Goal: Task Accomplishment & Management: Complete application form

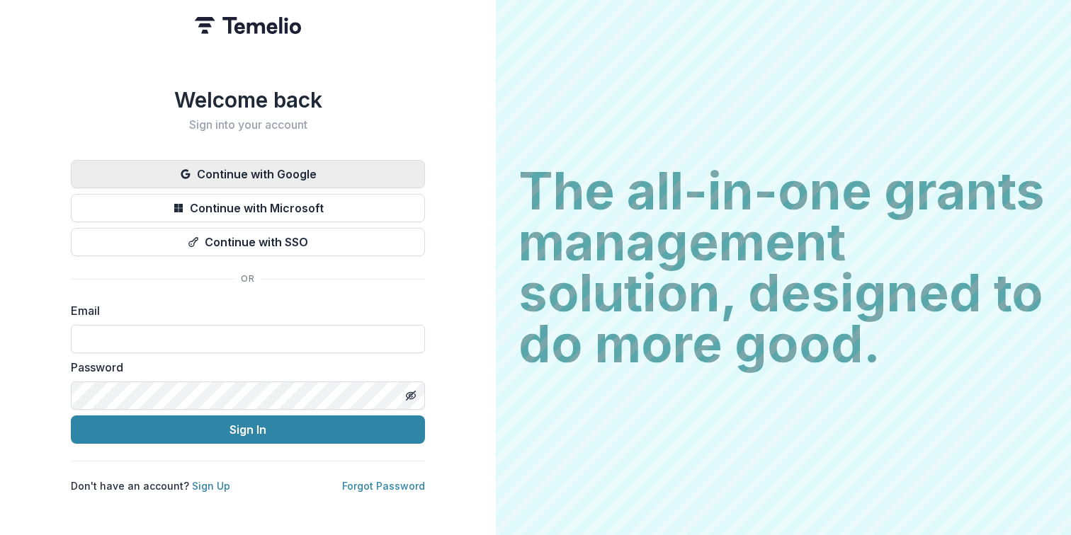
click at [276, 173] on button "Continue with Google" at bounding box center [248, 174] width 354 height 28
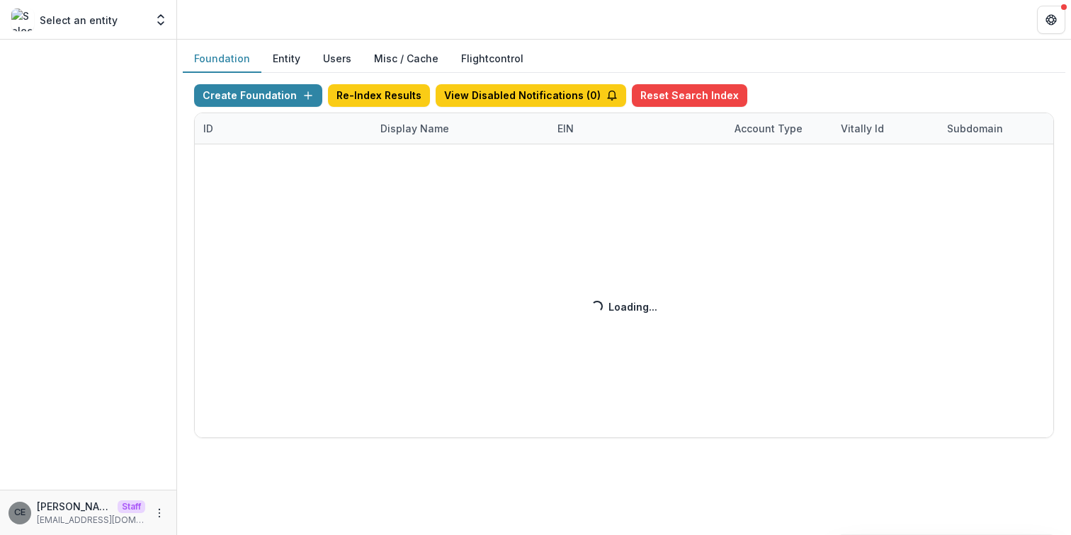
click at [419, 133] on div "Create Foundation Re-Index Results View Disabled Notifications ( 0 ) Reset Sear…" at bounding box center [624, 261] width 860 height 354
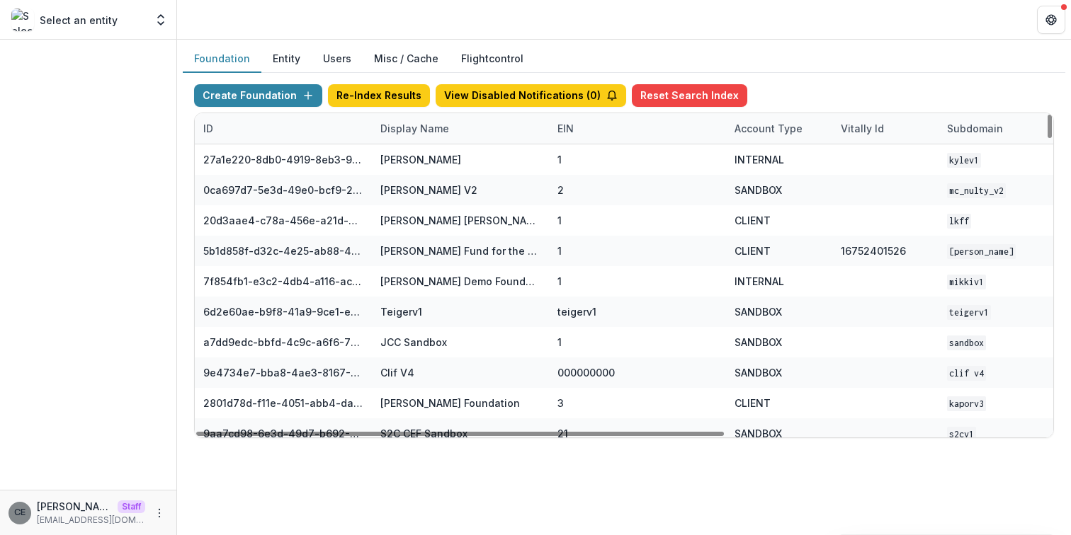
click at [415, 130] on div "Display Name" at bounding box center [415, 128] width 86 height 15
click at [424, 159] on input at bounding box center [460, 160] width 170 height 23
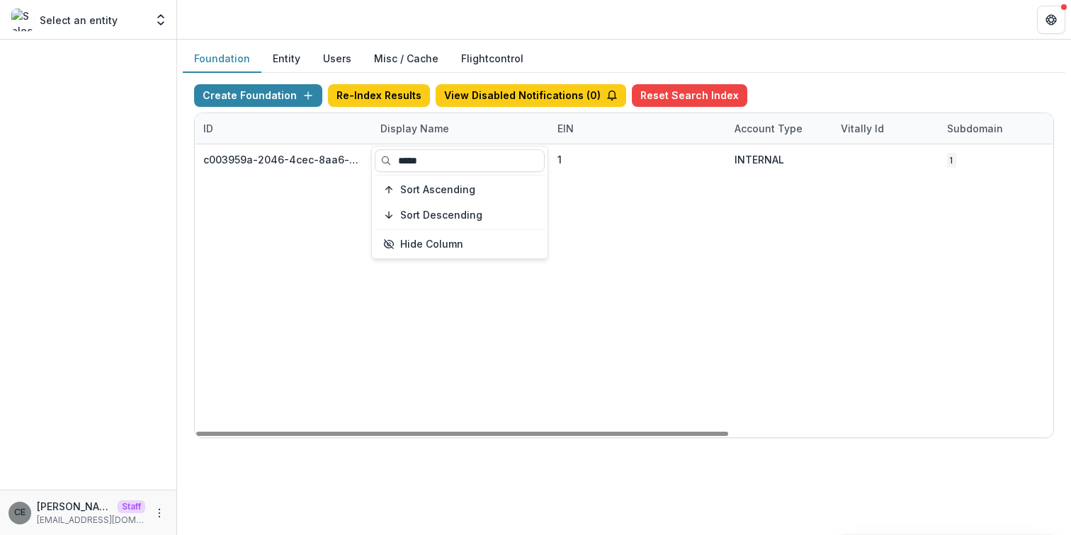
type input "*****"
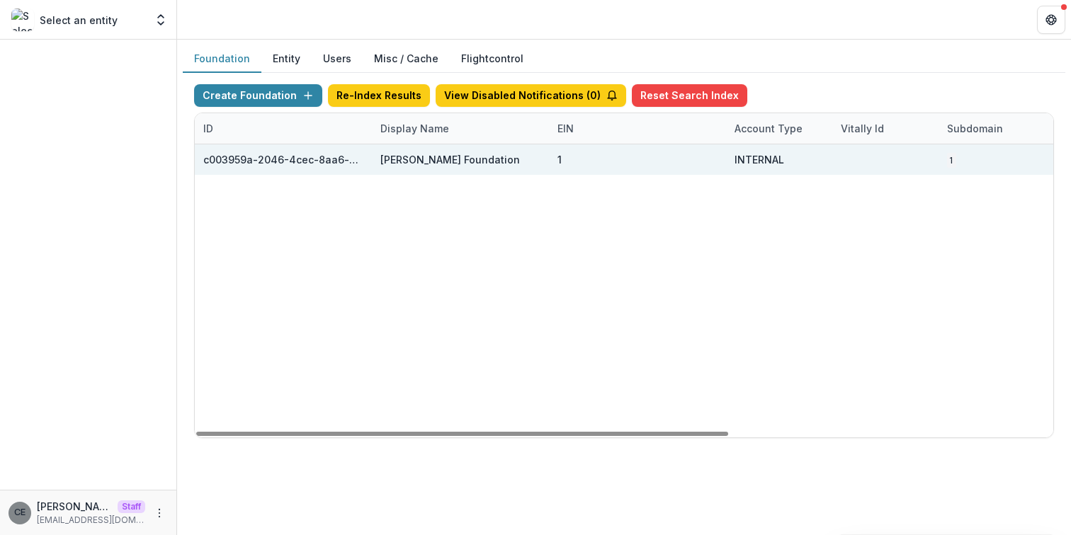
drag, startPoint x: 633, startPoint y: 194, endPoint x: 477, endPoint y: 147, distance: 162.9
click at [630, 191] on div "c003959a-2046-4cec-8aa6-d21f453ec45b Chiji Eke Foundation 1 INTERNAL 1 Jul 28, …" at bounding box center [885, 290] width 1381 height 293
click at [424, 151] on div "Chiji Eke Foundation" at bounding box center [460, 159] width 160 height 30
click at [431, 165] on div "Chiji Eke Foundation" at bounding box center [450, 159] width 140 height 15
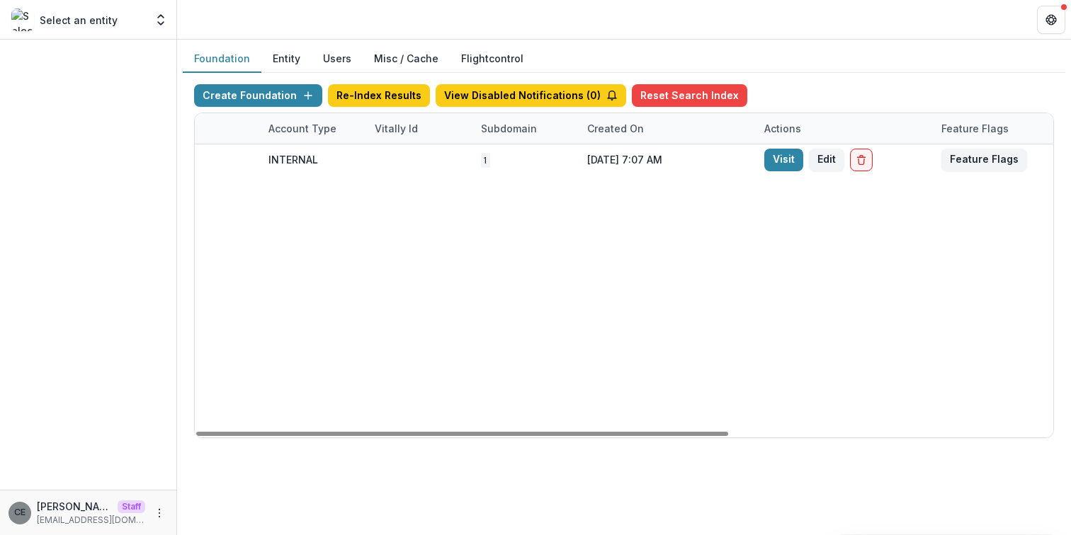
scroll to position [0, 482]
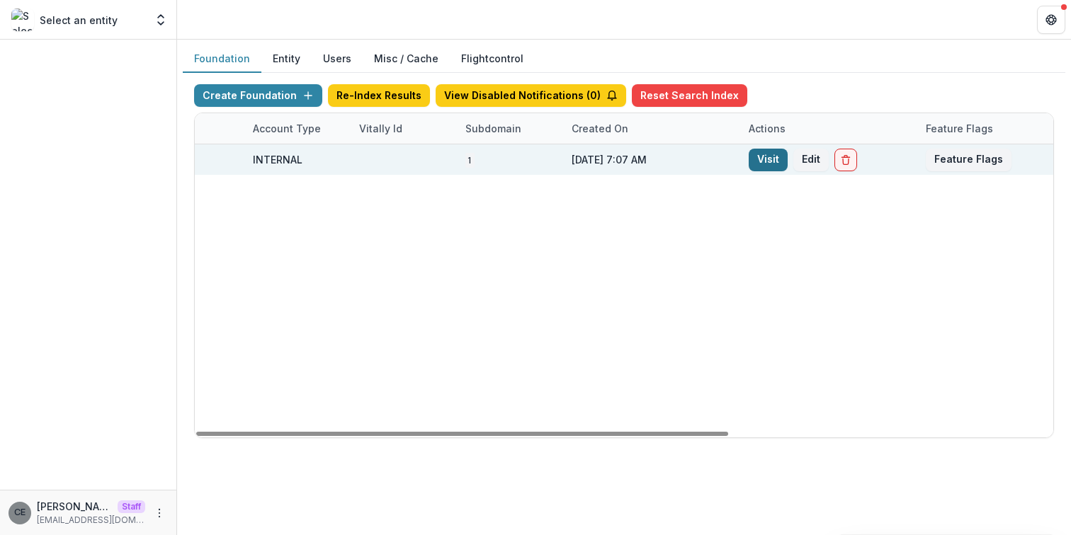
click at [765, 159] on link "Visit" at bounding box center [768, 160] width 39 height 23
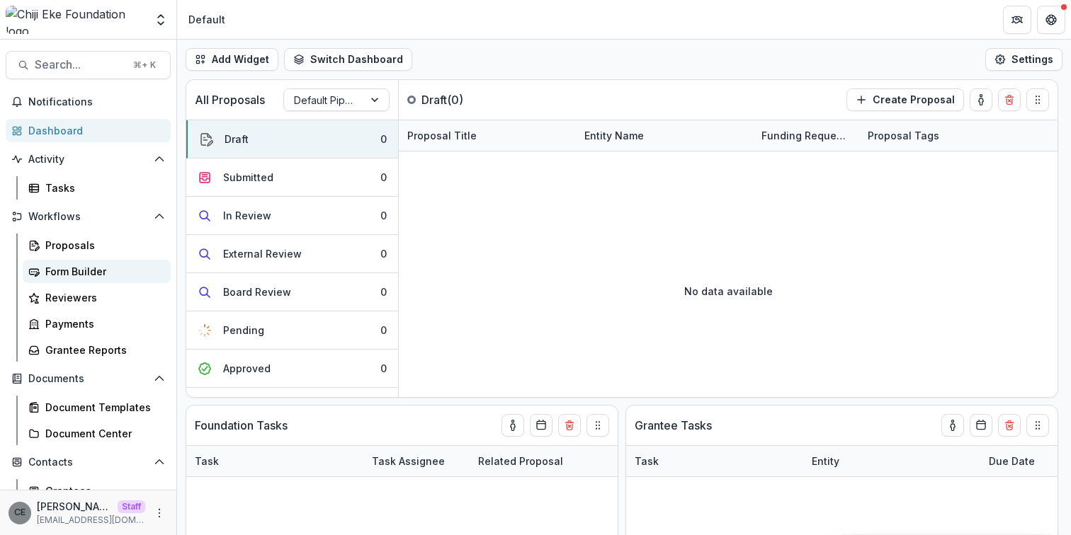
click at [81, 271] on div "Form Builder" at bounding box center [102, 271] width 114 height 15
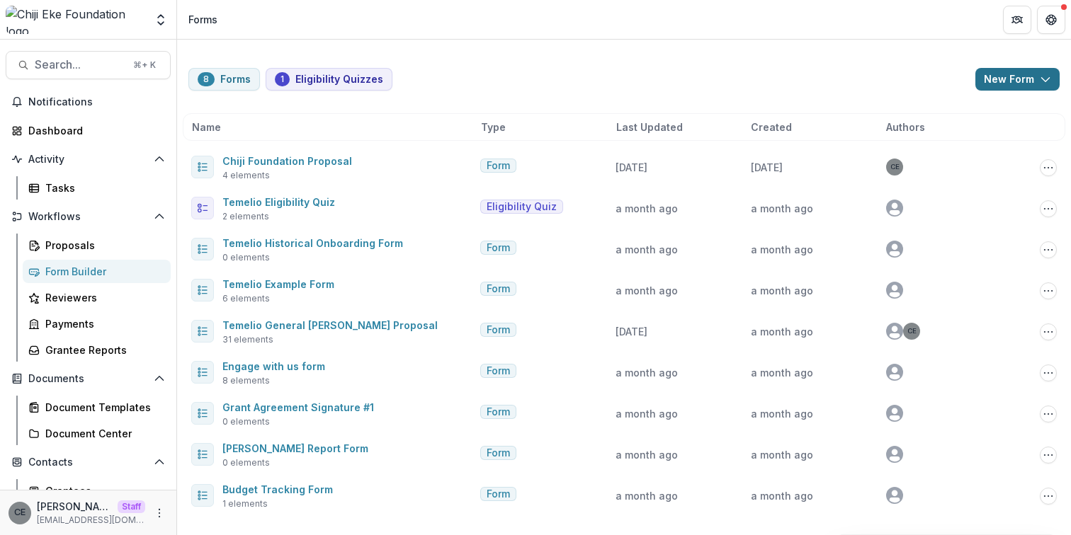
click at [1004, 81] on button "New Form" at bounding box center [1017, 79] width 84 height 23
click at [954, 135] on button "New Form" at bounding box center [980, 134] width 152 height 23
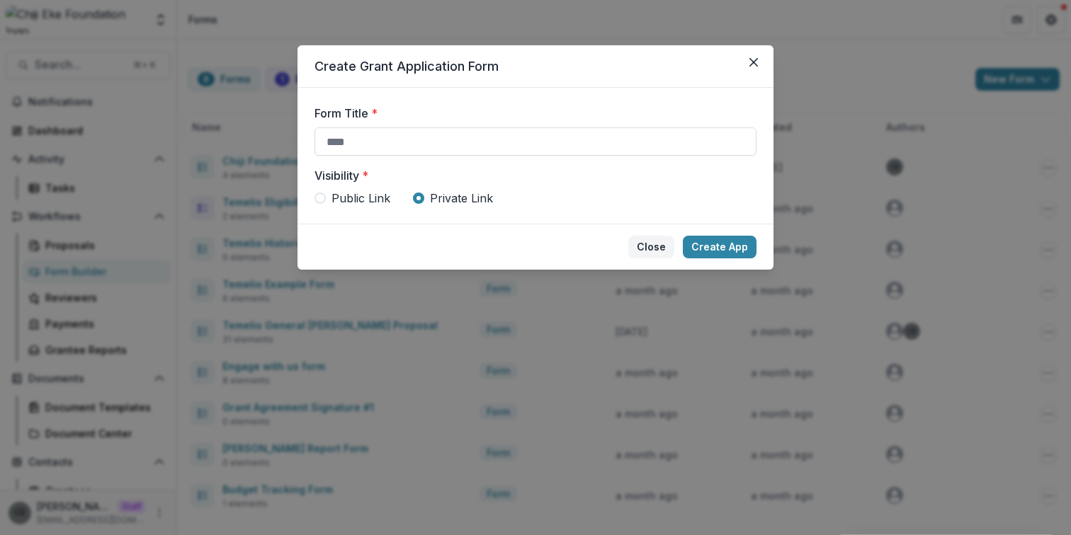
click at [659, 246] on button "Close" at bounding box center [651, 247] width 46 height 23
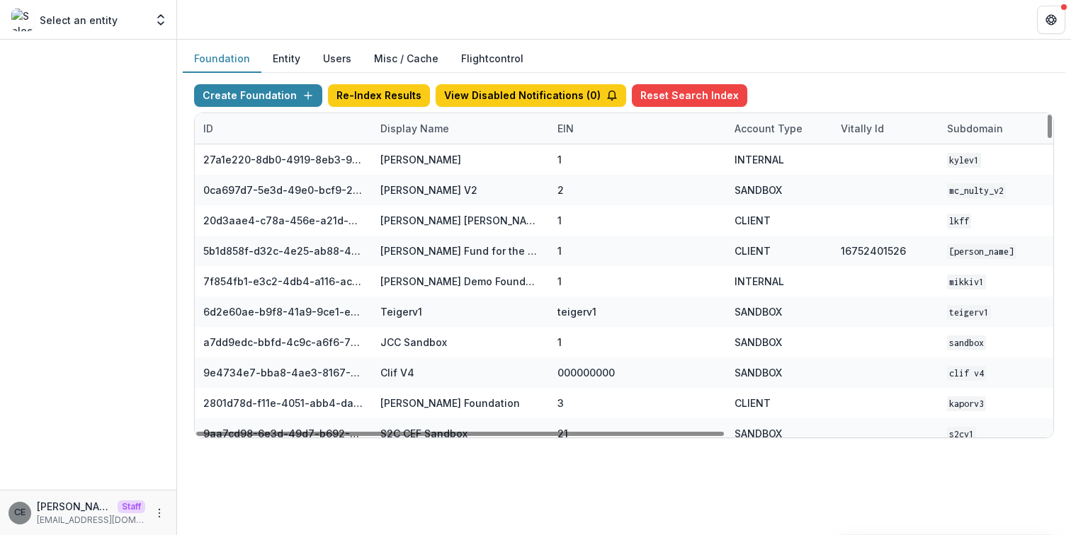
click at [433, 128] on div "Display Name" at bounding box center [415, 128] width 86 height 15
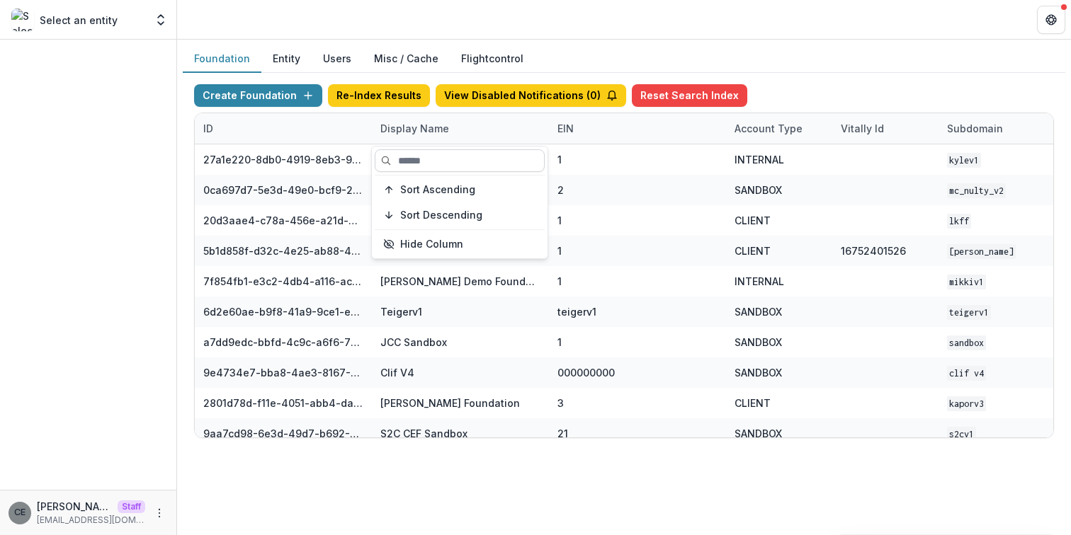
click at [428, 157] on input at bounding box center [460, 160] width 170 height 23
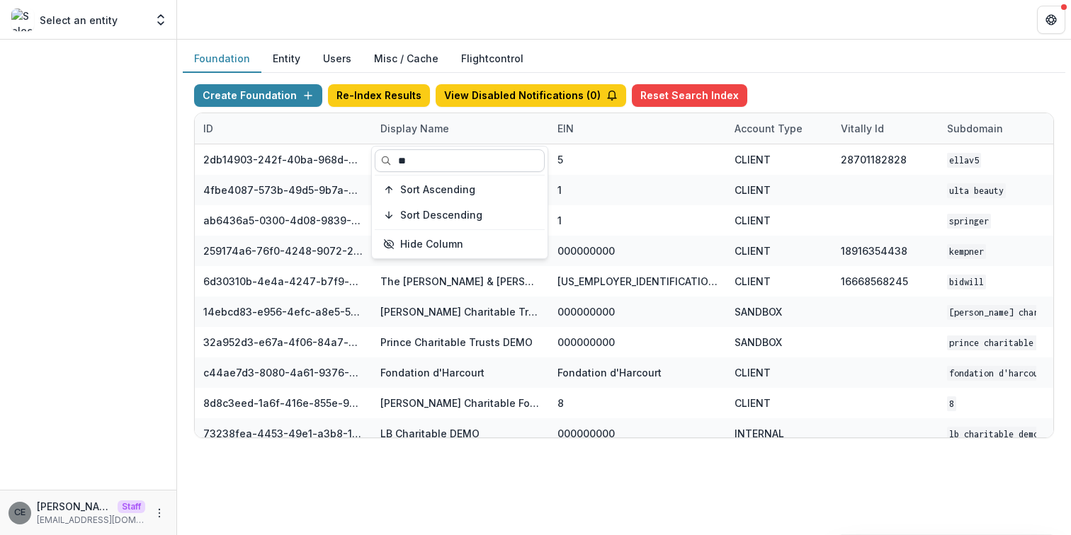
type input "*"
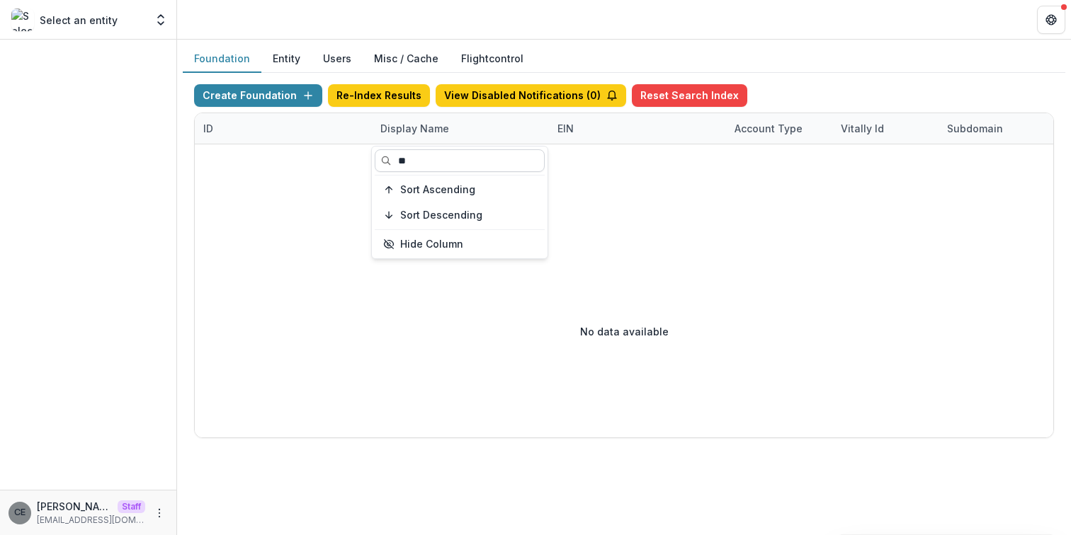
type input "*"
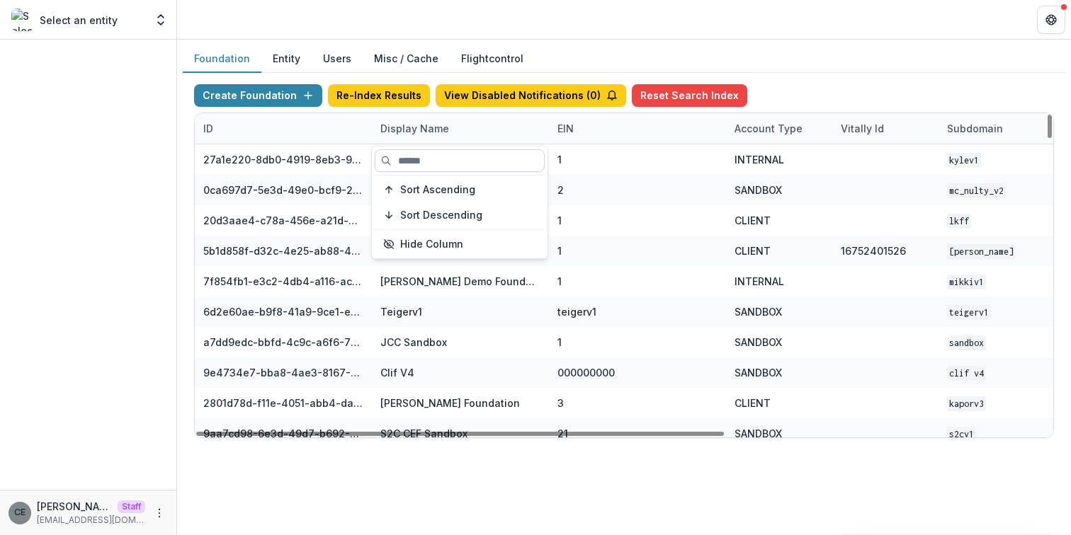
click at [463, 163] on input at bounding box center [460, 160] width 170 height 23
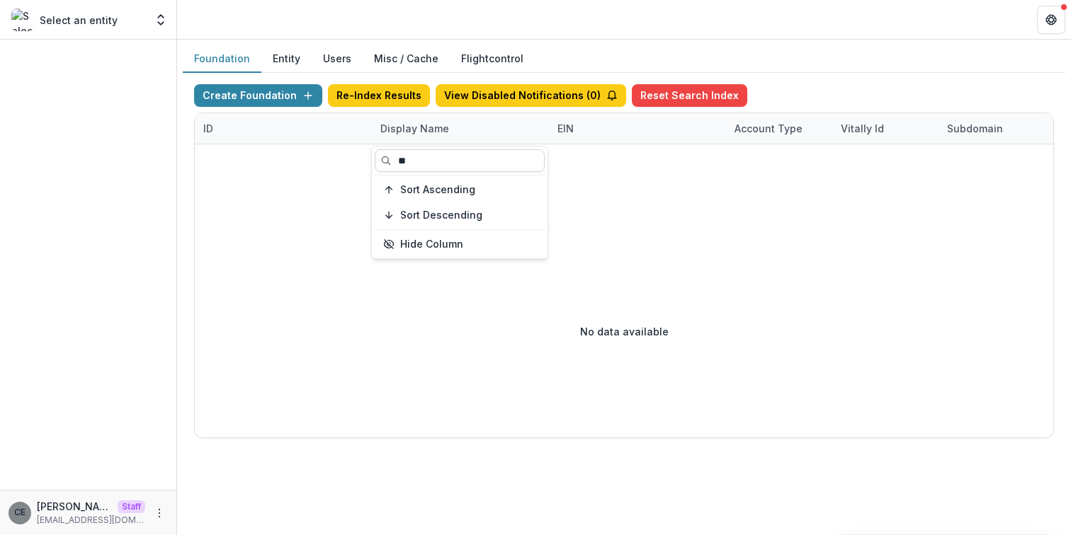
type input "*"
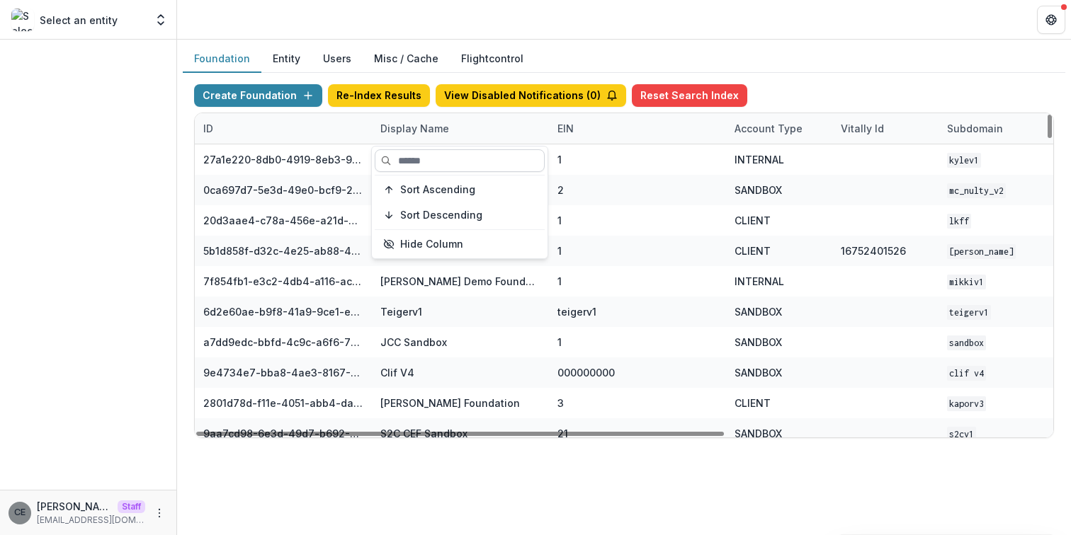
click at [473, 161] on input at bounding box center [460, 160] width 170 height 23
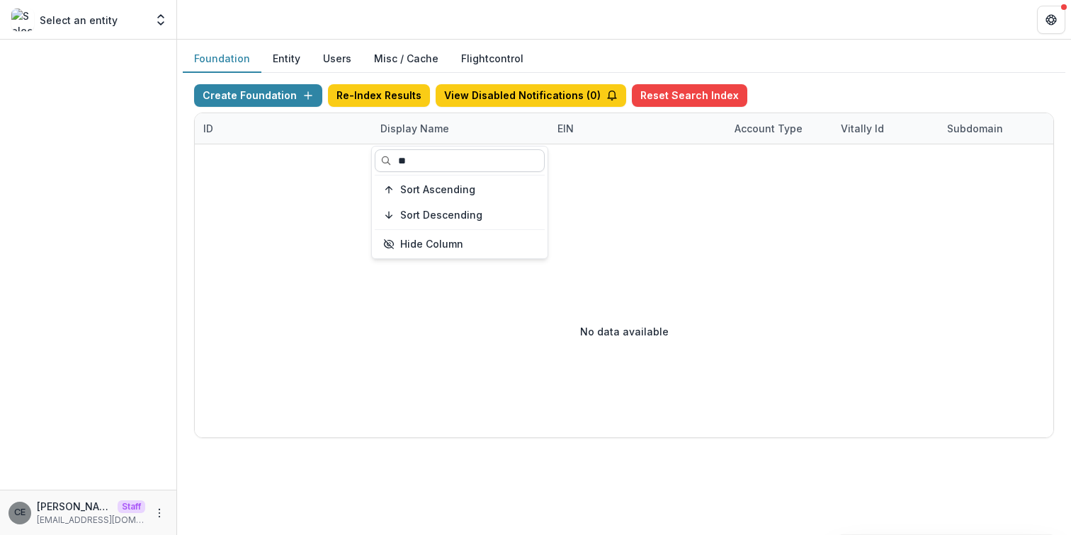
type input "*"
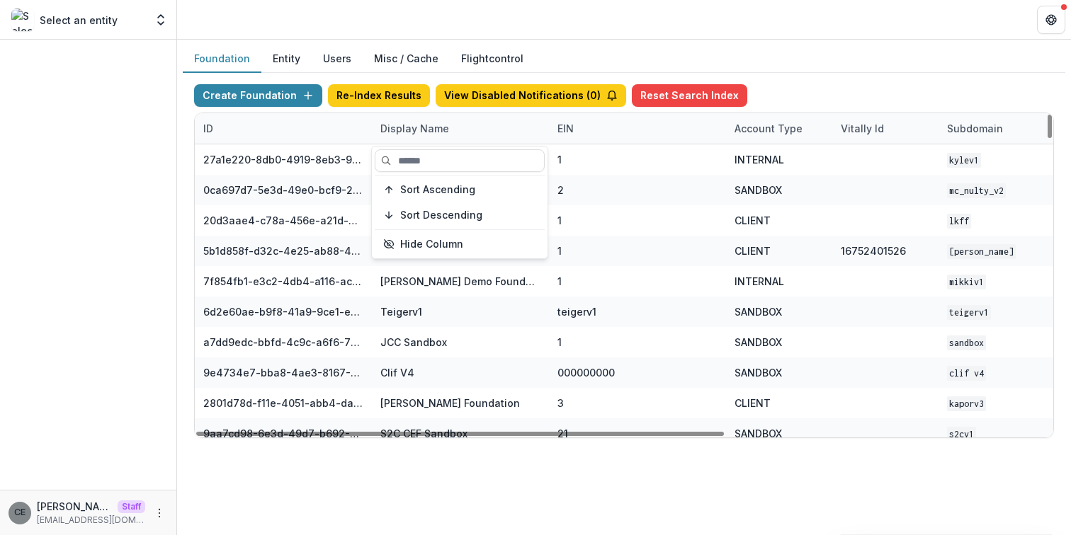
click at [459, 127] on div "Display Name" at bounding box center [460, 128] width 177 height 30
click at [430, 133] on div "Display Name" at bounding box center [415, 128] width 86 height 15
click at [421, 159] on input at bounding box center [460, 160] width 170 height 23
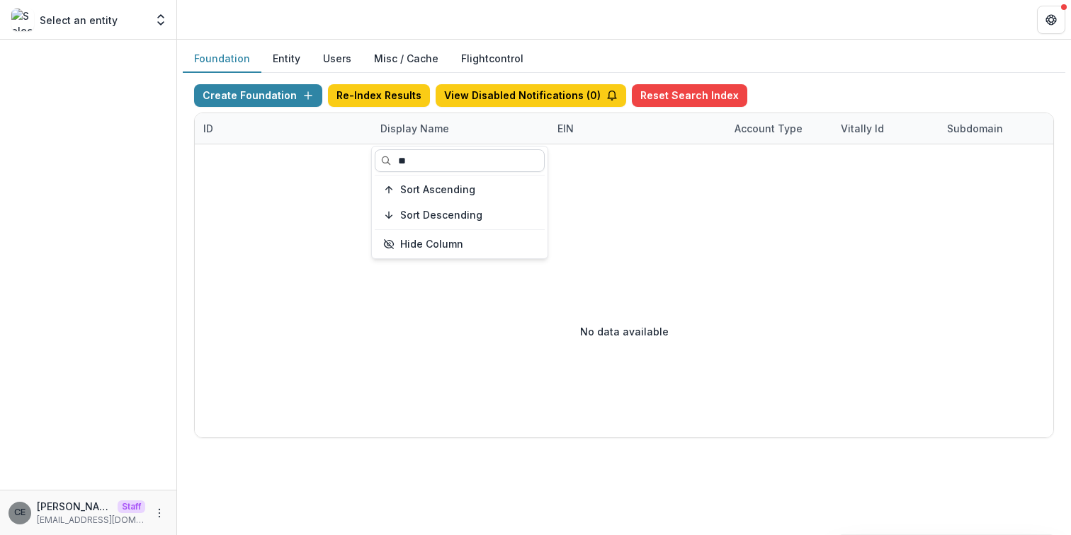
type input "*"
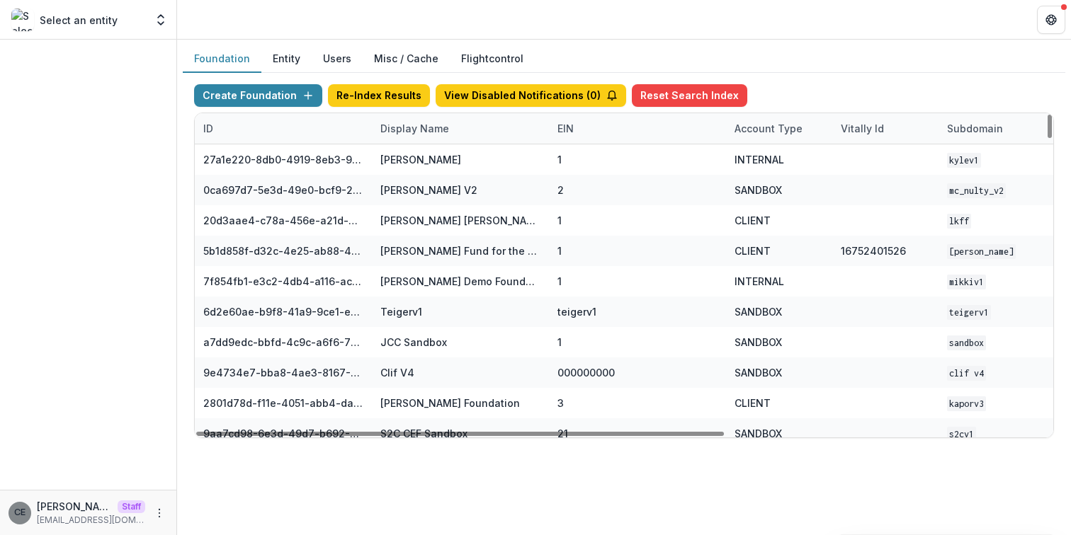
click at [803, 57] on div "Foundation Entity Users Misc / Cache Flightcontrol" at bounding box center [624, 59] width 883 height 28
click at [446, 125] on div "Display Name" at bounding box center [415, 128] width 86 height 15
click at [431, 158] on input at bounding box center [460, 160] width 170 height 23
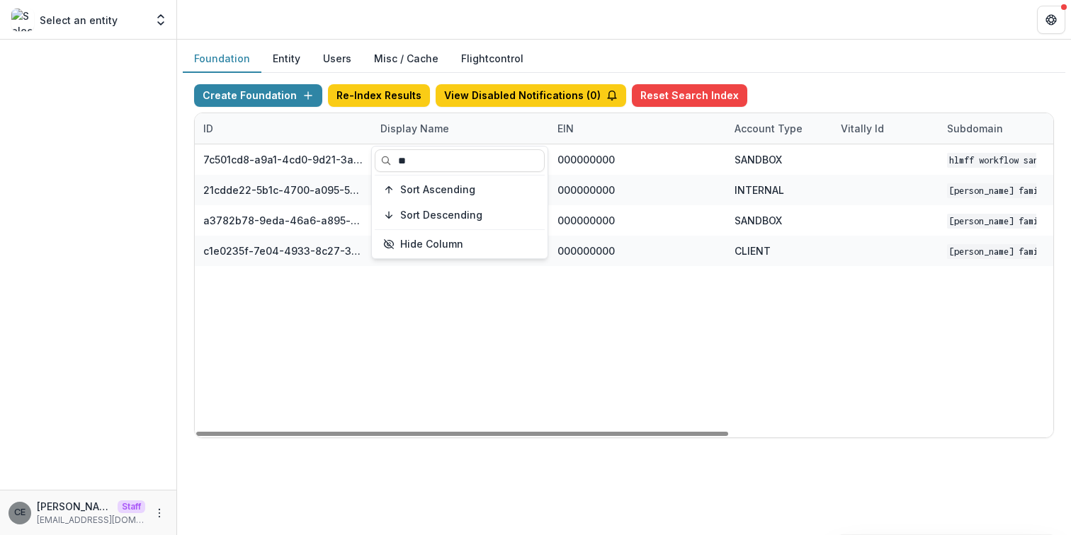
type input "**"
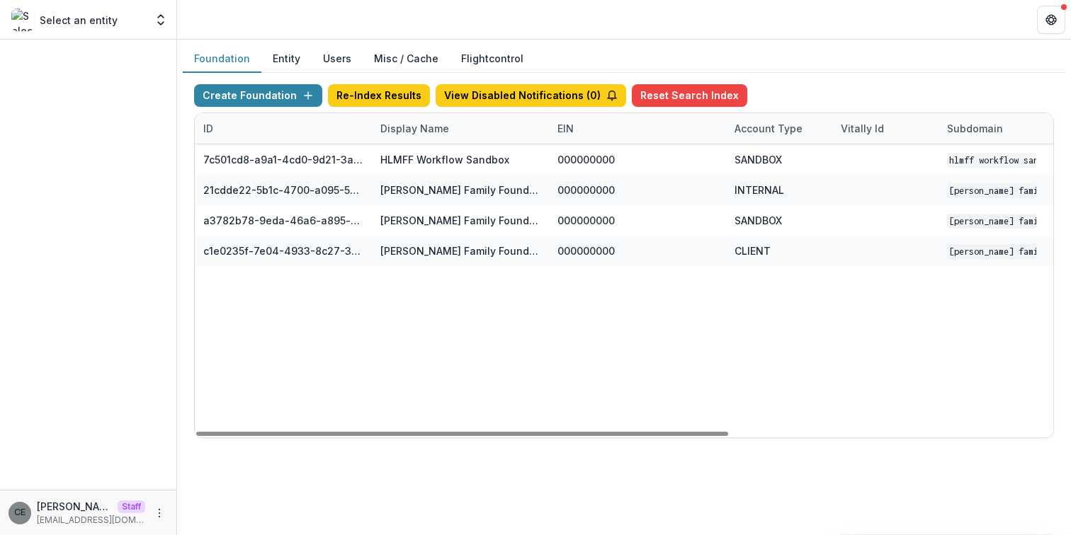
click at [375, 309] on div "7c501cd8-a9a1-4cd0-9d21-3ae0e8edf7c0 HLMFF Workflow Sandbox 000000000 SANDBOX H…" at bounding box center [885, 290] width 1381 height 293
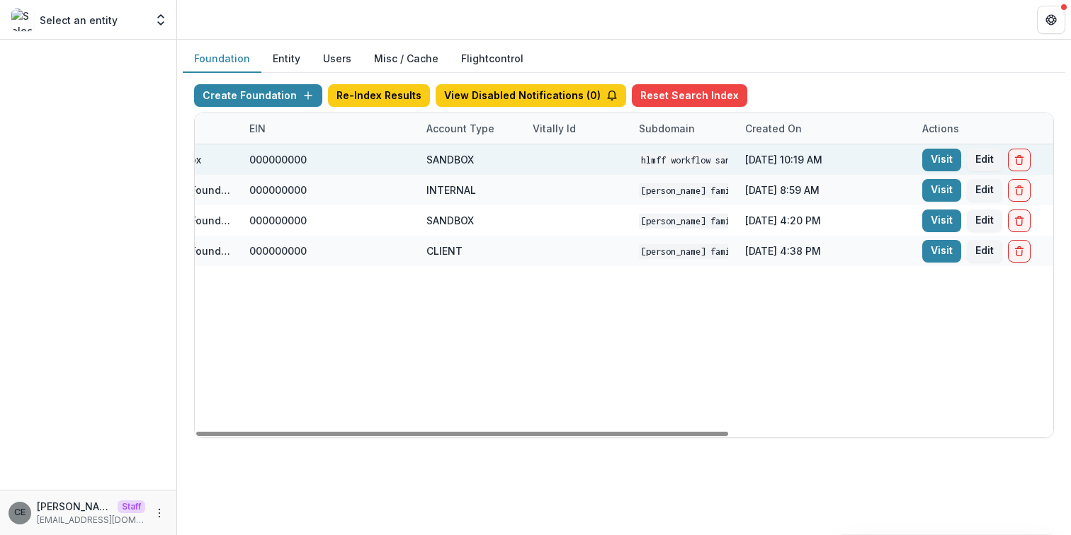
scroll to position [0, 523]
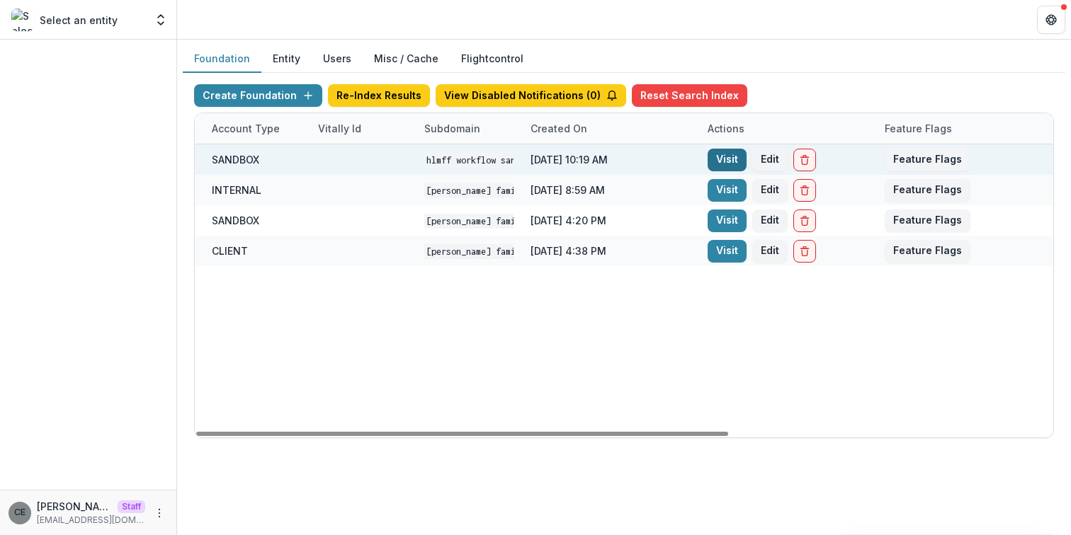
click at [733, 157] on link "Visit" at bounding box center [727, 160] width 39 height 23
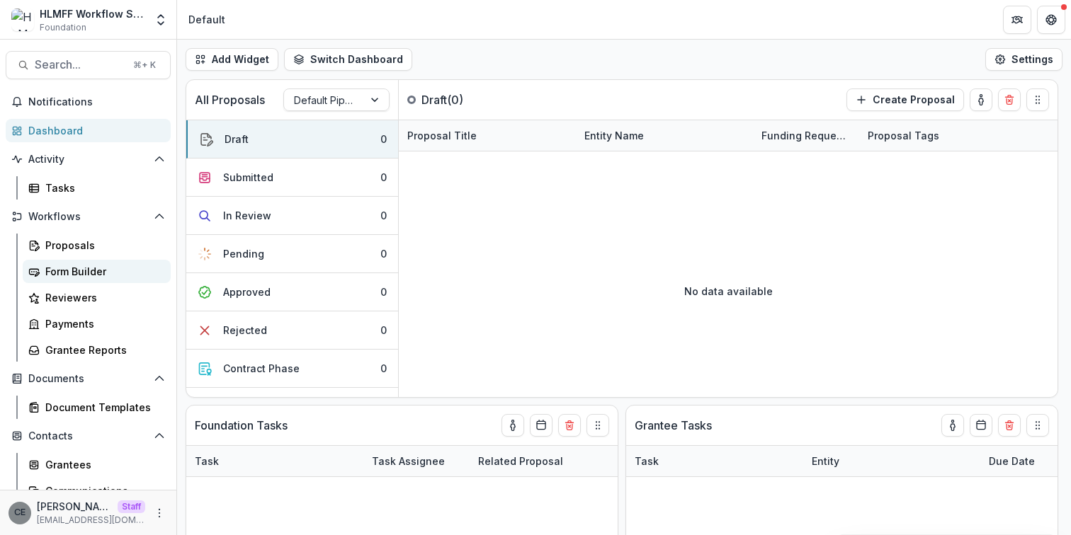
click at [71, 272] on div "Form Builder" at bounding box center [102, 271] width 114 height 15
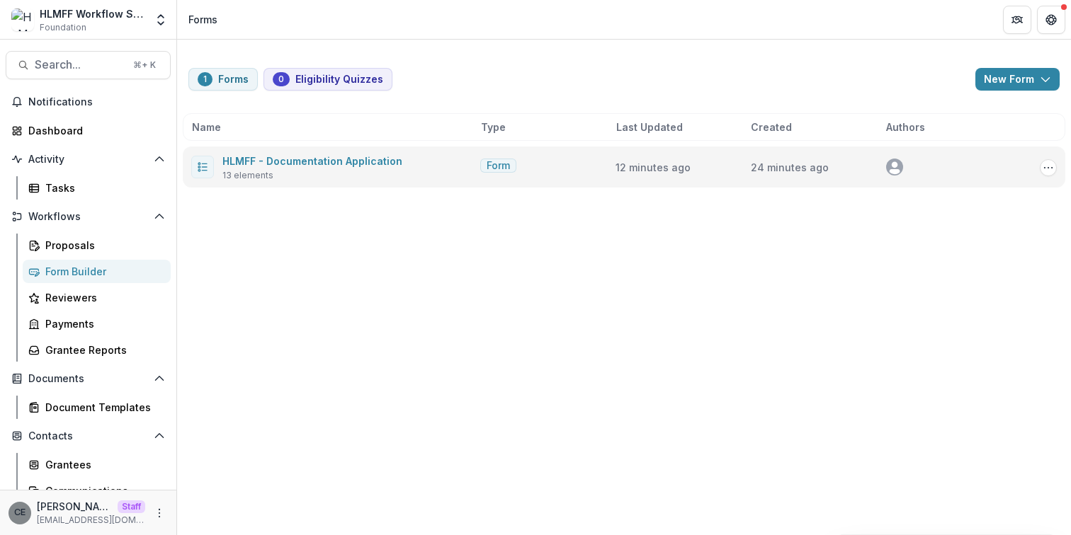
click at [896, 167] on icon "avatar" at bounding box center [895, 165] width 6 height 6
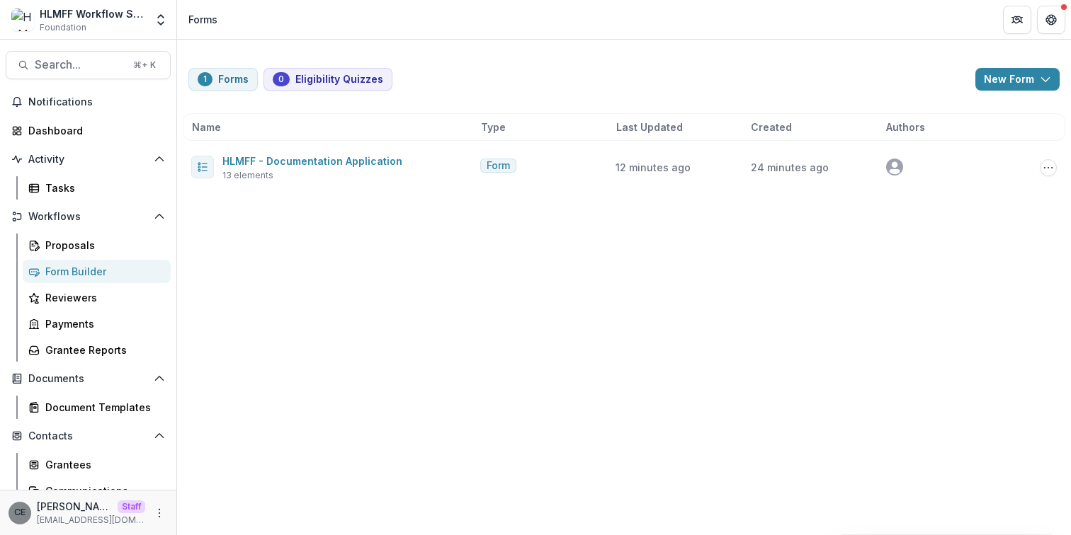
click at [848, 217] on div "1 Forms 0 Eligibility Quizzes New Form New Eligibility Quiz New Form Name Type …" at bounding box center [624, 288] width 894 height 496
click at [1009, 80] on button "New Form" at bounding box center [1017, 79] width 84 height 23
click at [952, 132] on button "New Form" at bounding box center [980, 134] width 152 height 23
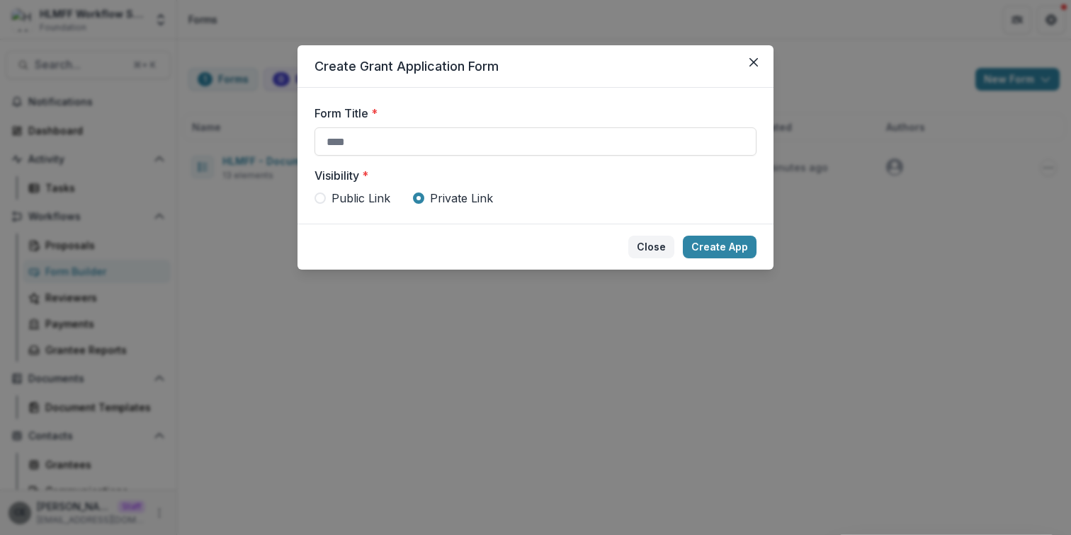
click at [649, 247] on button "Close" at bounding box center [651, 247] width 46 height 23
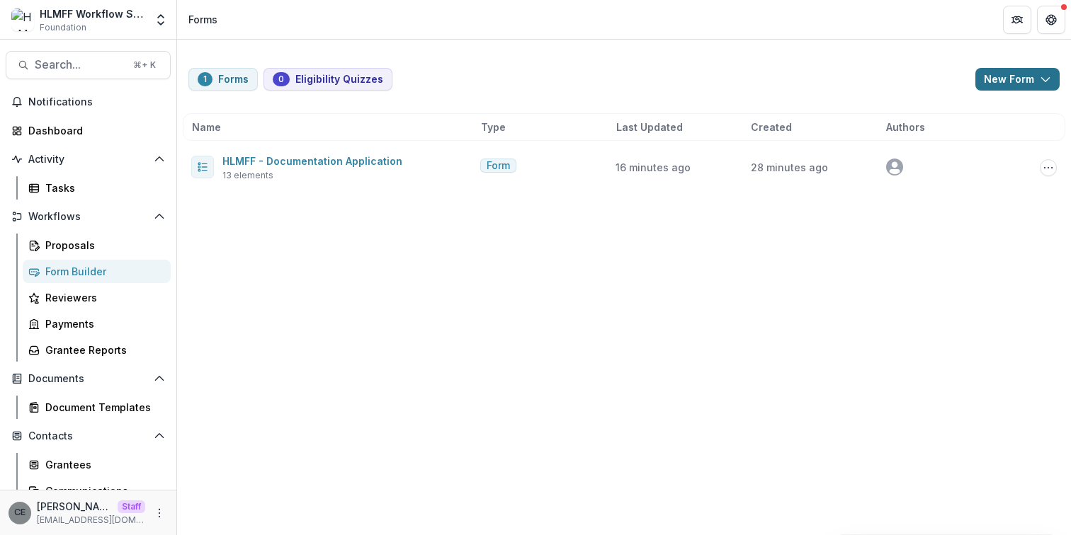
click at [1005, 74] on button "New Form" at bounding box center [1017, 79] width 84 height 23
click at [941, 134] on button "New Form" at bounding box center [980, 134] width 152 height 23
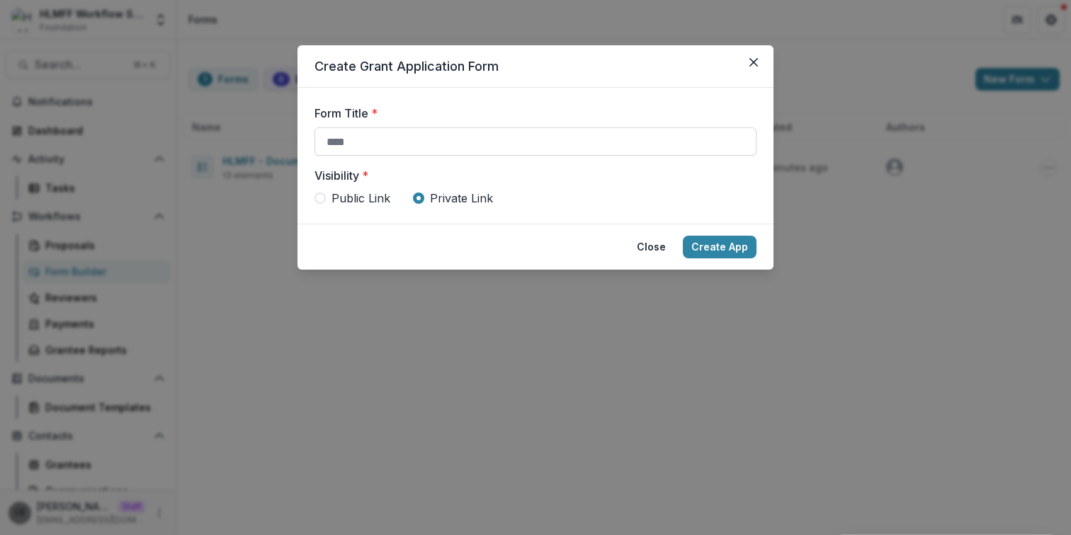
click at [568, 140] on input "Form Title *" at bounding box center [535, 141] width 442 height 28
paste input "**********"
type input "**********"
click at [719, 244] on button "Create App" at bounding box center [720, 247] width 74 height 23
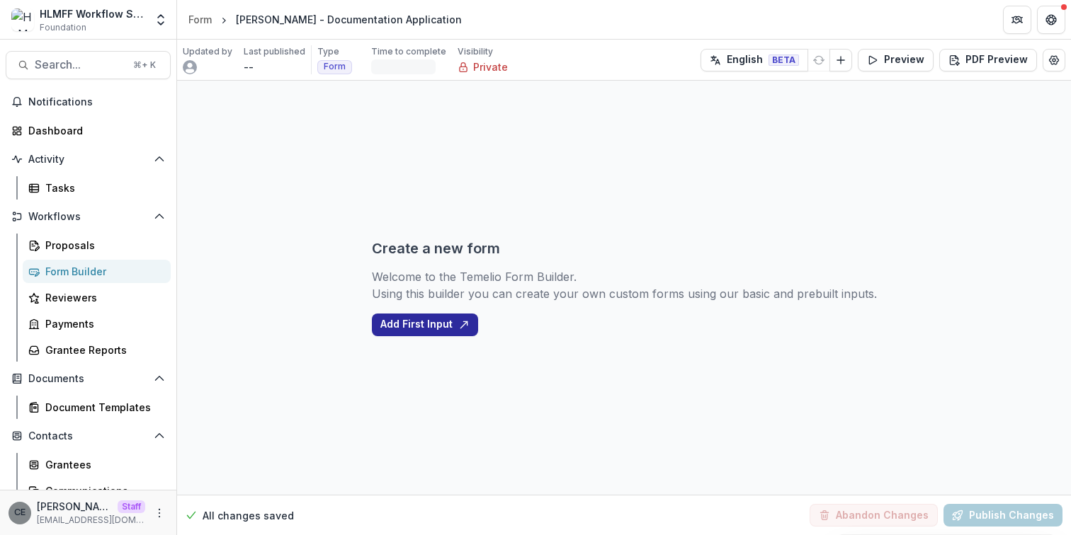
click at [437, 328] on button "Add First Input" at bounding box center [425, 325] width 106 height 23
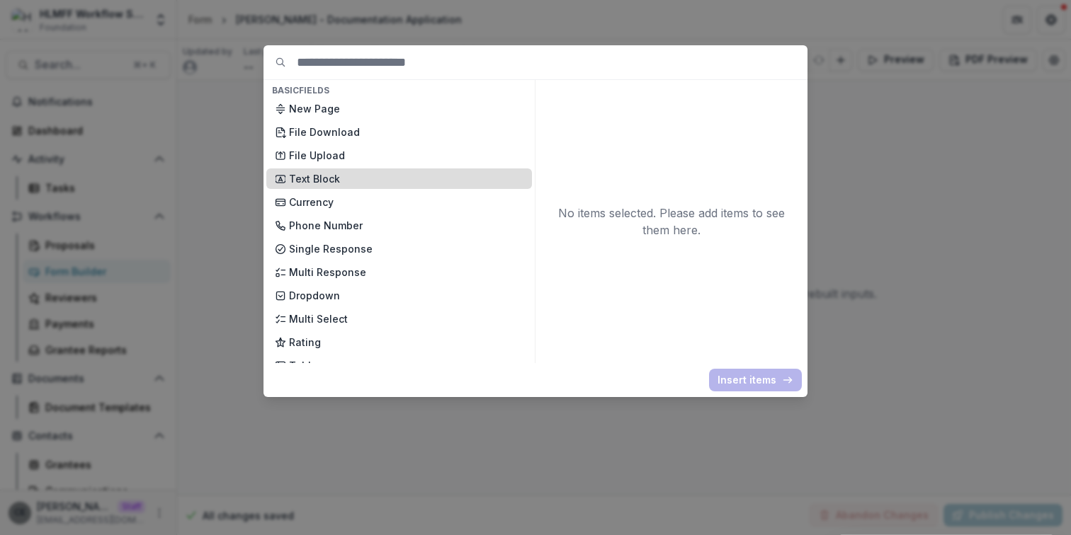
click at [339, 176] on p "Text Block" at bounding box center [406, 178] width 234 height 15
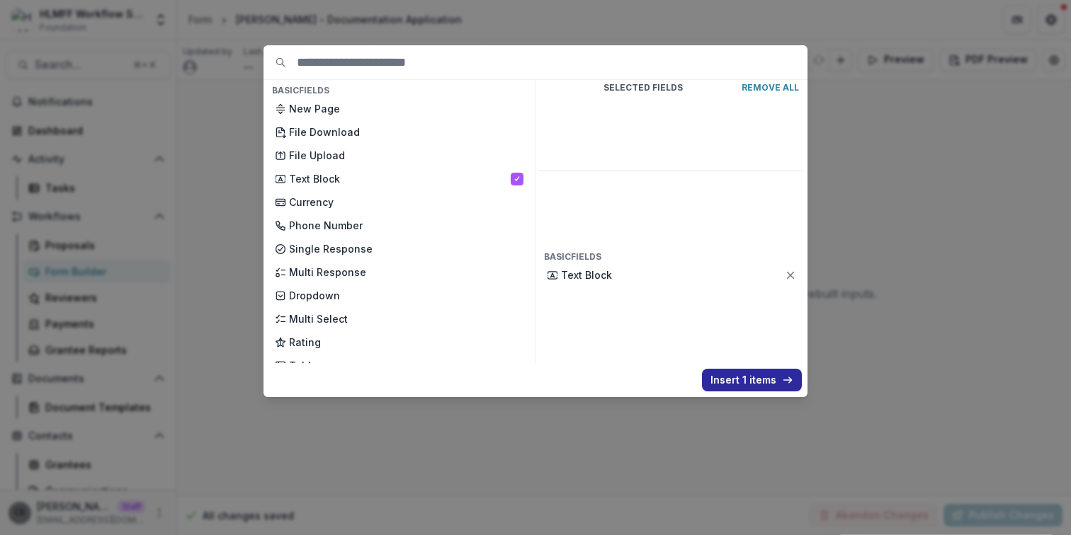
click at [742, 380] on button "Insert 1 items" at bounding box center [752, 380] width 100 height 23
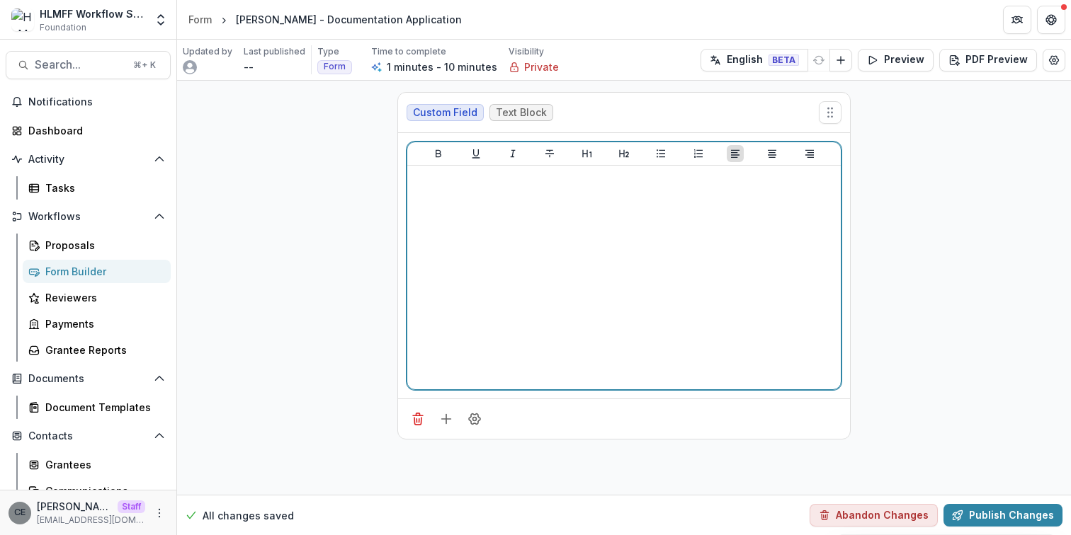
click at [521, 200] on div at bounding box center [624, 277] width 422 height 212
click at [414, 178] on strong "**********" at bounding box center [521, 179] width 217 height 11
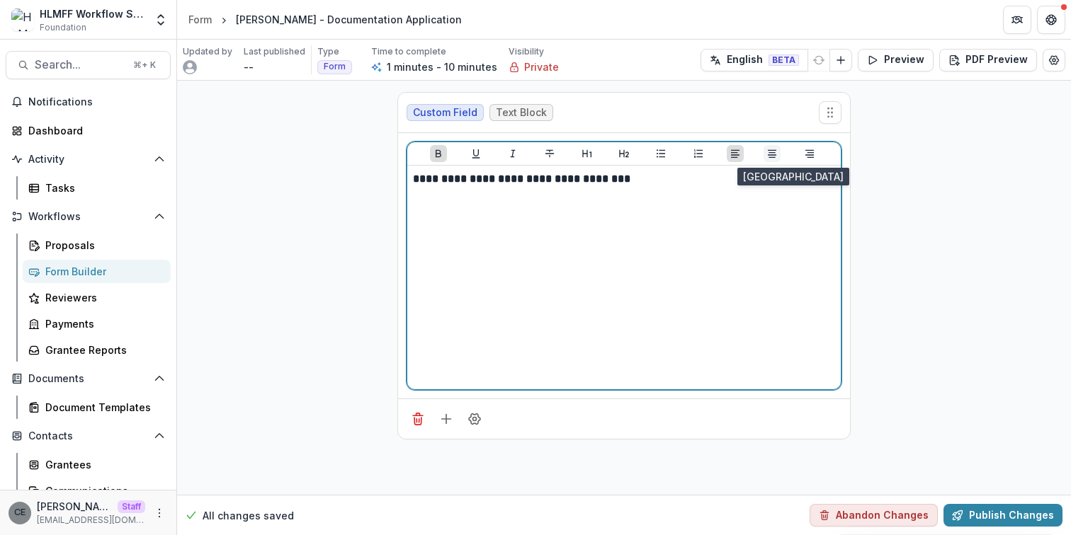
click at [775, 157] on icon "Align Center" at bounding box center [772, 154] width 8 height 8
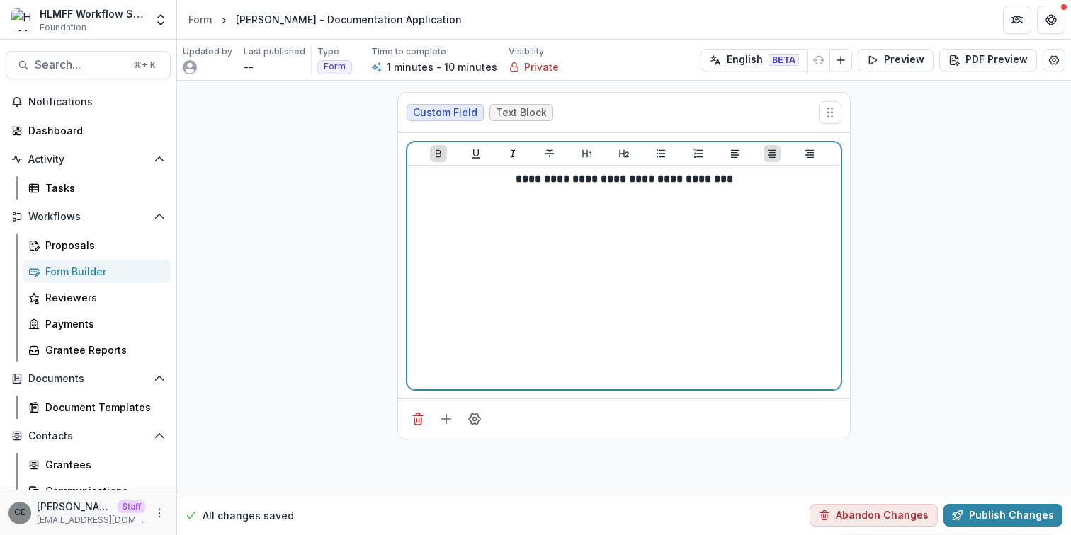
click at [538, 212] on div "**********" at bounding box center [624, 277] width 422 height 212
drag, startPoint x: 501, startPoint y: 178, endPoint x: 767, endPoint y: 173, distance: 265.7
click at [767, 173] on p "**********" at bounding box center [624, 179] width 422 height 16
click at [591, 151] on icon "Heading 1" at bounding box center [586, 153] width 11 height 11
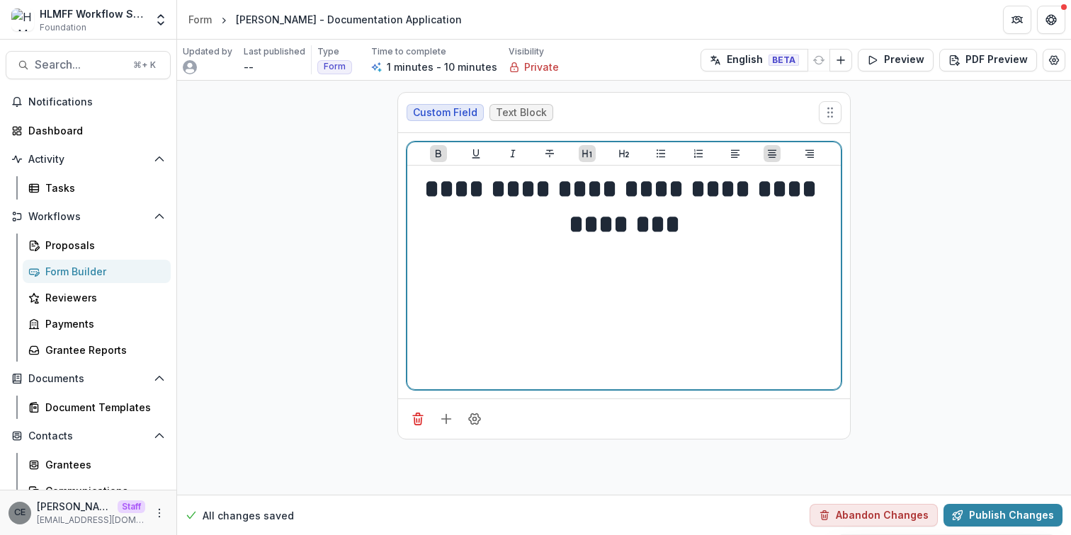
click at [572, 348] on div "**********" at bounding box center [624, 277] width 422 height 212
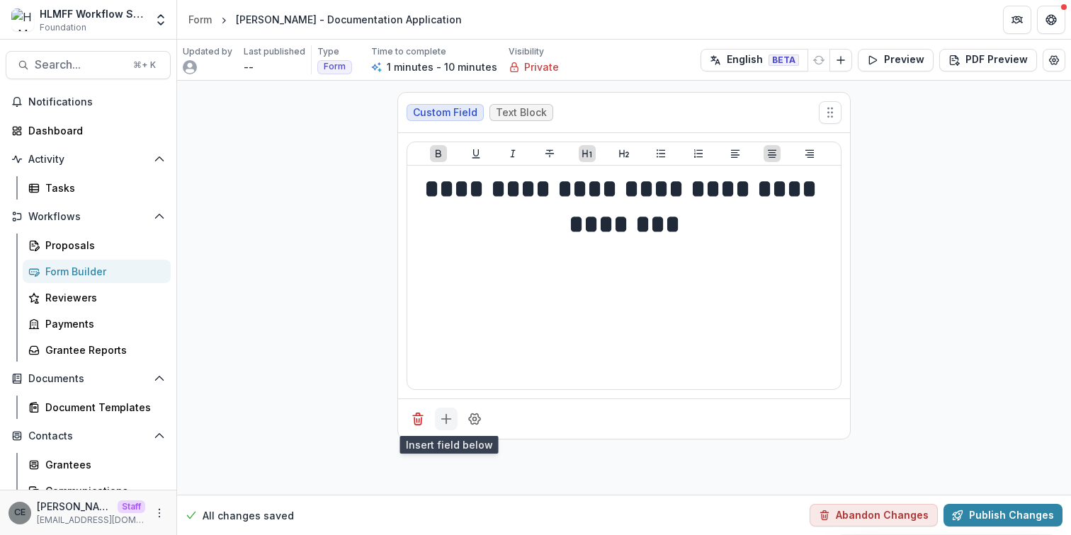
click at [444, 419] on line "Add field" at bounding box center [446, 419] width 9 height 0
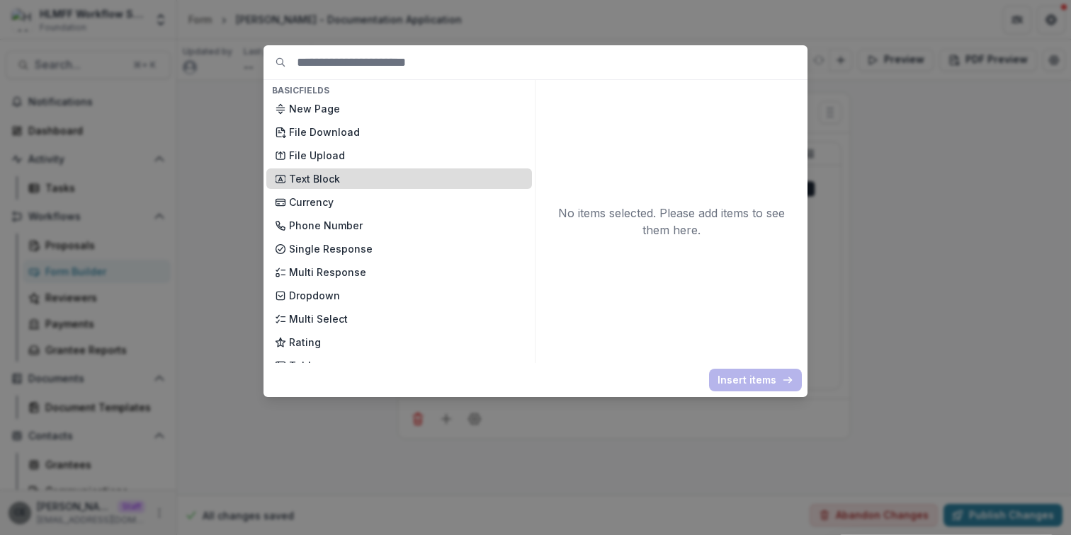
click at [352, 174] on p "Text Block" at bounding box center [406, 178] width 234 height 15
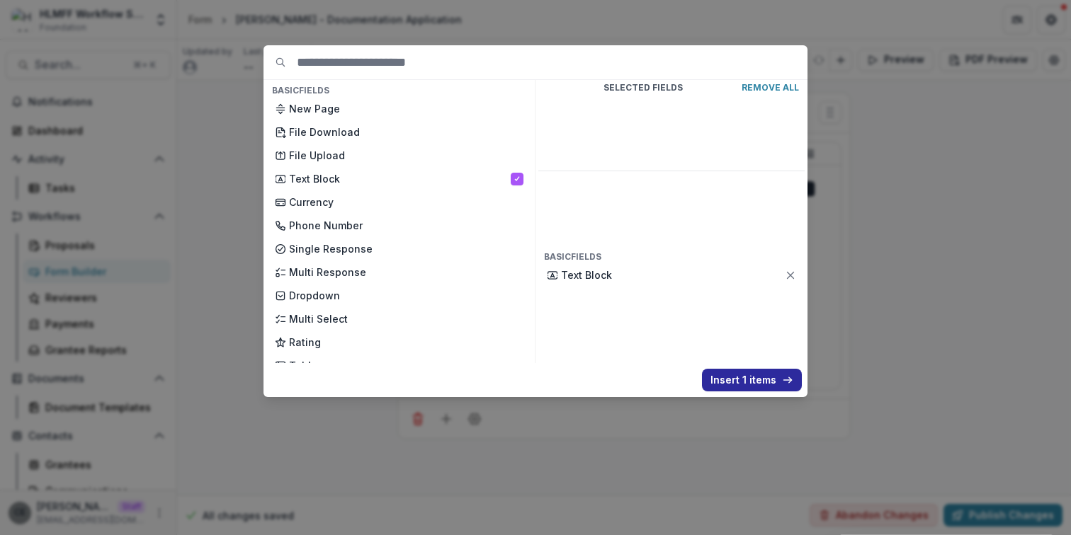
click at [727, 380] on button "Insert 1 items" at bounding box center [752, 380] width 100 height 23
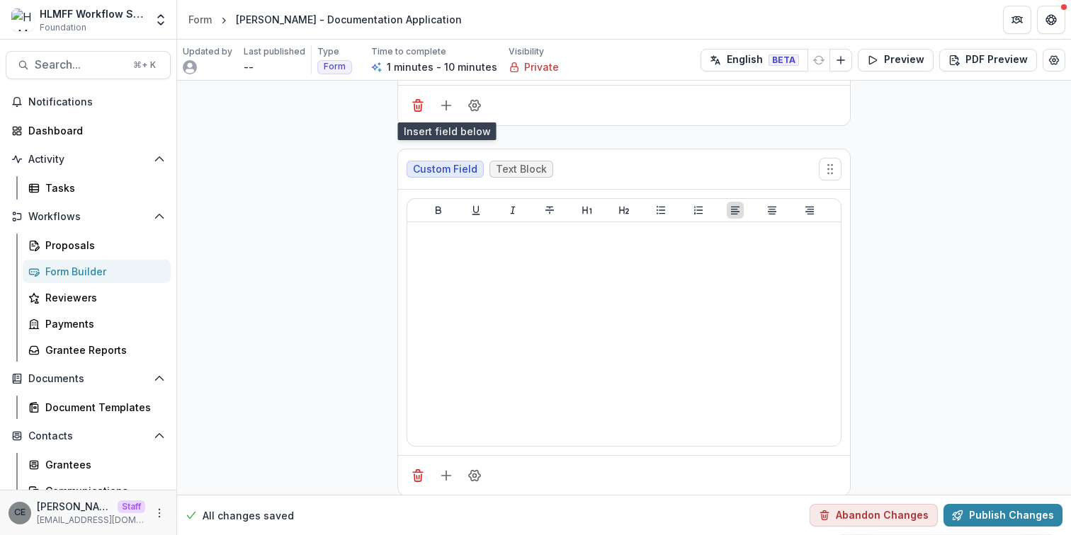
scroll to position [327, 0]
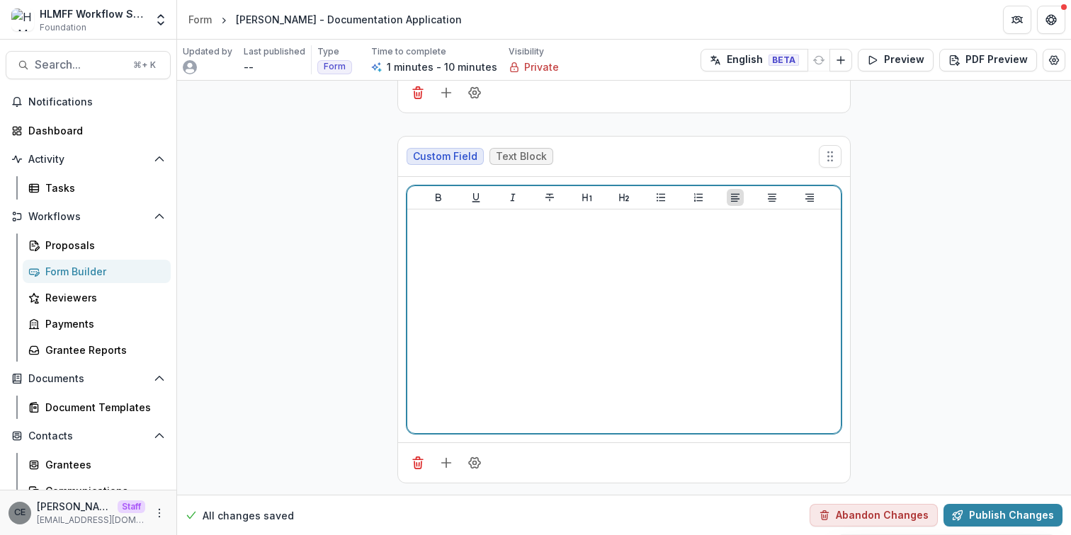
click at [475, 234] on div at bounding box center [624, 321] width 422 height 212
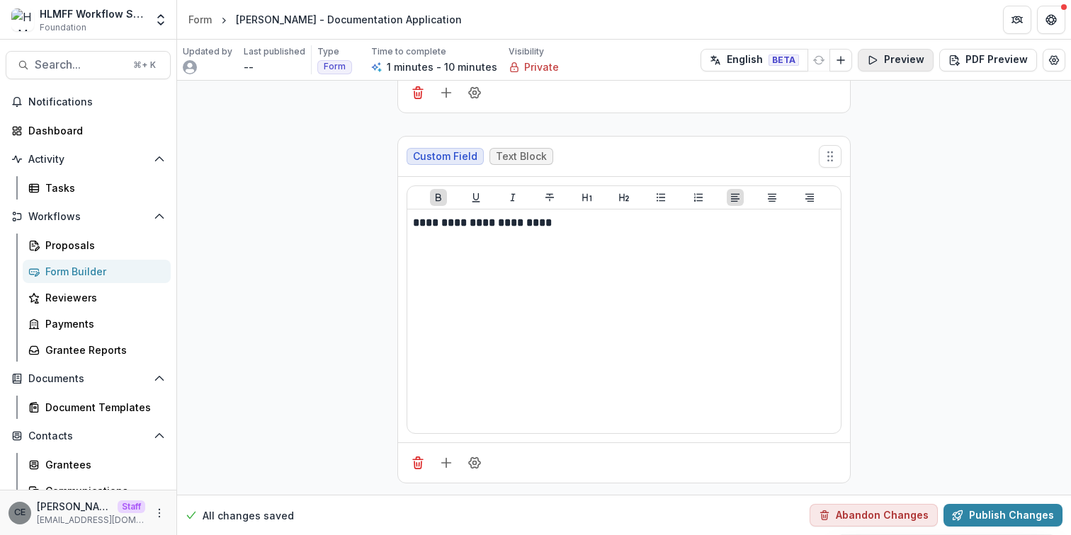
click at [880, 62] on button "Preview" at bounding box center [896, 60] width 76 height 23
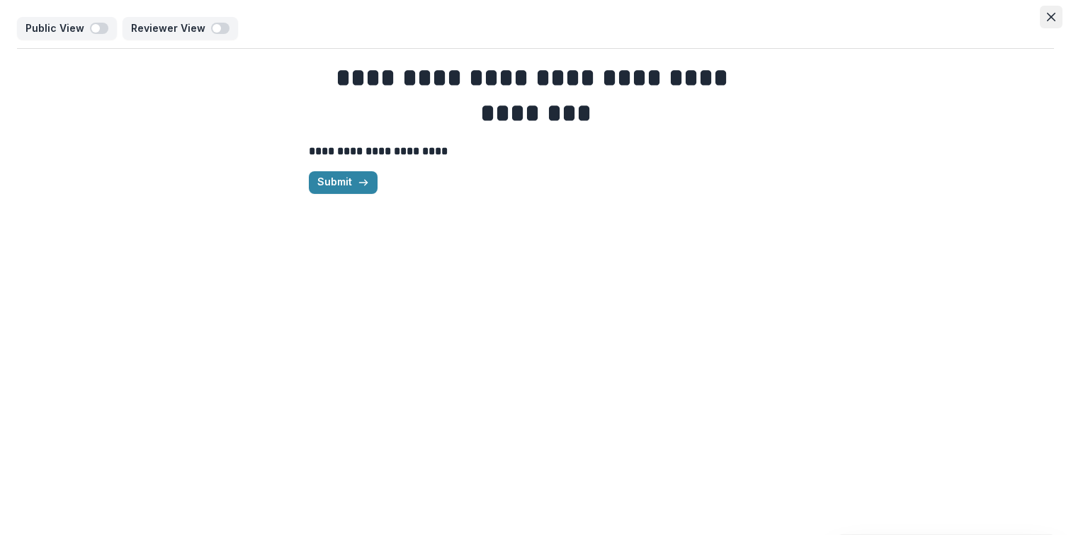
click at [1049, 18] on icon "Close" at bounding box center [1051, 17] width 8 height 8
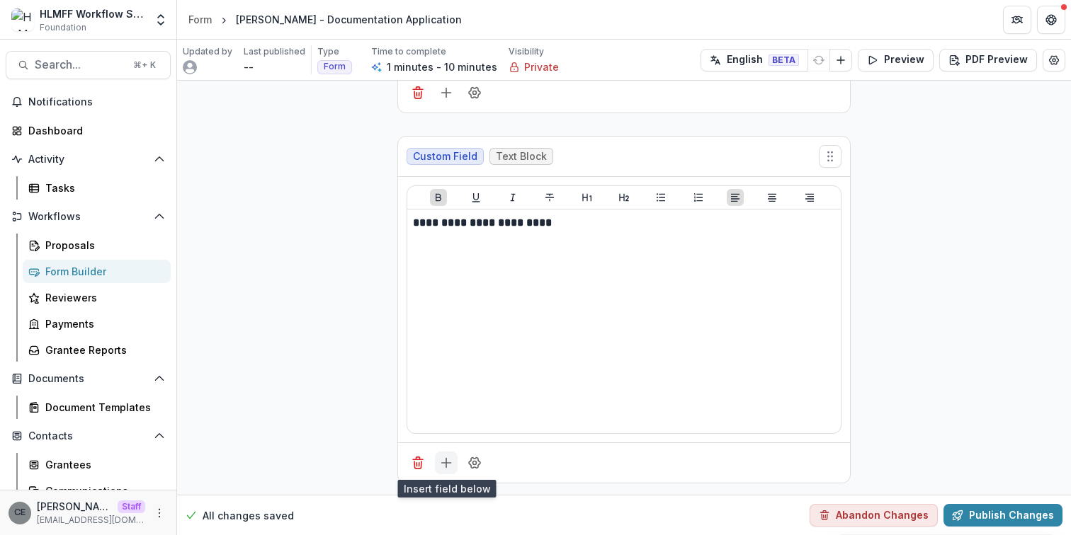
click at [447, 462] on icon "Add field" at bounding box center [446, 463] width 14 height 14
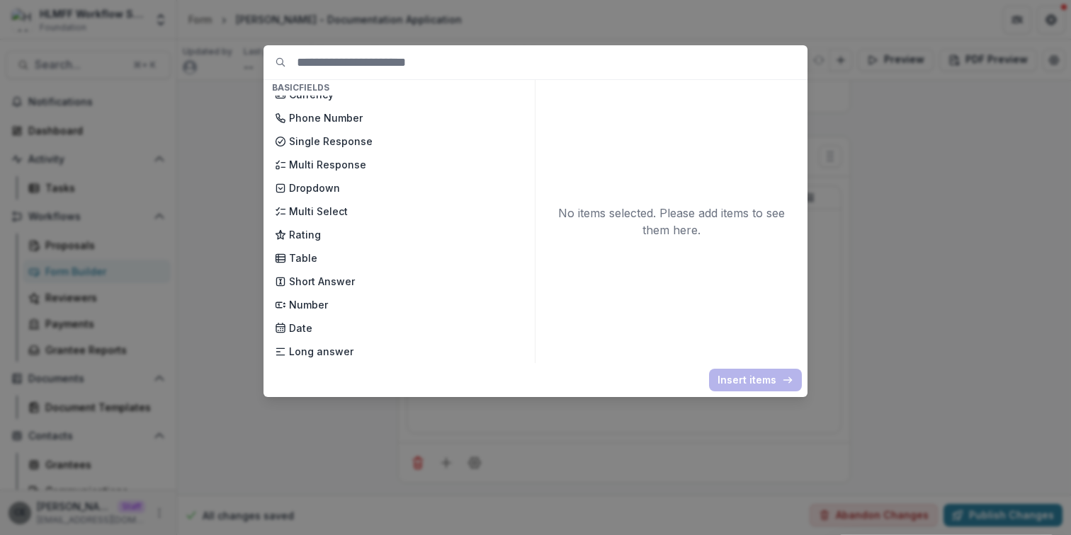
scroll to position [108, 0]
click at [334, 278] on p "Short Answer" at bounding box center [406, 280] width 234 height 15
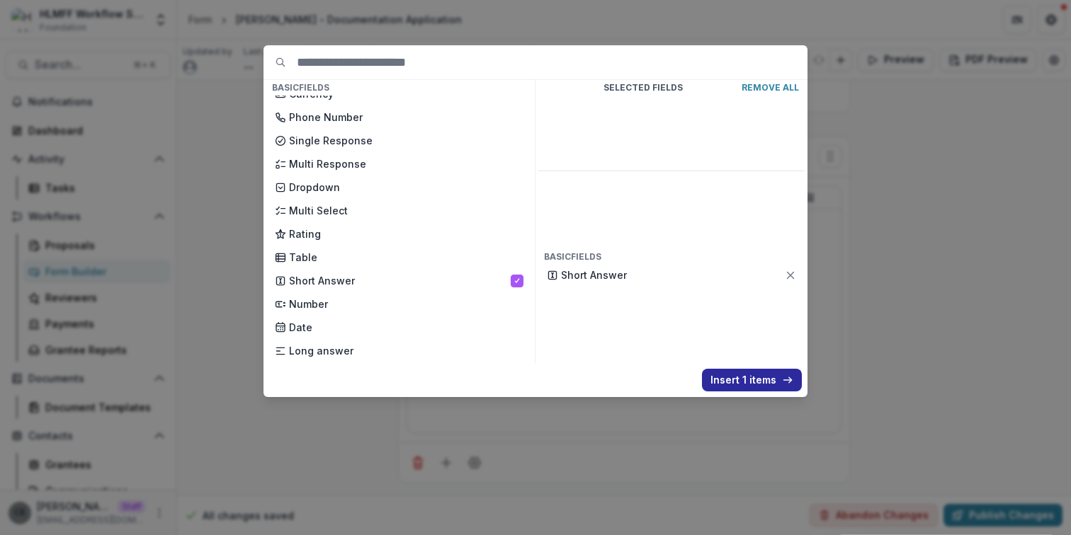
click at [754, 380] on button "Insert 1 items" at bounding box center [752, 380] width 100 height 23
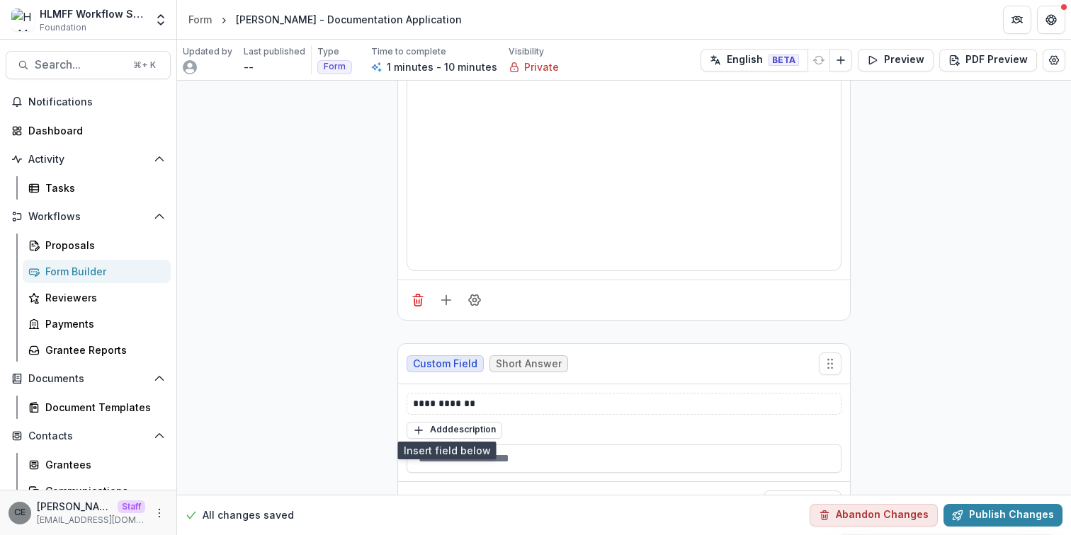
scroll to position [528, 0]
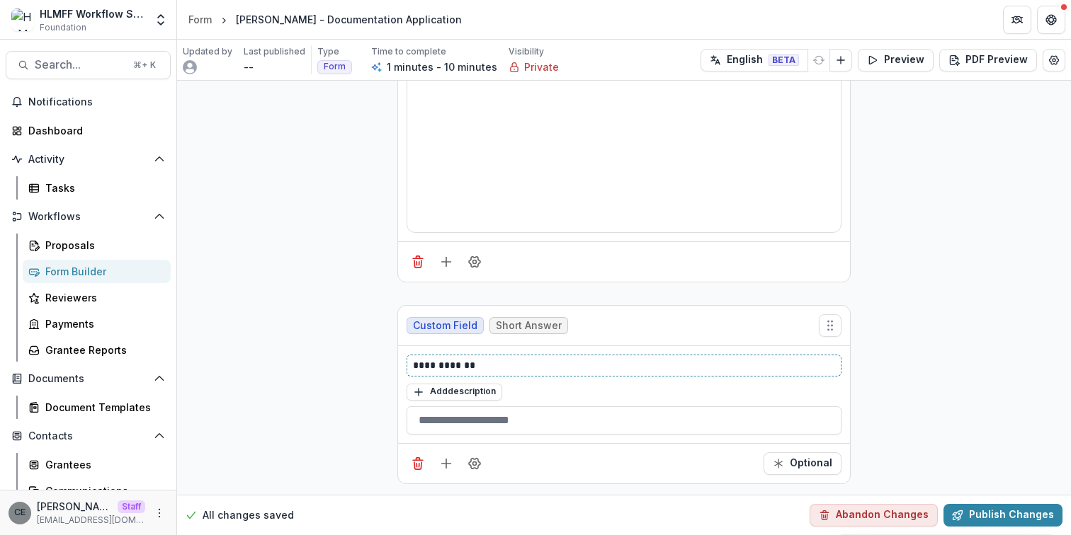
click at [451, 369] on p "**********" at bounding box center [624, 365] width 422 height 15
drag, startPoint x: 493, startPoint y: 368, endPoint x: 323, endPoint y: 357, distance: 170.4
click at [323, 357] on div "**********" at bounding box center [624, 24] width 894 height 943
click at [985, 518] on button "Publish Changes" at bounding box center [1002, 515] width 119 height 23
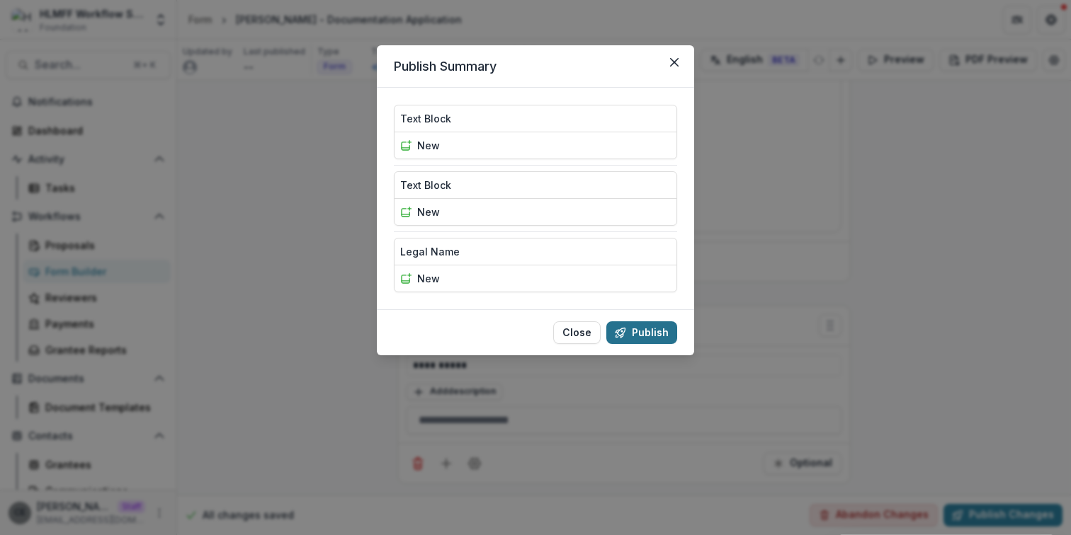
click at [662, 333] on button "Publish" at bounding box center [641, 333] width 71 height 23
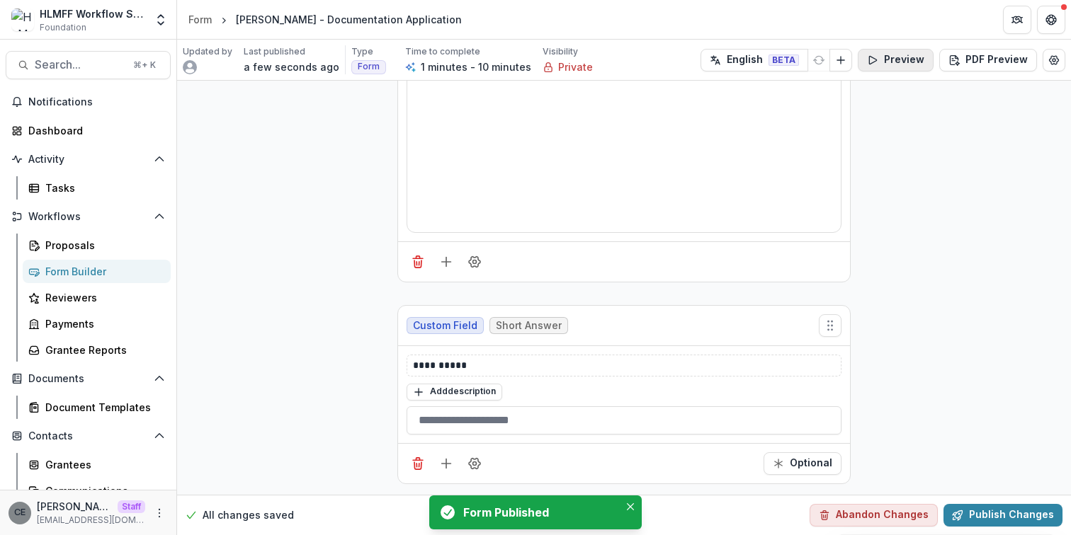
click at [893, 62] on button "Preview" at bounding box center [896, 60] width 76 height 23
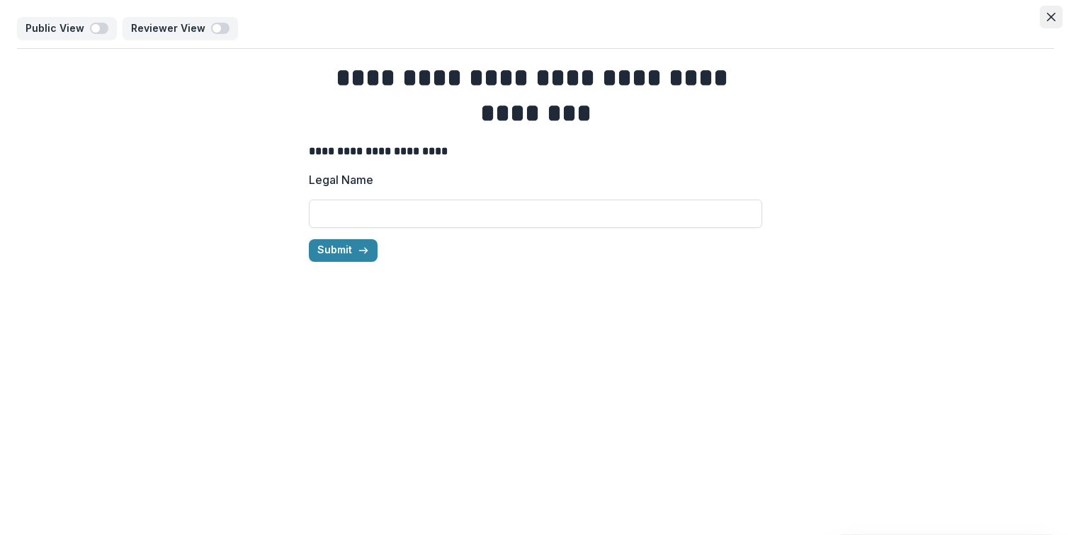
click at [1053, 17] on icon "Close" at bounding box center [1051, 17] width 8 height 8
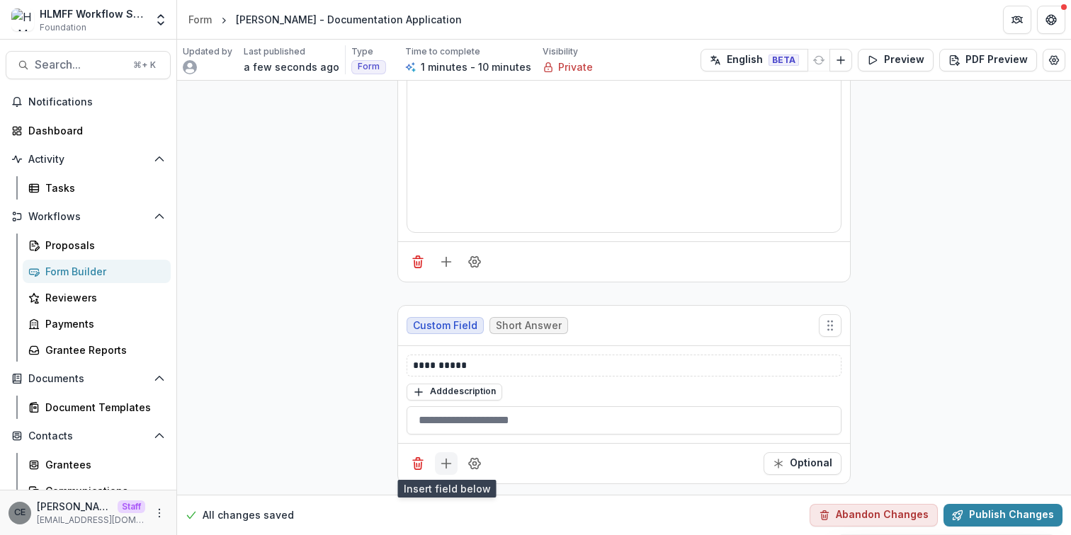
click at [439, 466] on icon "Add field" at bounding box center [446, 464] width 14 height 14
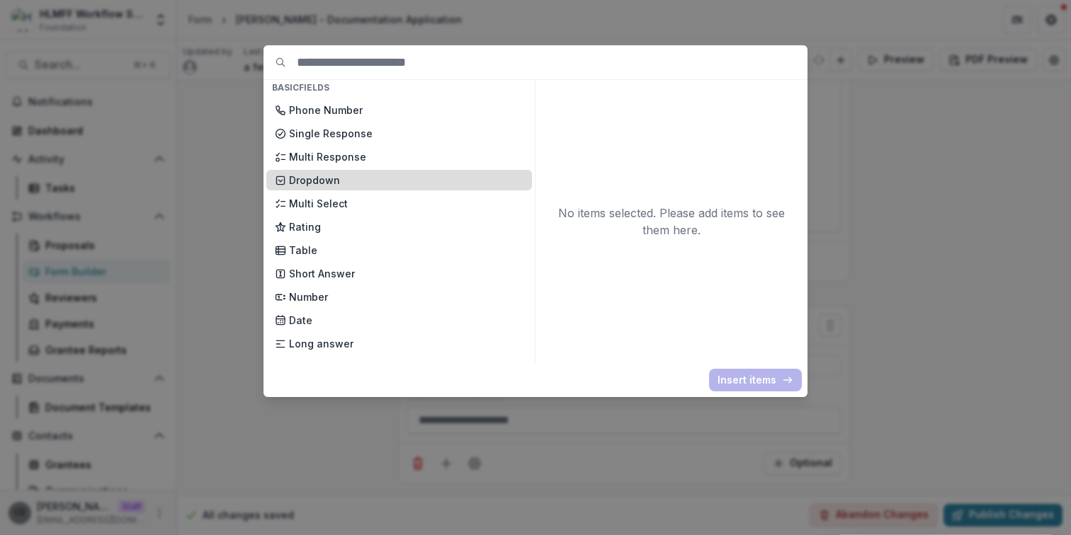
scroll to position [105, 0]
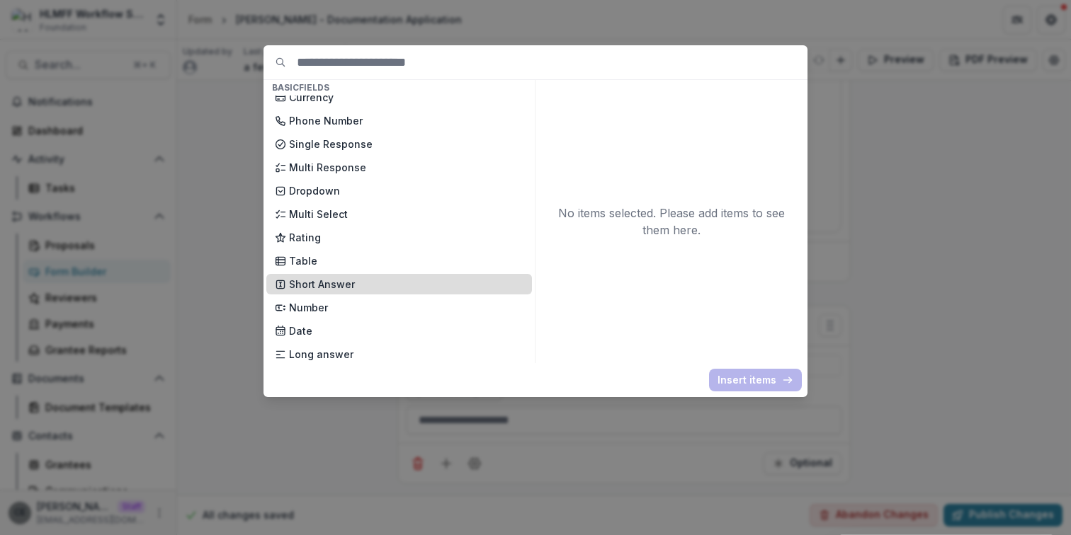
click at [339, 287] on p "Short Answer" at bounding box center [406, 284] width 234 height 15
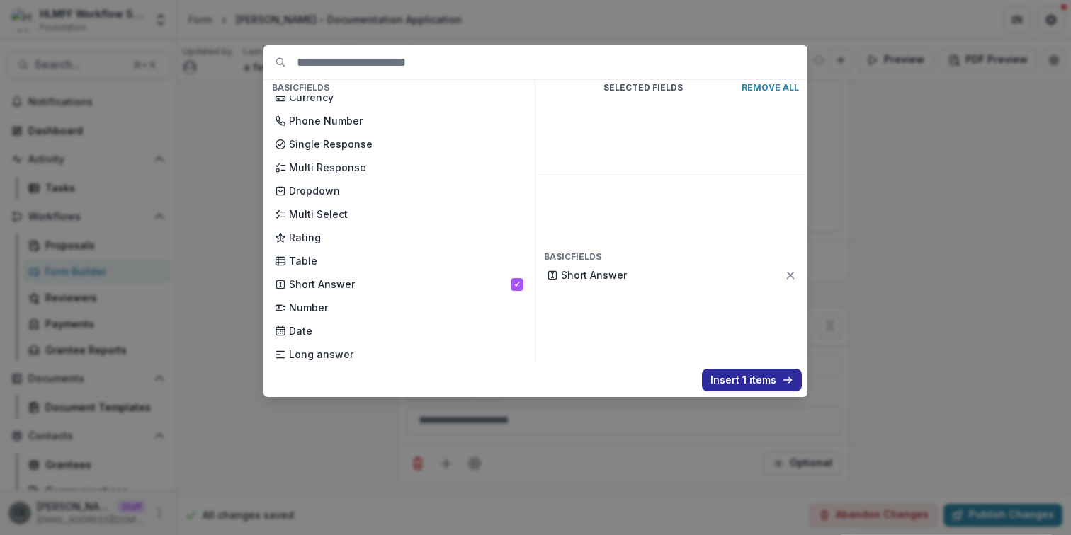
click at [725, 377] on button "Insert 1 items" at bounding box center [752, 380] width 100 height 23
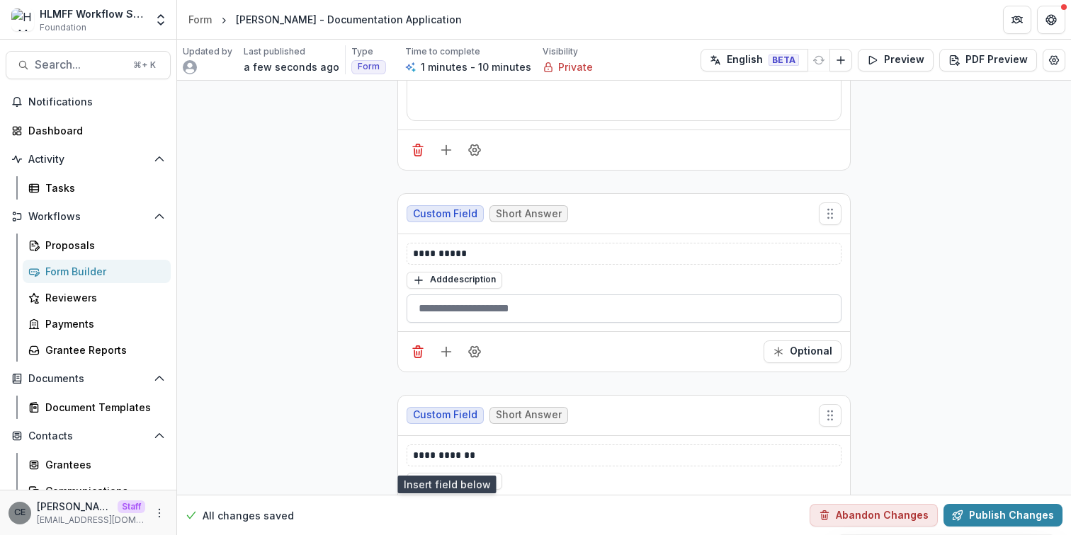
scroll to position [729, 0]
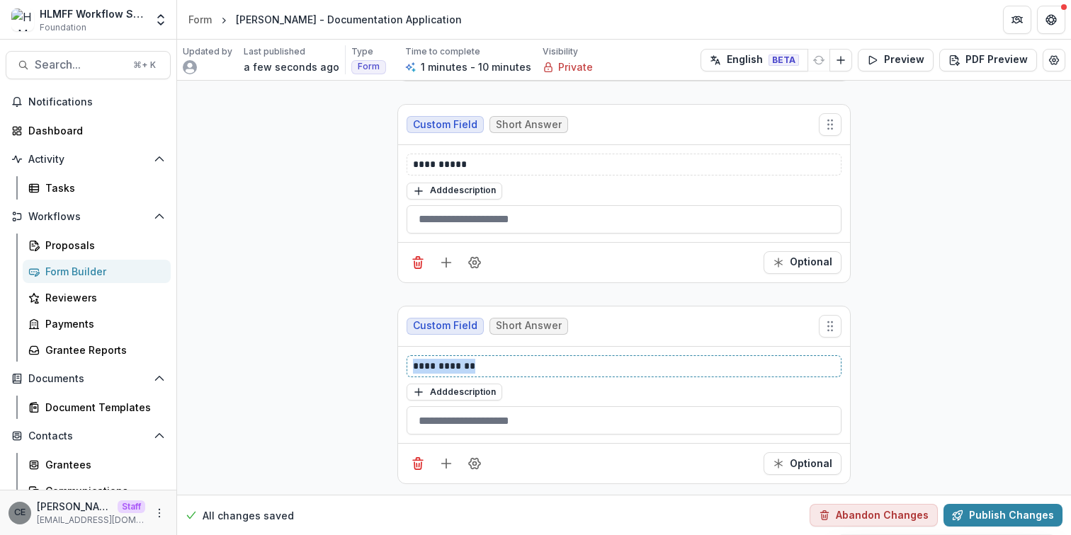
drag, startPoint x: 490, startPoint y: 365, endPoint x: 369, endPoint y: 359, distance: 121.2
click at [475, 264] on icon "Field Settings" at bounding box center [474, 262] width 11 height 11
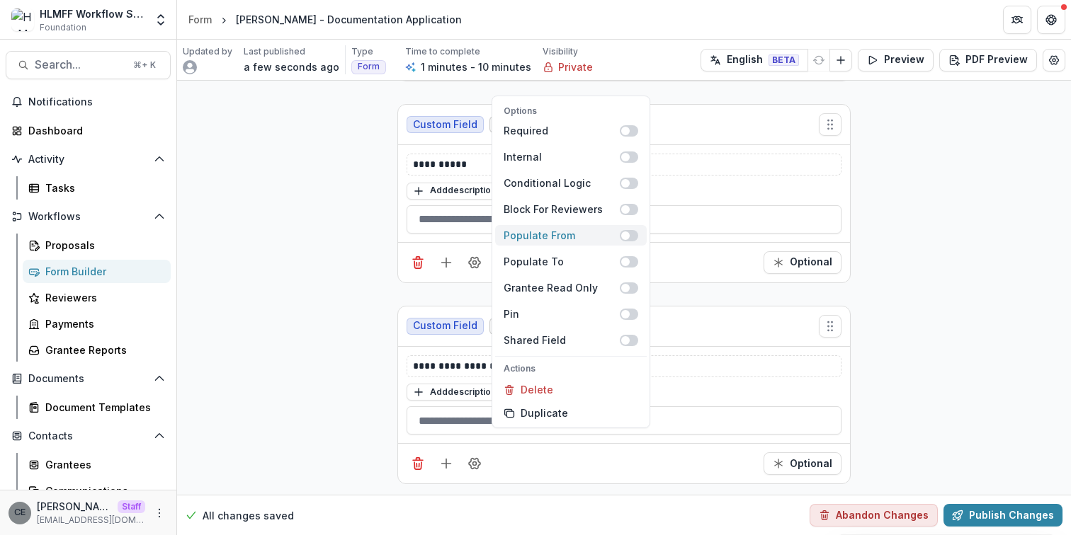
click at [625, 236] on span at bounding box center [625, 236] width 8 height 8
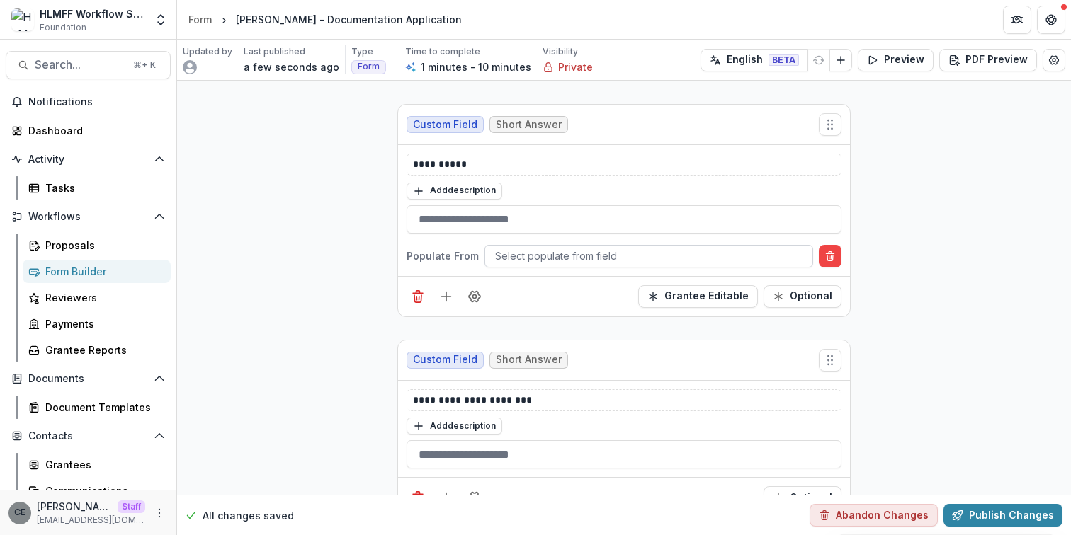
click at [613, 255] on div at bounding box center [648, 256] width 307 height 18
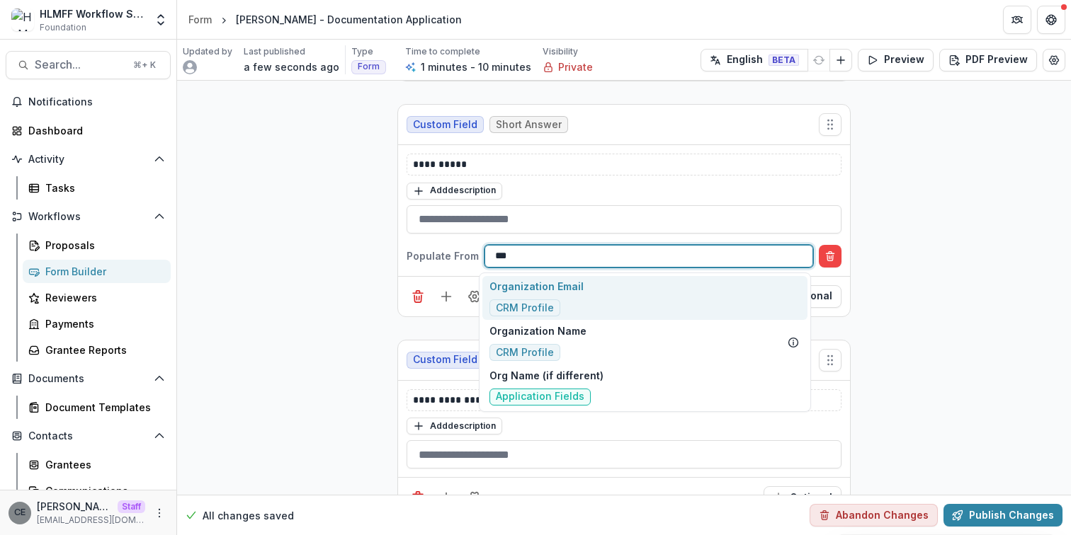
type input "****"
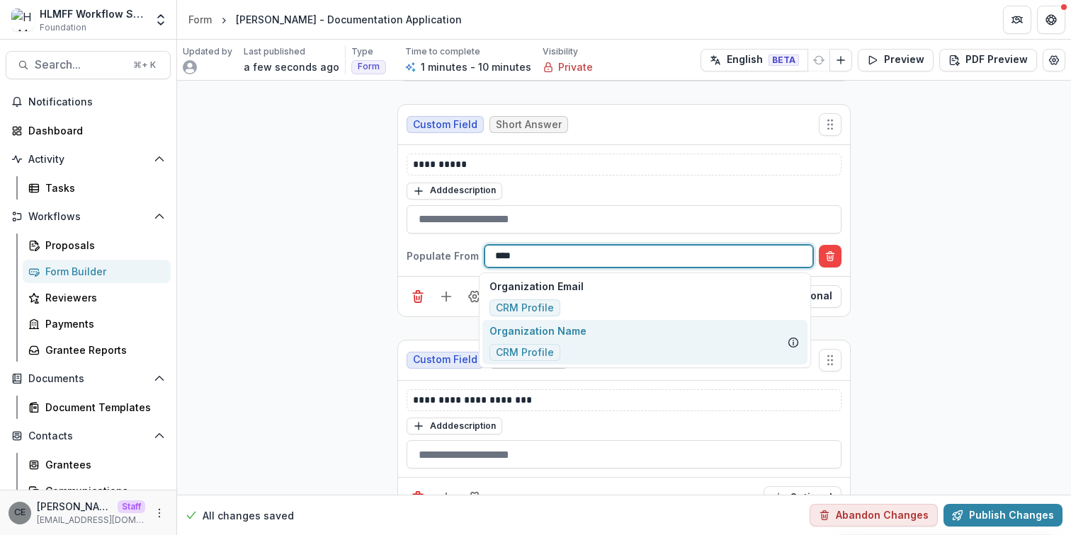
click at [610, 336] on div "Organization Name CRM Profile" at bounding box center [644, 342] width 325 height 45
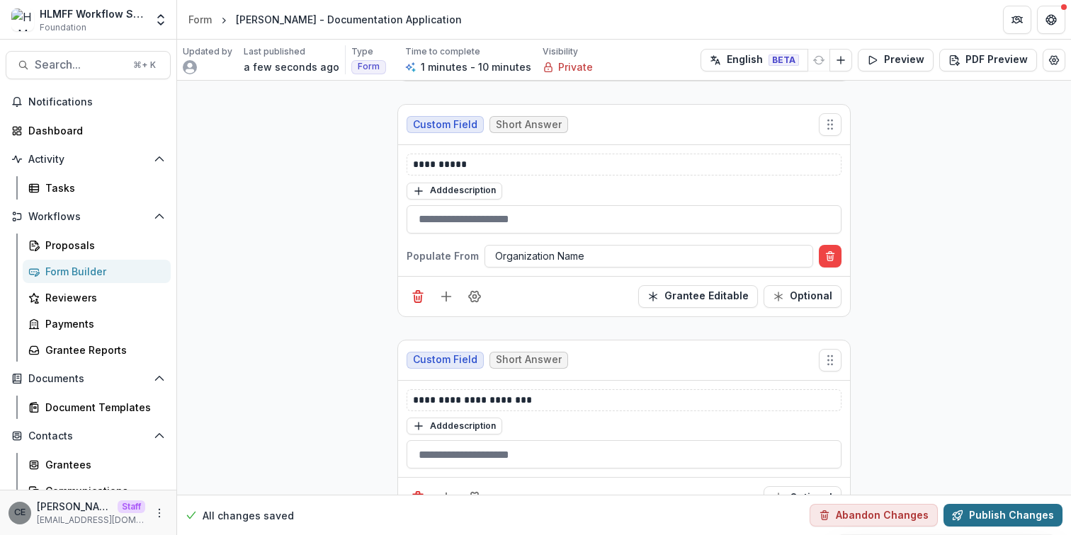
click at [982, 514] on button "Publish Changes" at bounding box center [1002, 515] width 119 height 23
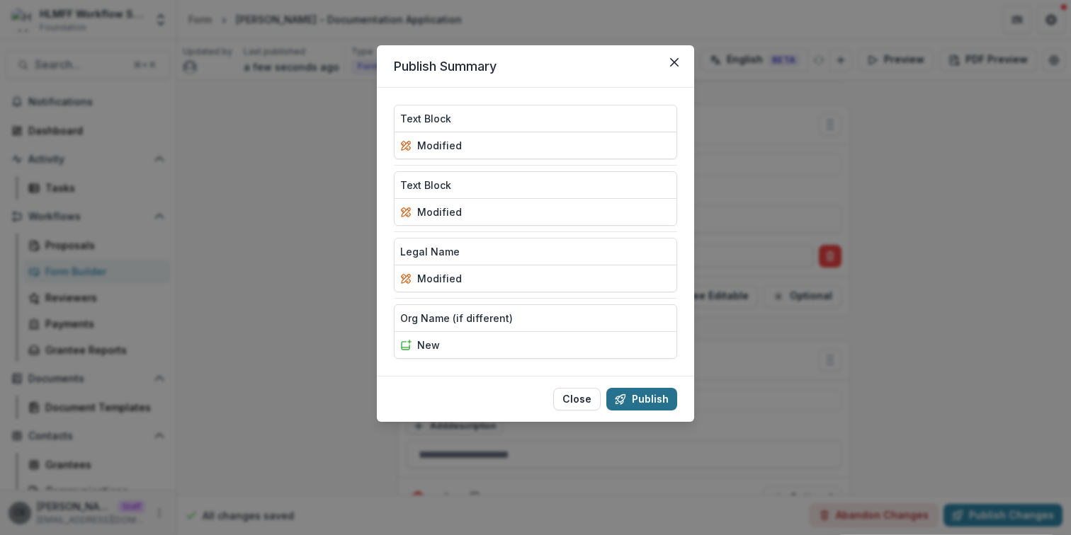
click at [655, 395] on button "Publish" at bounding box center [641, 399] width 71 height 23
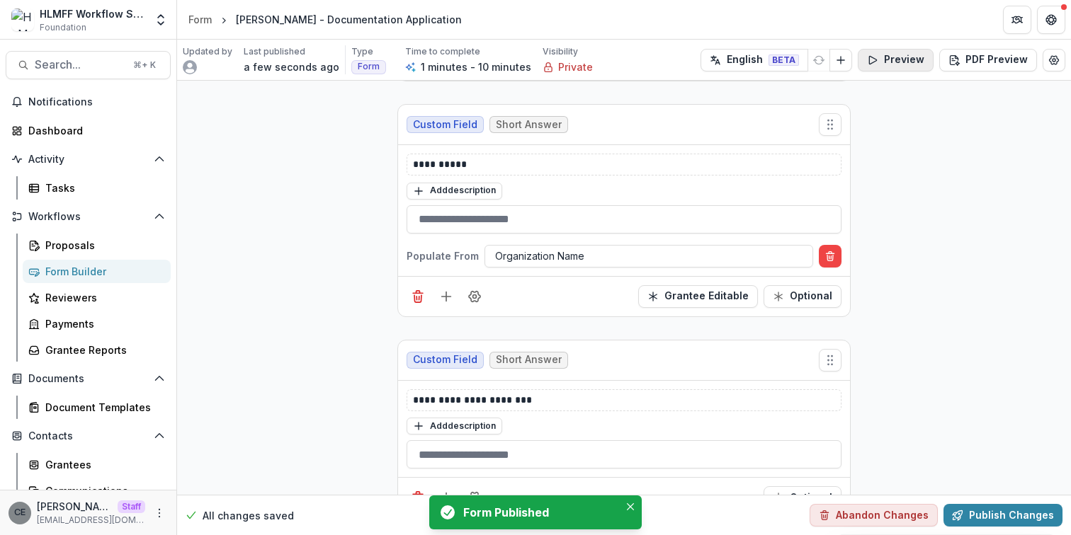
click at [909, 60] on button "Preview" at bounding box center [896, 60] width 76 height 23
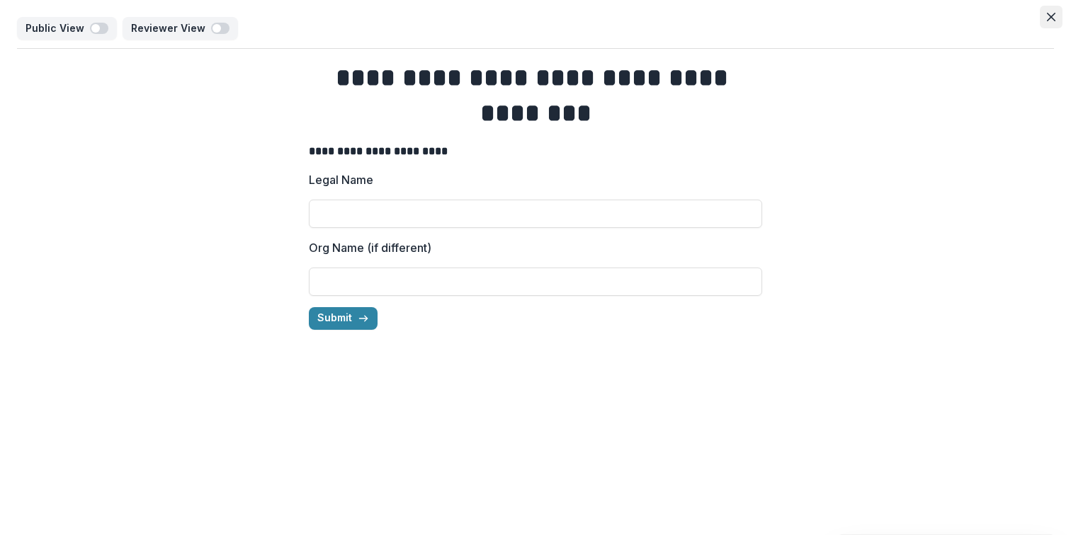
click at [1049, 18] on icon "Close" at bounding box center [1051, 17] width 8 height 8
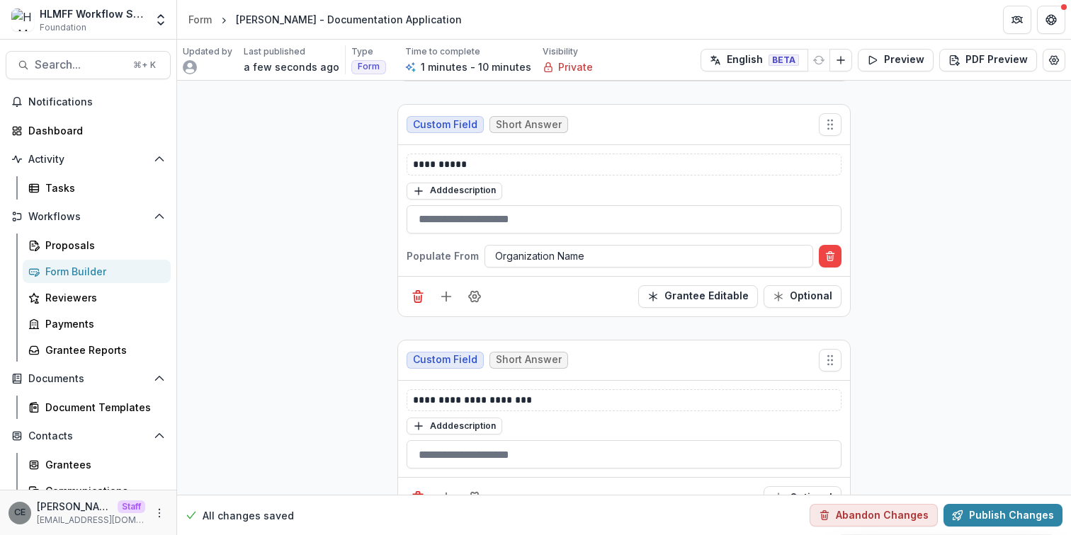
scroll to position [763, 0]
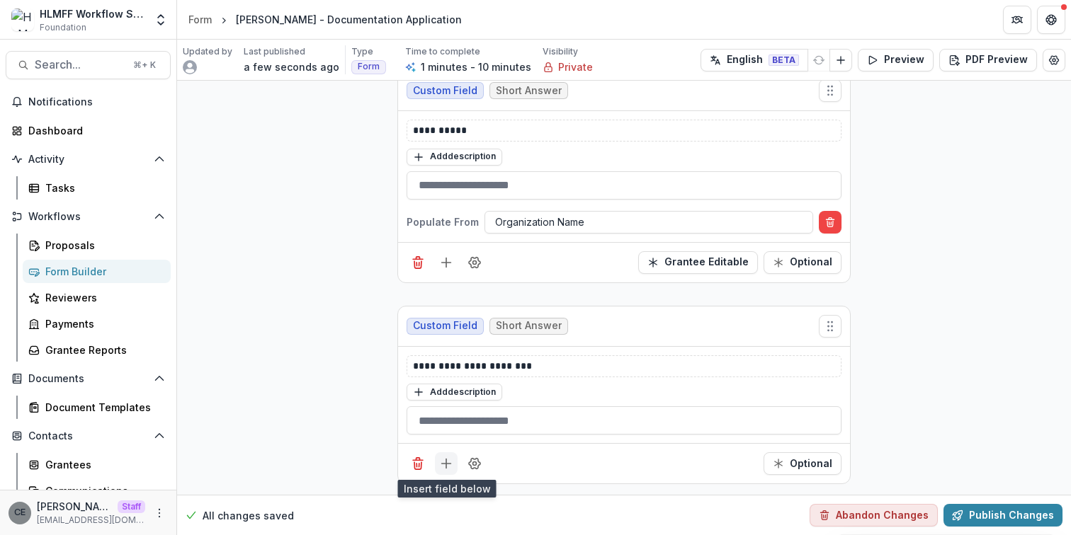
click at [446, 462] on line "Add field" at bounding box center [446, 464] width 0 height 9
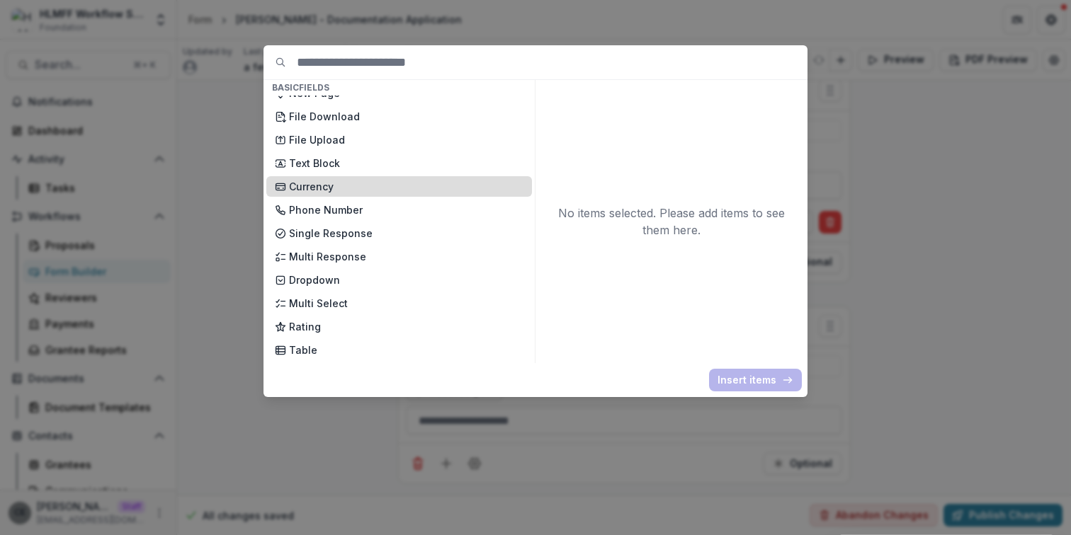
scroll to position [0, 0]
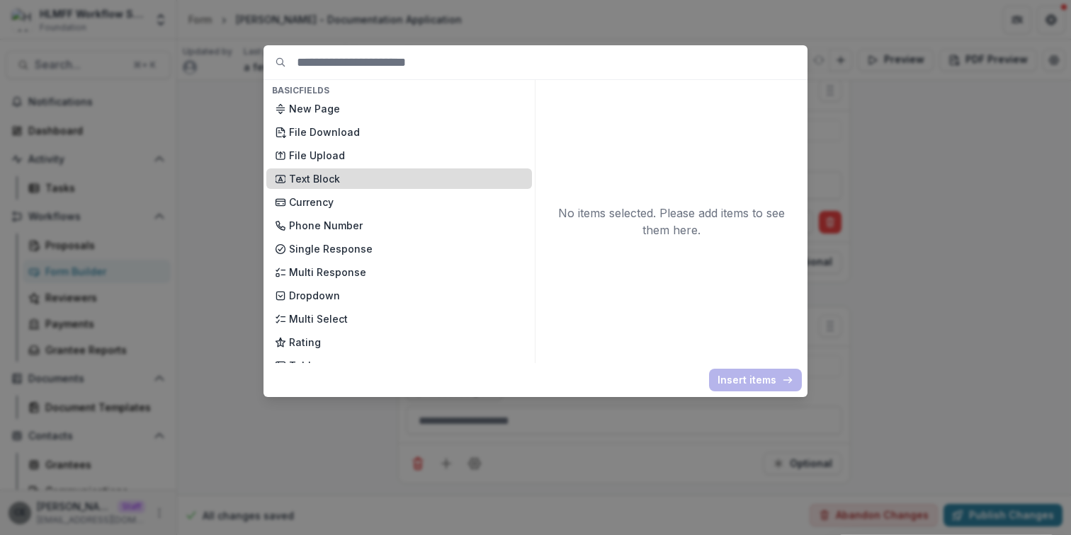
click at [348, 176] on p "Text Block" at bounding box center [406, 178] width 234 height 15
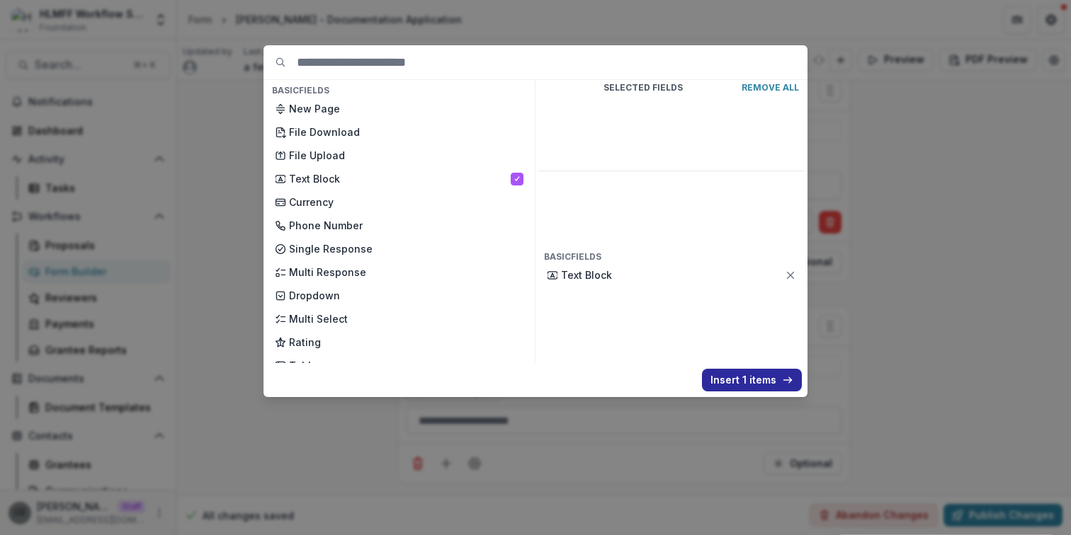
click at [754, 385] on button "Insert 1 items" at bounding box center [752, 380] width 100 height 23
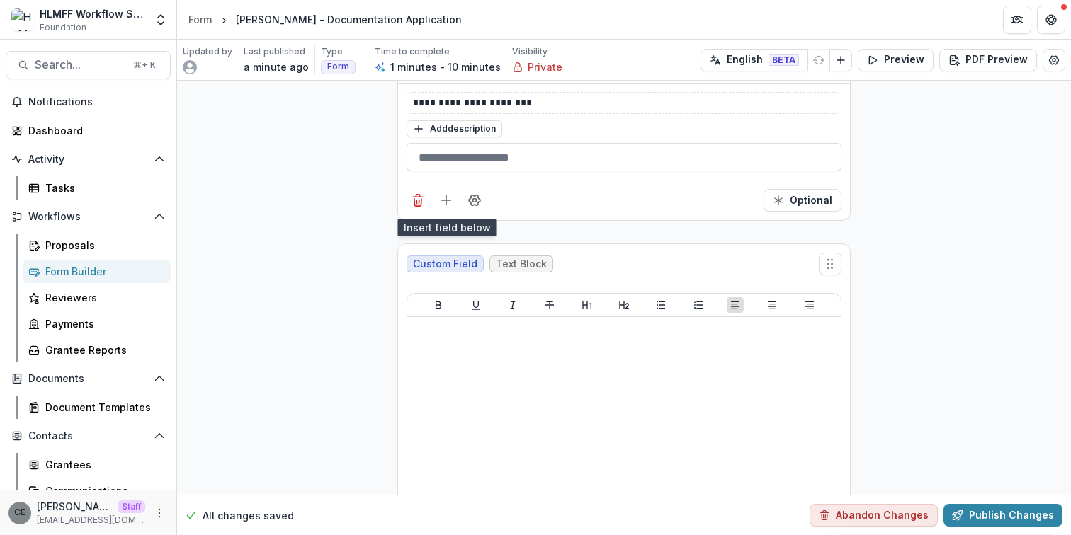
scroll to position [1029, 0]
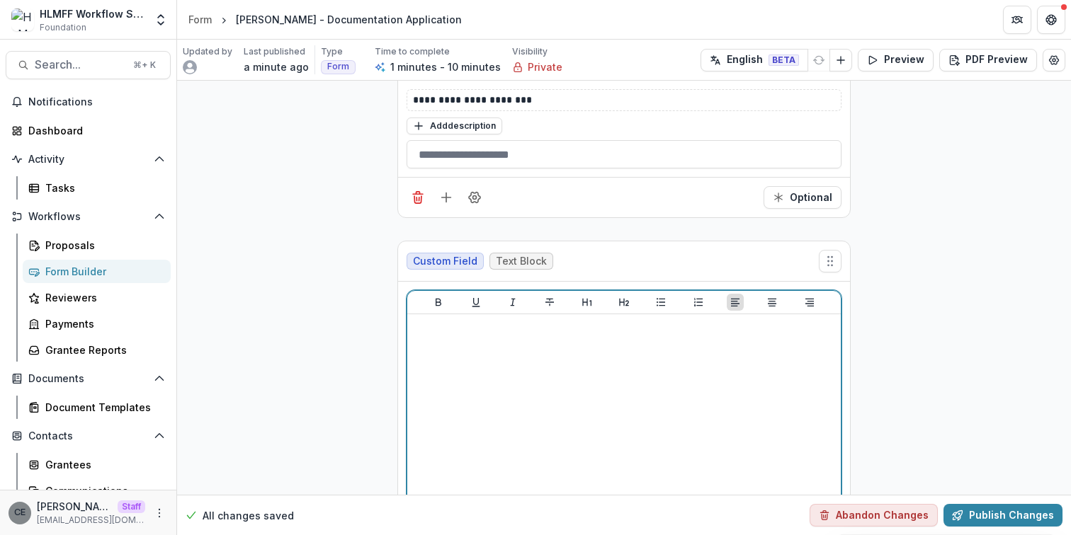
click at [478, 336] on div at bounding box center [624, 426] width 422 height 212
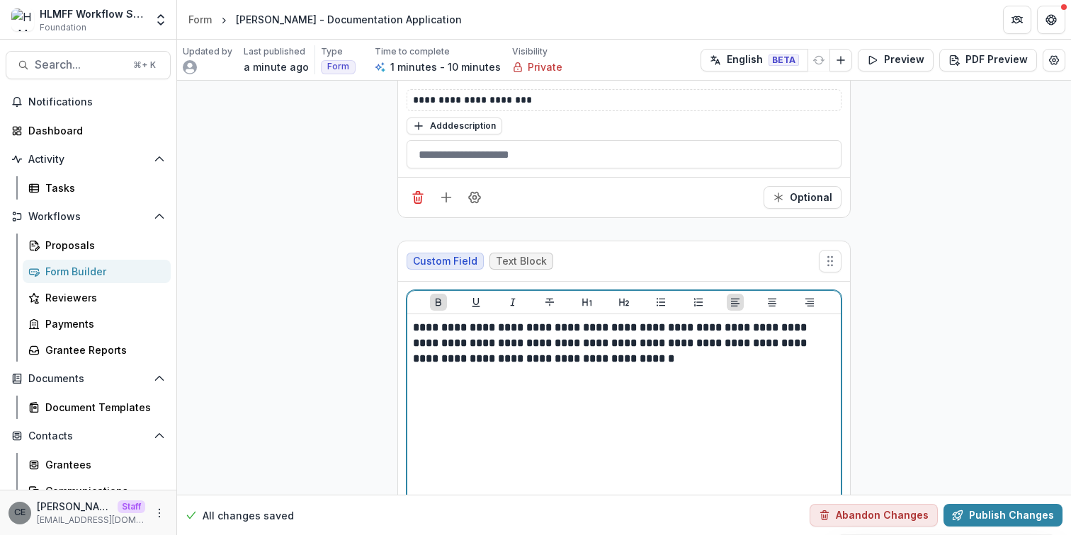
scroll to position [1133, 0]
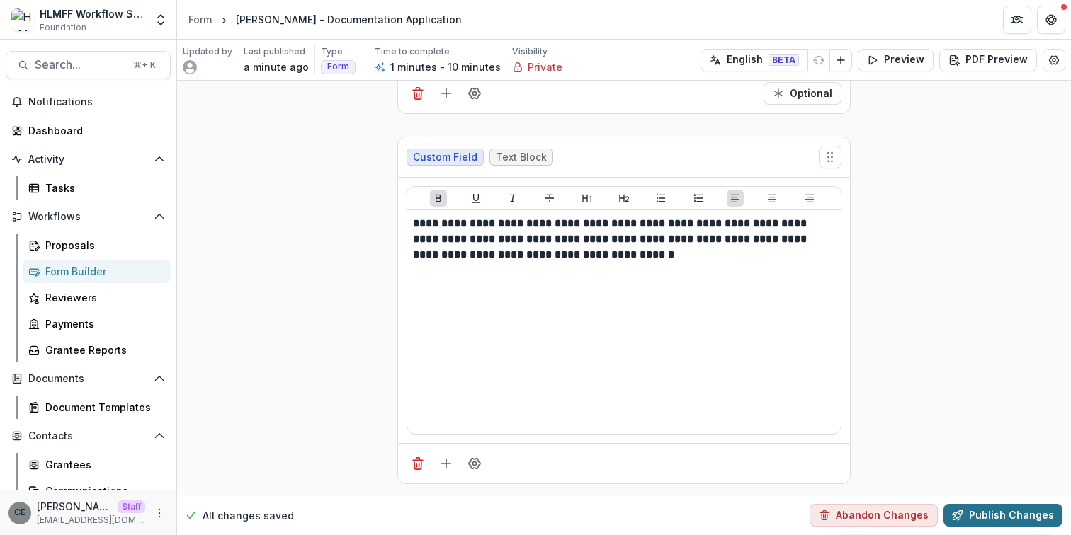
click at [980, 521] on button "Publish Changes" at bounding box center [1002, 515] width 119 height 23
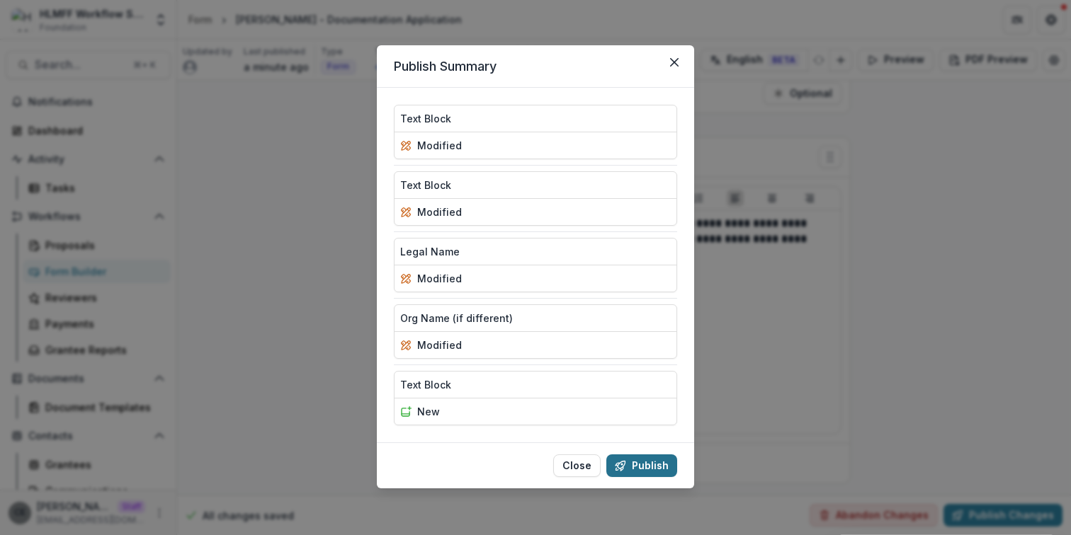
click at [628, 465] on button "Publish" at bounding box center [641, 466] width 71 height 23
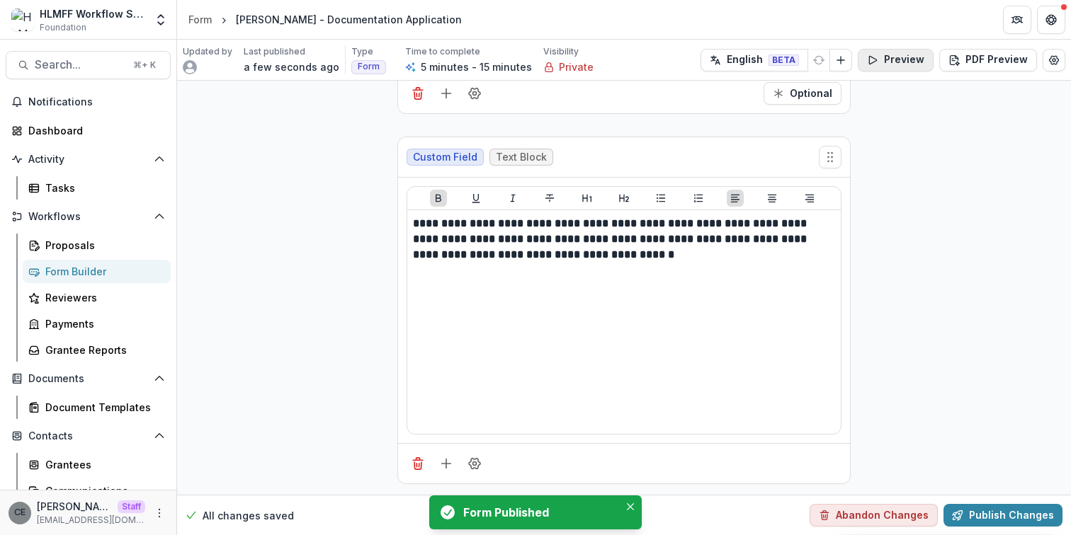
click at [887, 64] on button "Preview" at bounding box center [896, 60] width 76 height 23
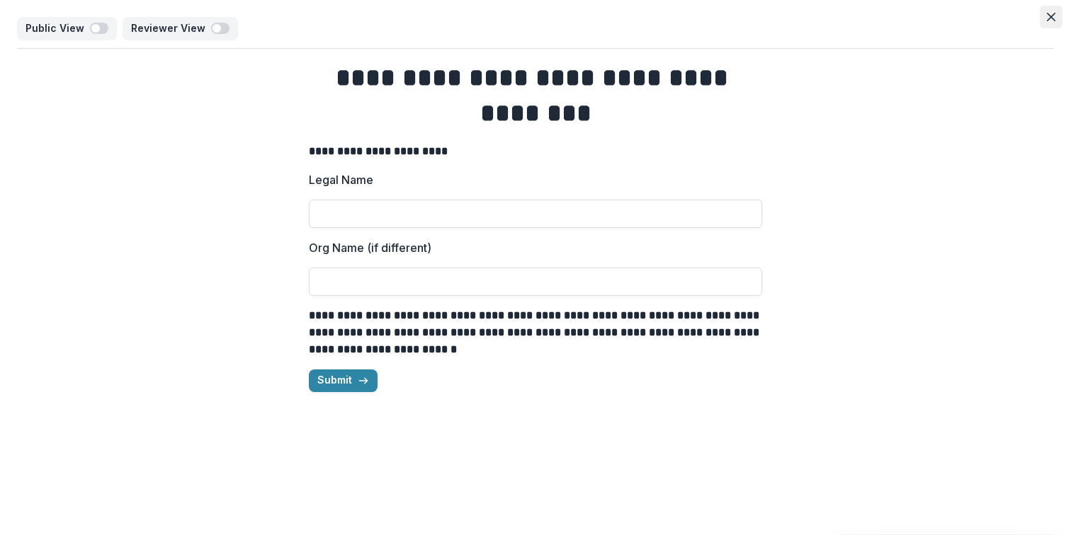
click at [1052, 17] on icon "Close" at bounding box center [1051, 17] width 8 height 8
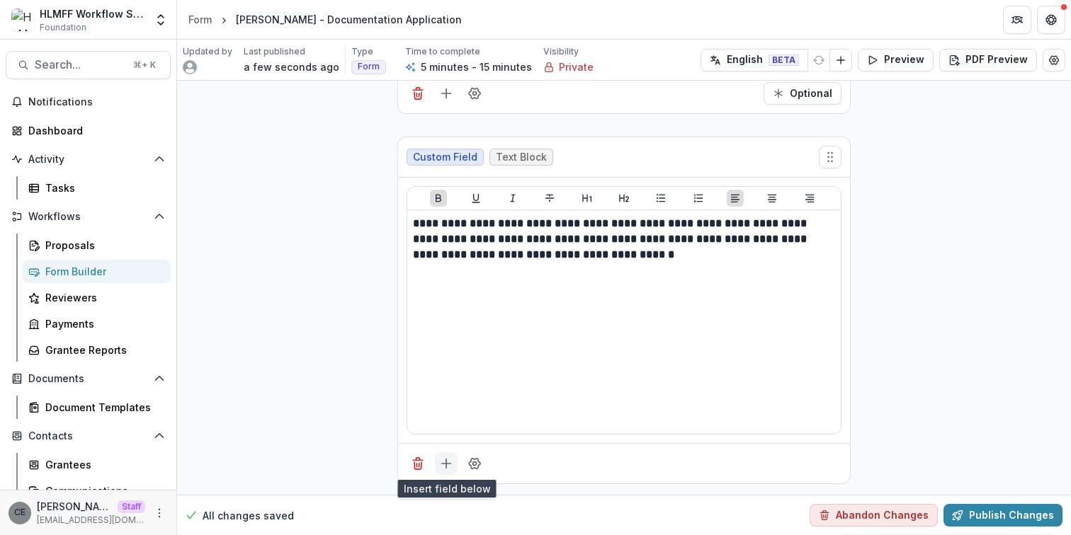
click at [443, 465] on icon "Add field" at bounding box center [446, 464] width 14 height 14
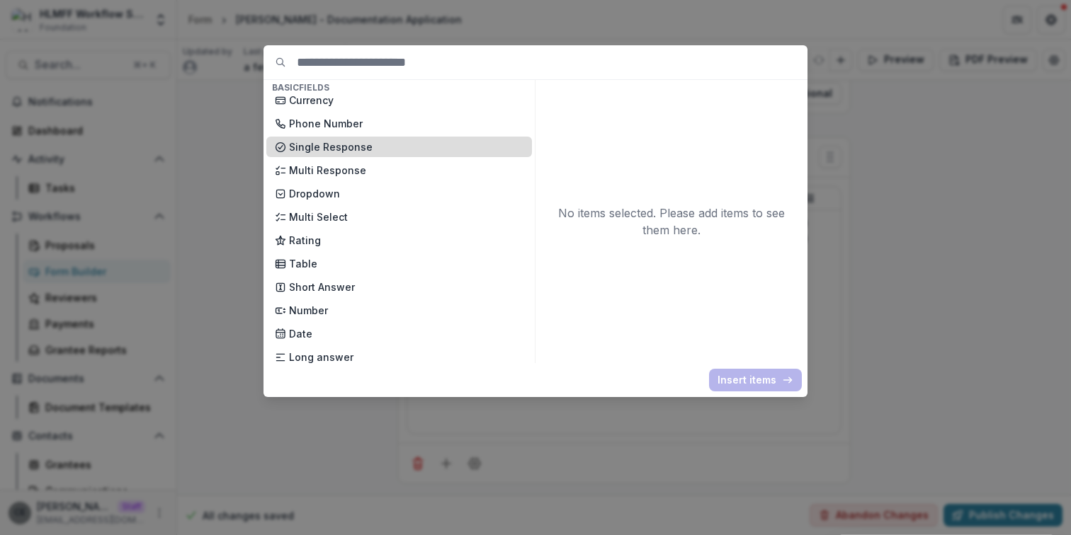
scroll to position [110, 0]
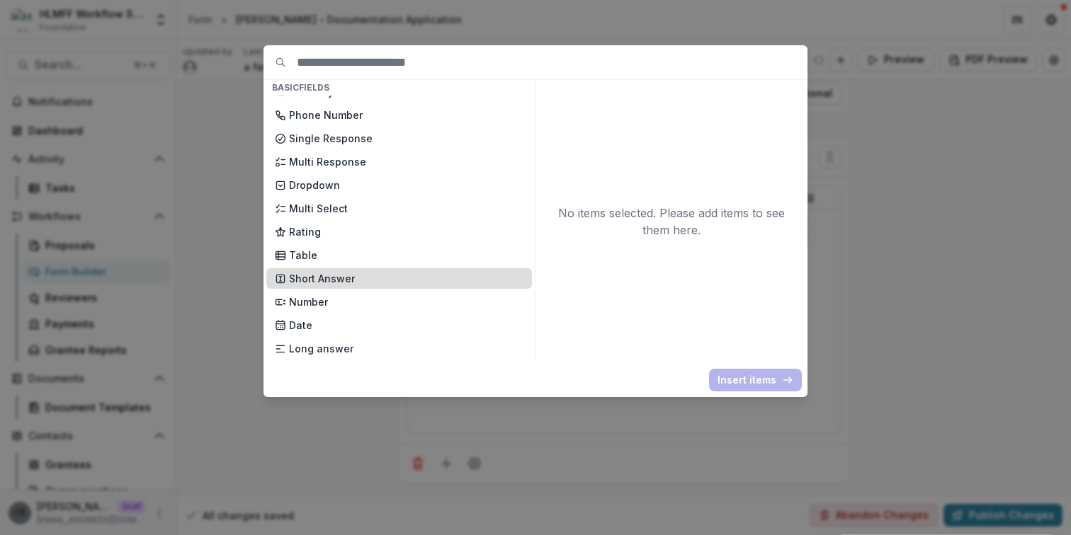
click at [349, 282] on p "Short Answer" at bounding box center [406, 278] width 234 height 15
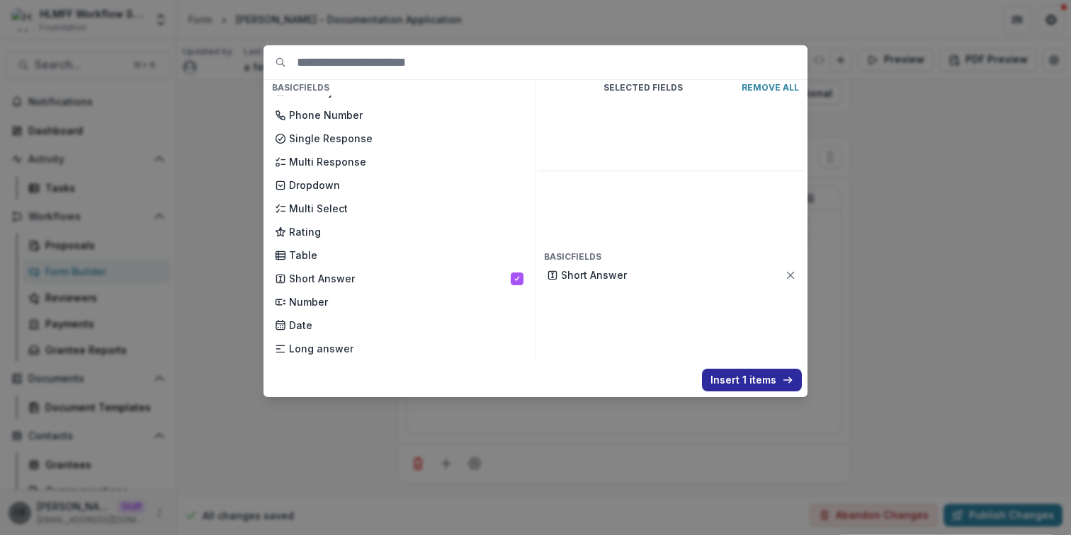
click at [752, 381] on button "Insert 1 items" at bounding box center [752, 380] width 100 height 23
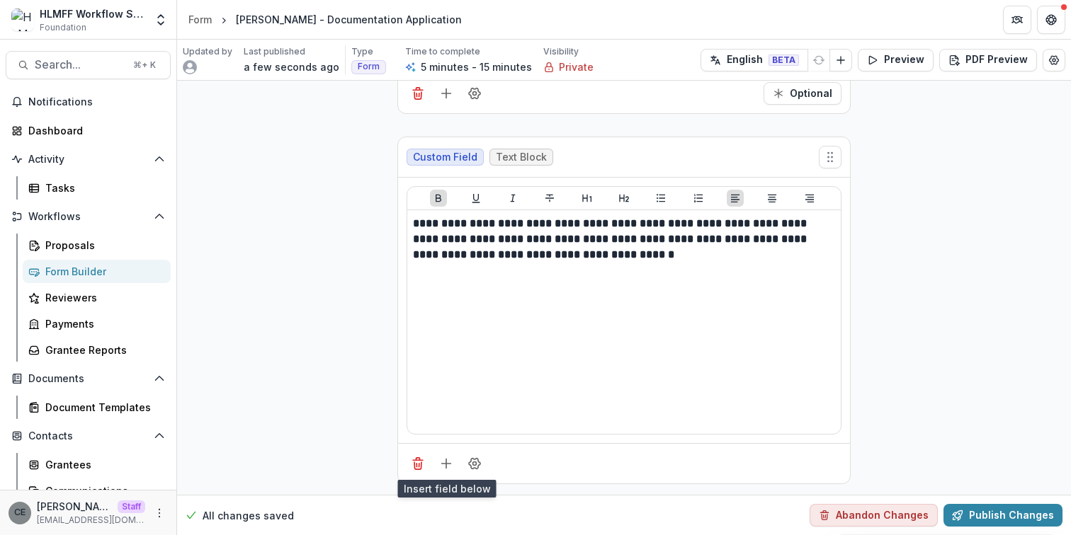
scroll to position [1334, 0]
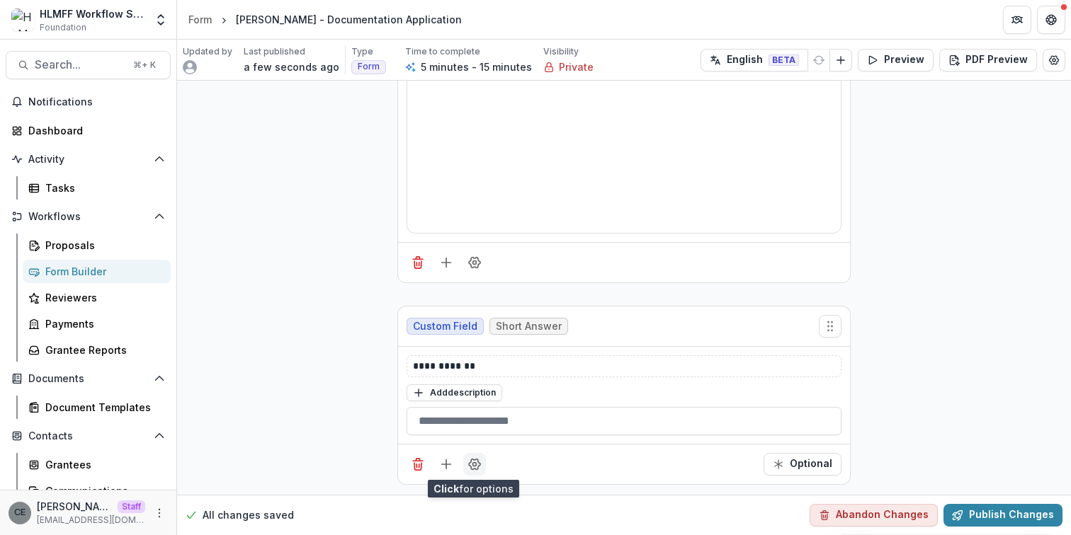
click at [473, 464] on circle "Field Settings" at bounding box center [475, 465] width 4 height 4
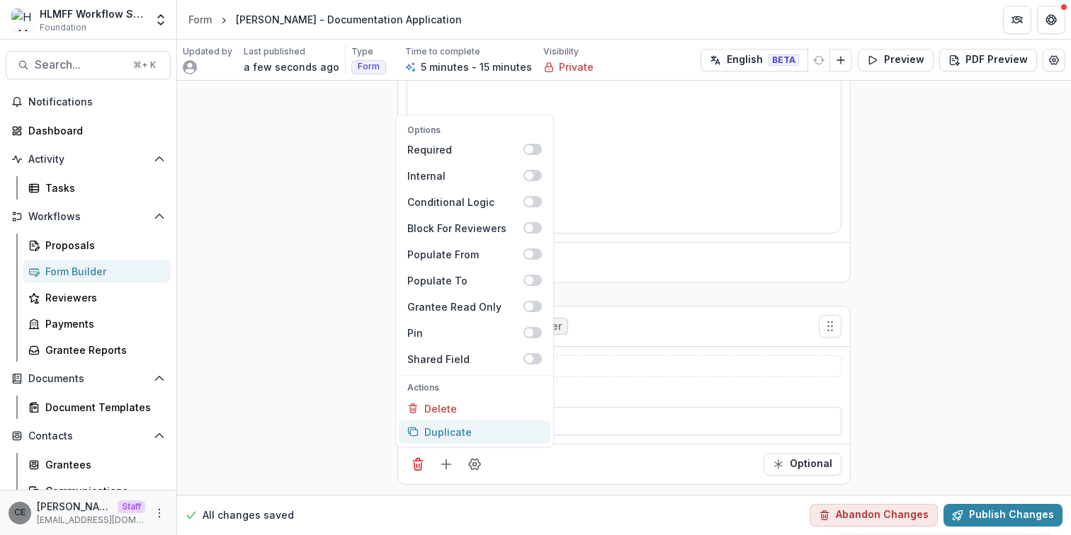
click at [449, 430] on button "Duplicate" at bounding box center [475, 432] width 152 height 23
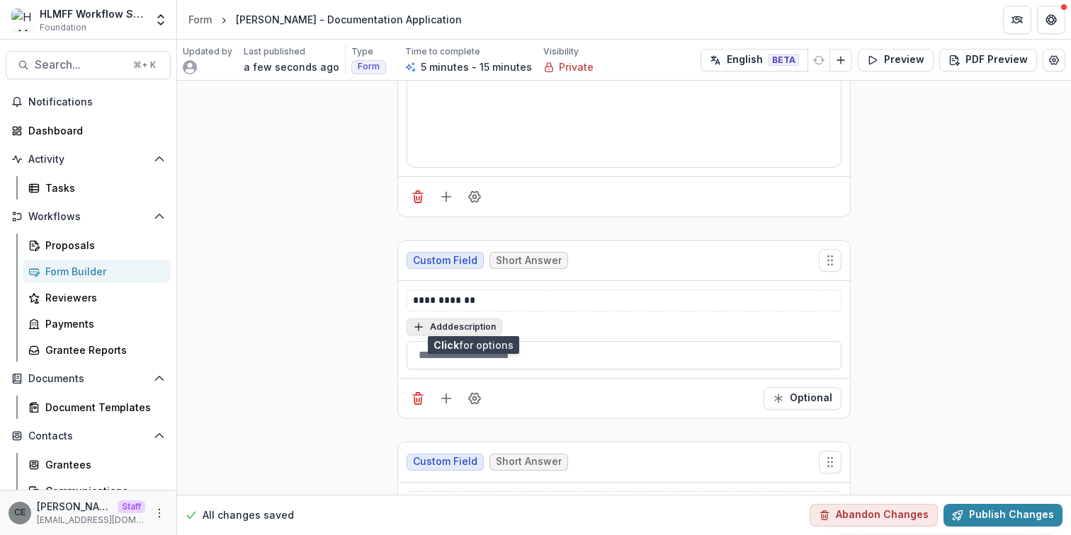
scroll to position [1348, 0]
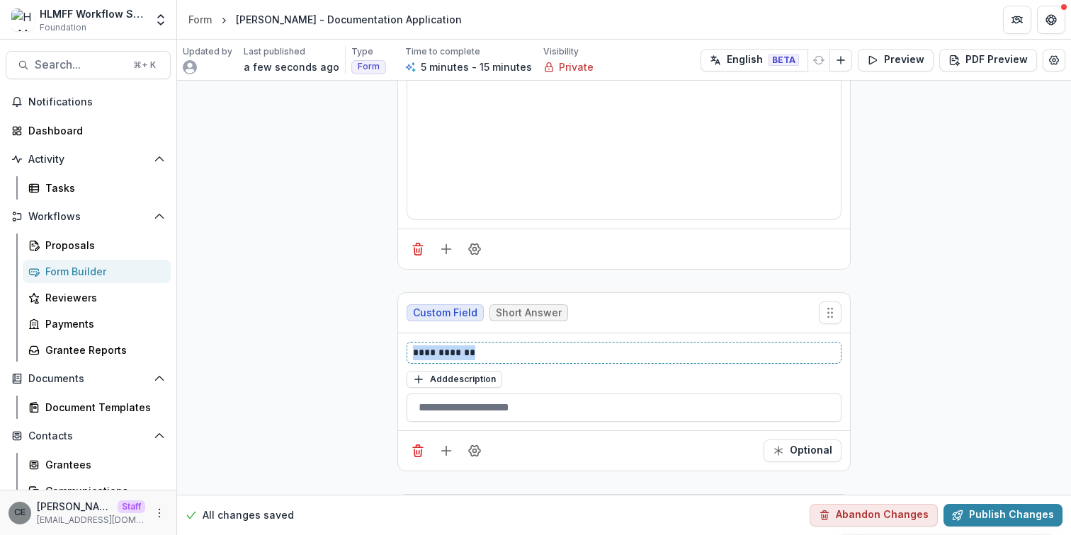
drag, startPoint x: 487, startPoint y: 349, endPoint x: 283, endPoint y: 312, distance: 207.3
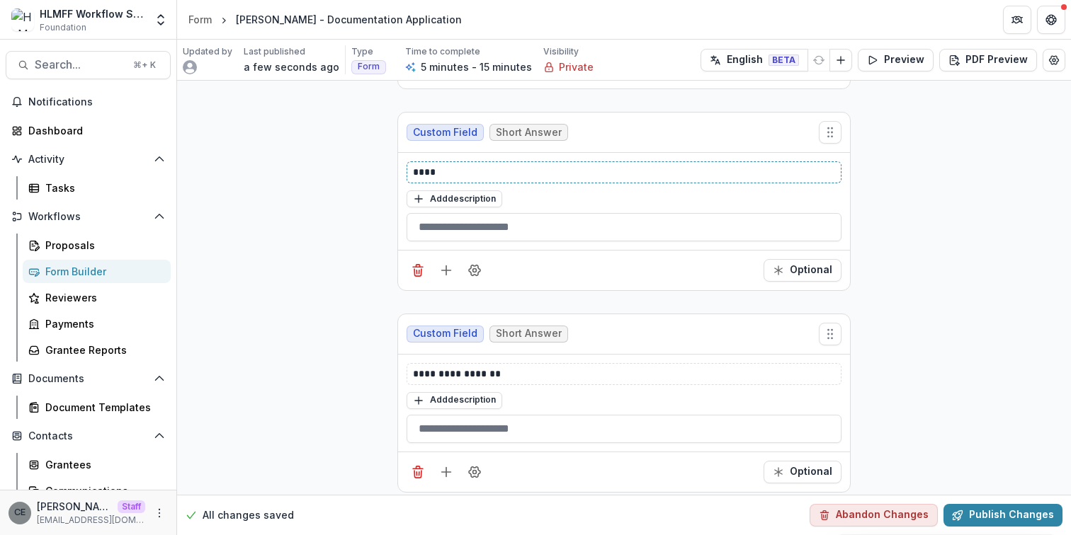
scroll to position [1536, 0]
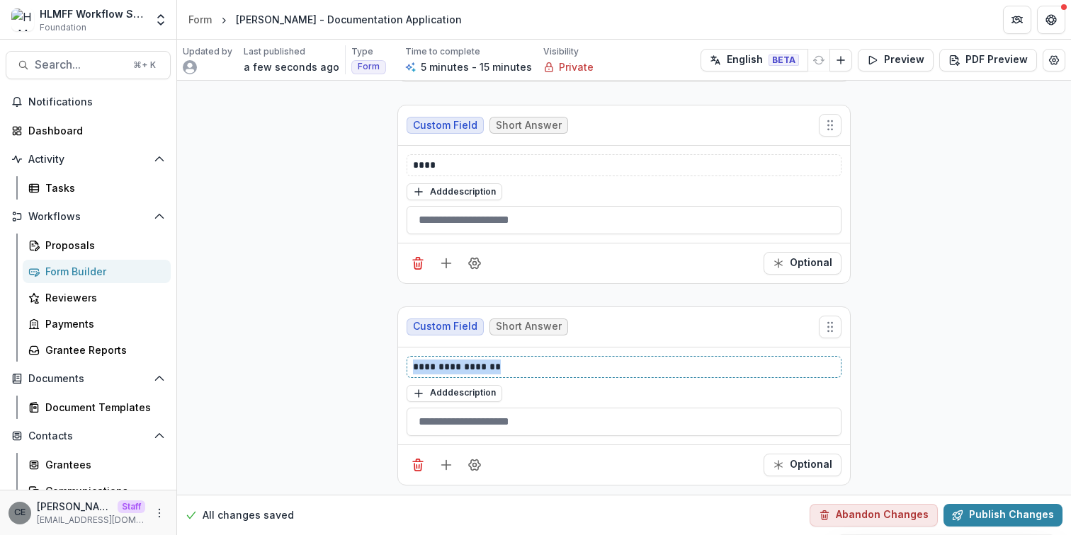
drag, startPoint x: 512, startPoint y: 369, endPoint x: 319, endPoint y: 363, distance: 192.7
click at [473, 465] on icon "Field Settings" at bounding box center [474, 465] width 14 height 14
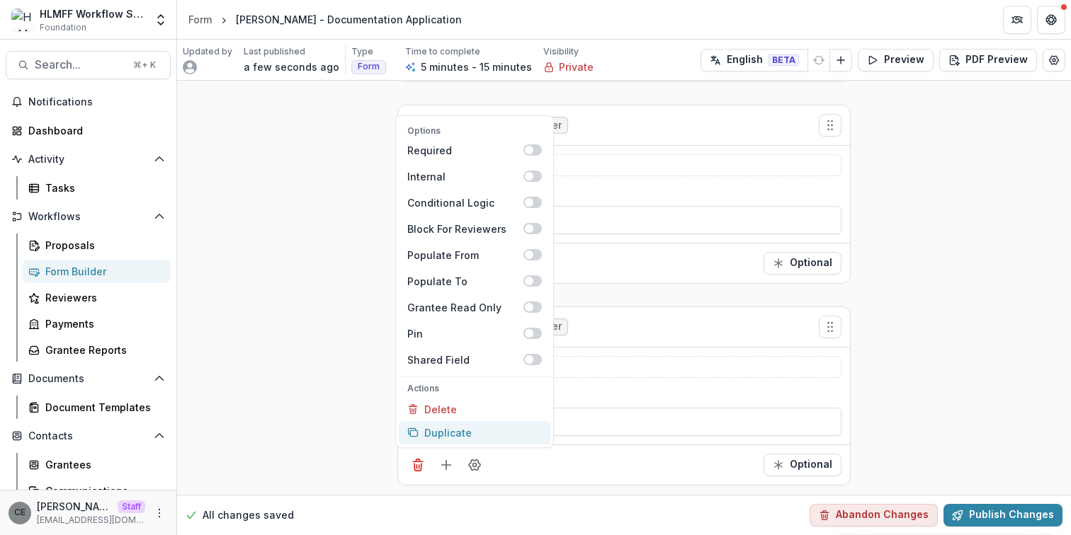
click at [442, 431] on button "Duplicate" at bounding box center [475, 432] width 152 height 23
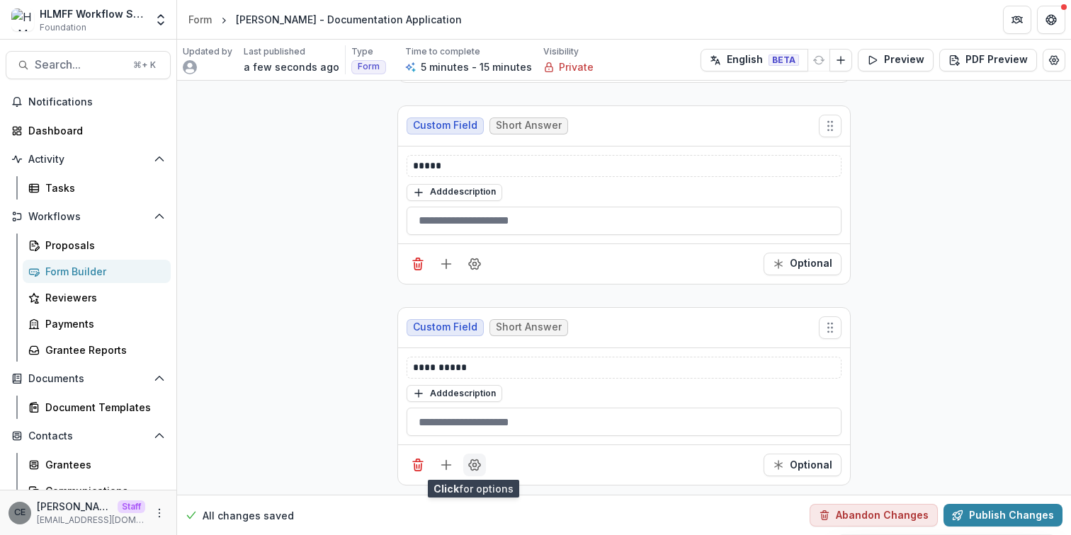
click at [473, 465] on circle "Field Settings" at bounding box center [475, 466] width 4 height 4
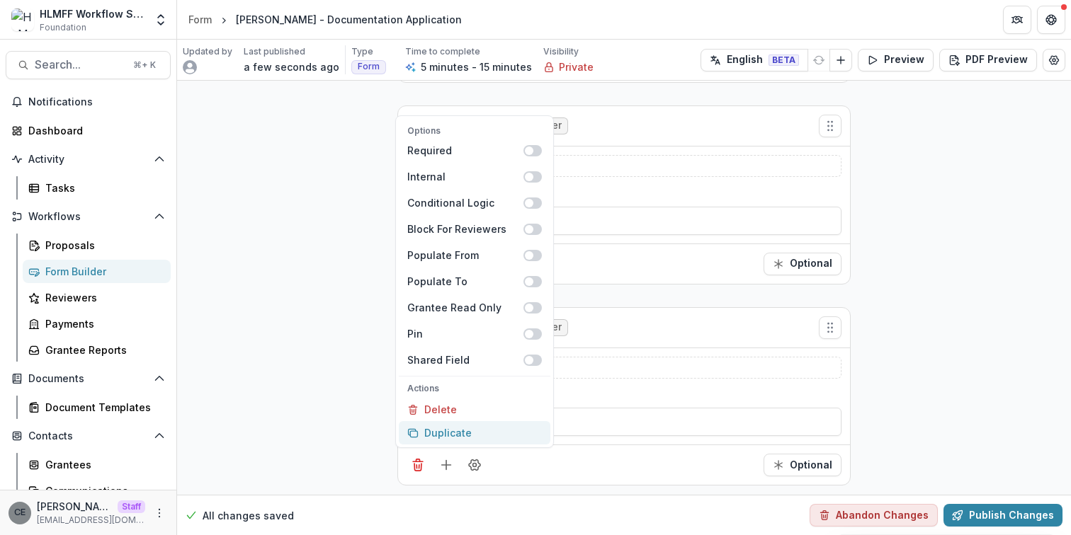
click at [452, 430] on button "Duplicate" at bounding box center [475, 432] width 152 height 23
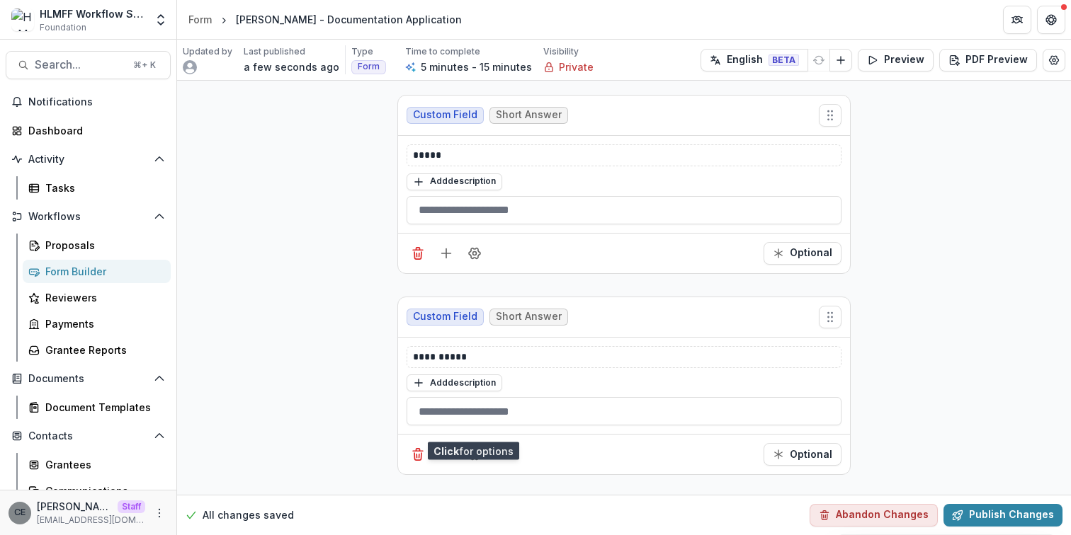
scroll to position [1783, 0]
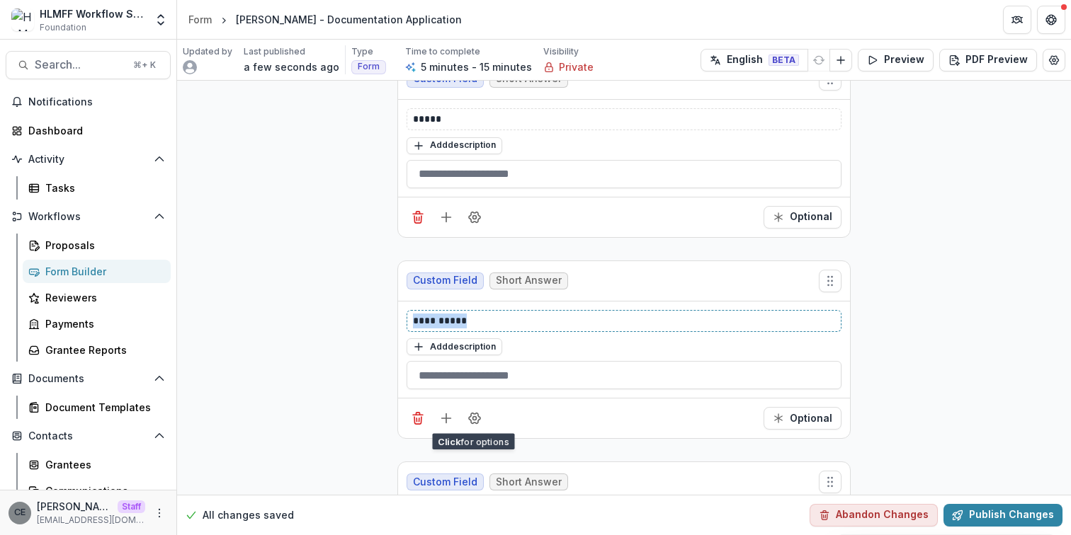
drag, startPoint x: 470, startPoint y: 323, endPoint x: 356, endPoint y: 312, distance: 114.6
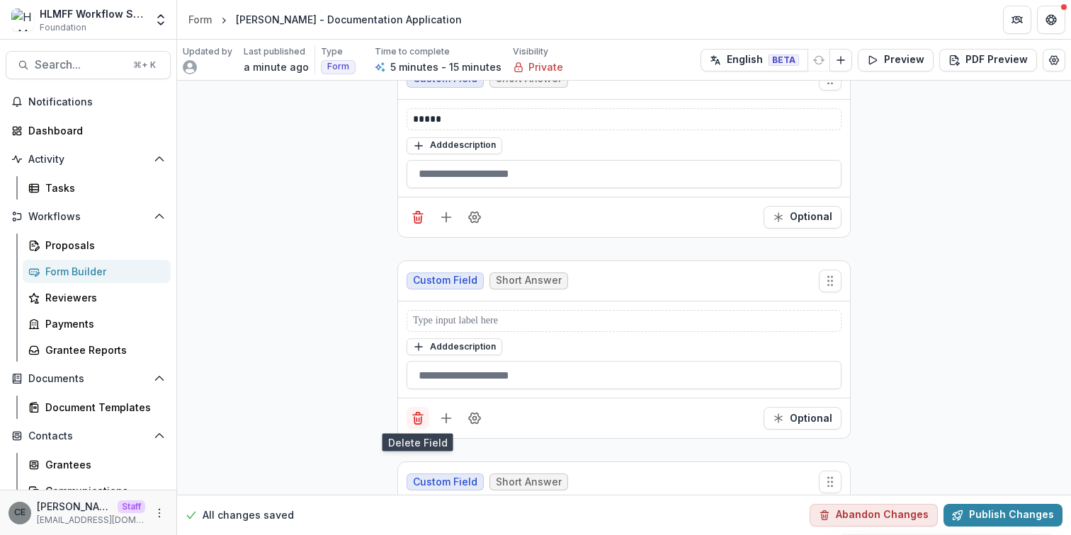
click at [419, 416] on icon "Delete field" at bounding box center [418, 419] width 14 height 14
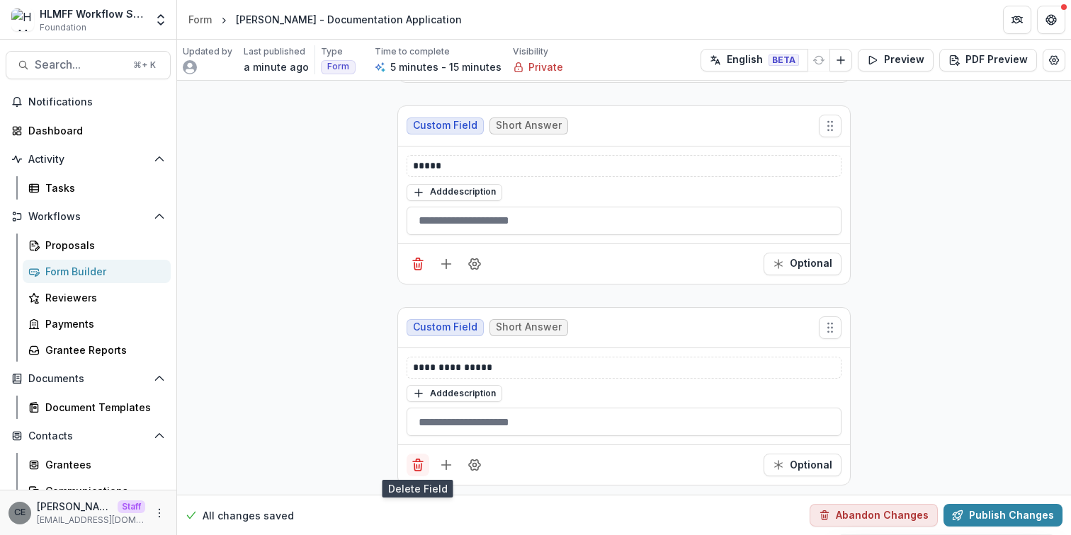
click at [419, 465] on line "Delete field" at bounding box center [419, 467] width 0 height 4
click at [446, 465] on line "Add field" at bounding box center [446, 464] width 0 height 9
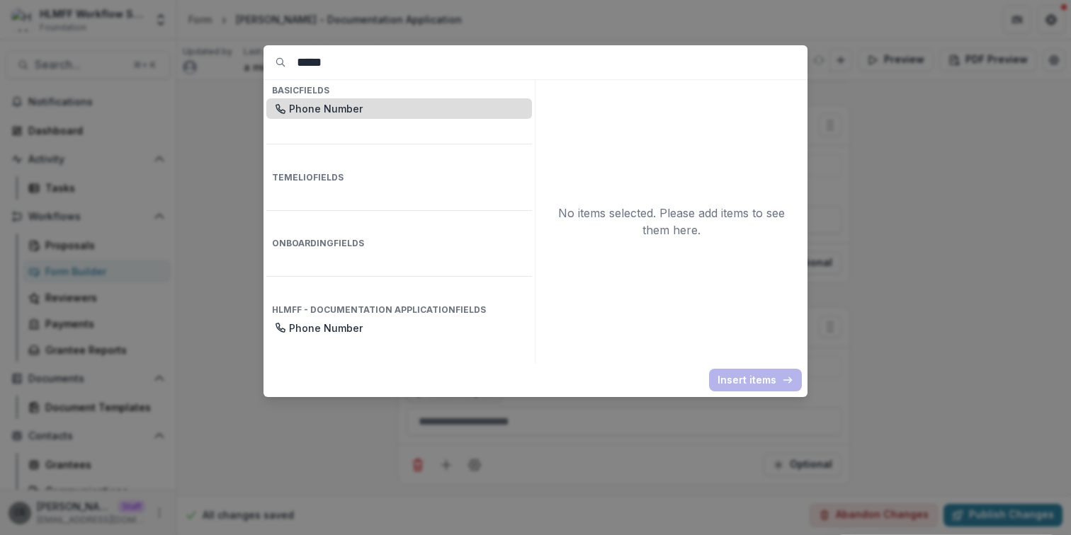
type input "*****"
click at [326, 117] on div "Phone Number" at bounding box center [399, 108] width 266 height 21
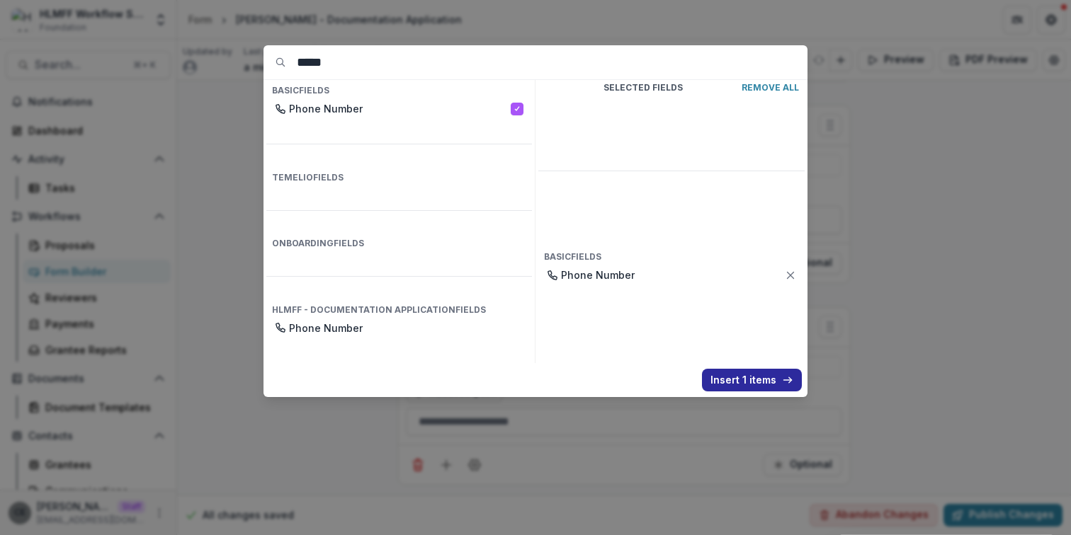
click at [764, 377] on button "Insert 1 items" at bounding box center [752, 380] width 100 height 23
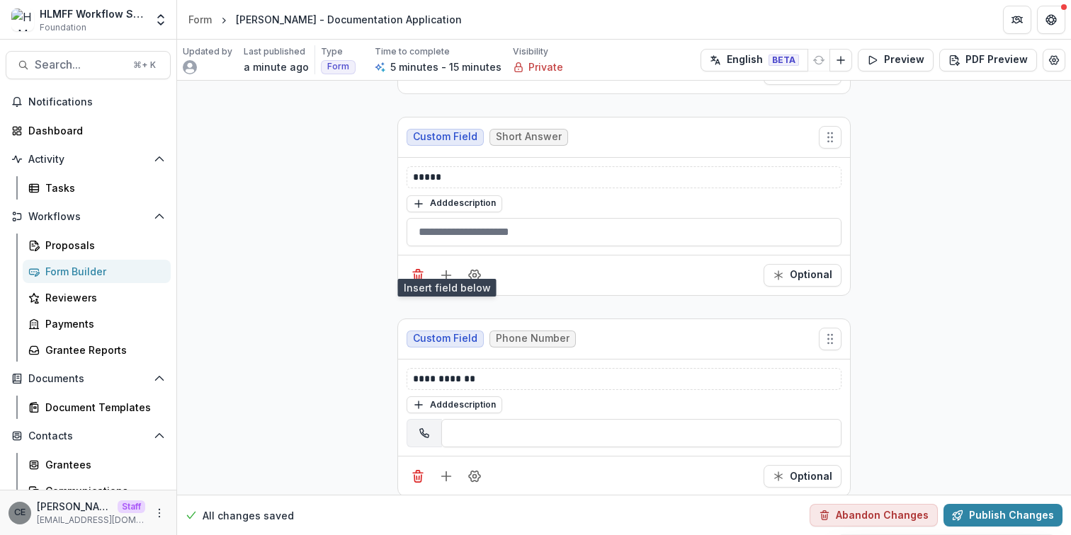
scroll to position [1737, 0]
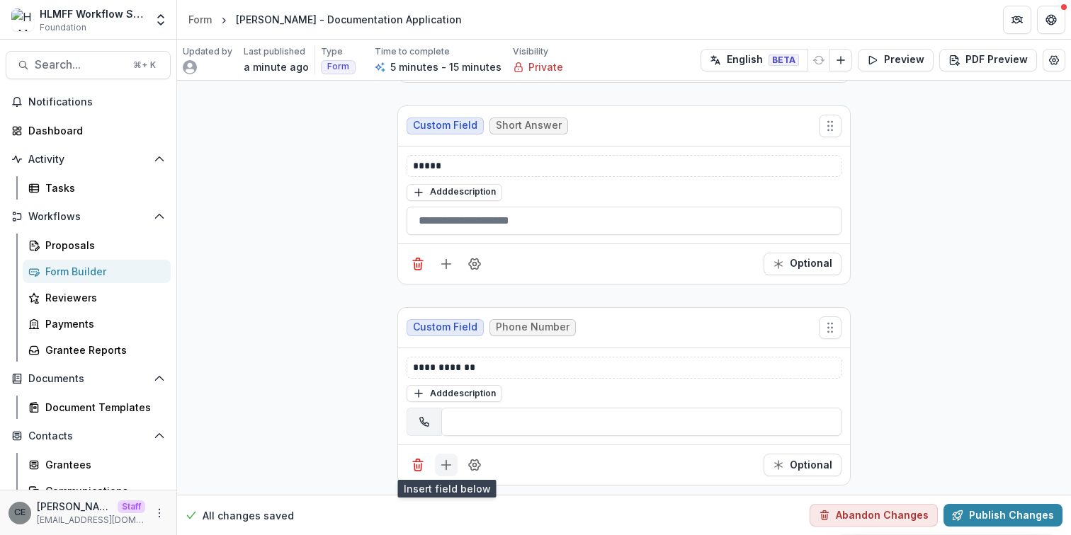
click at [446, 465] on icon "Add field" at bounding box center [446, 465] width 14 height 14
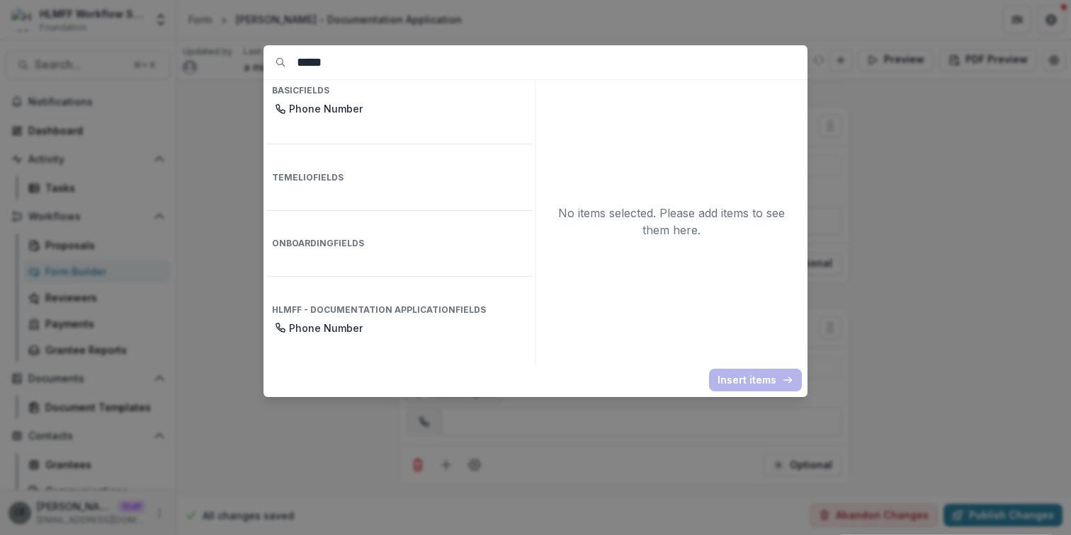
drag, startPoint x: 356, startPoint y: 63, endPoint x: 251, endPoint y: 46, distance: 106.2
click at [251, 46] on div "***** Basic Fields Phone Number Temelio Fields Onboarding Fields HLMFF - Docume…" at bounding box center [535, 267] width 1071 height 535
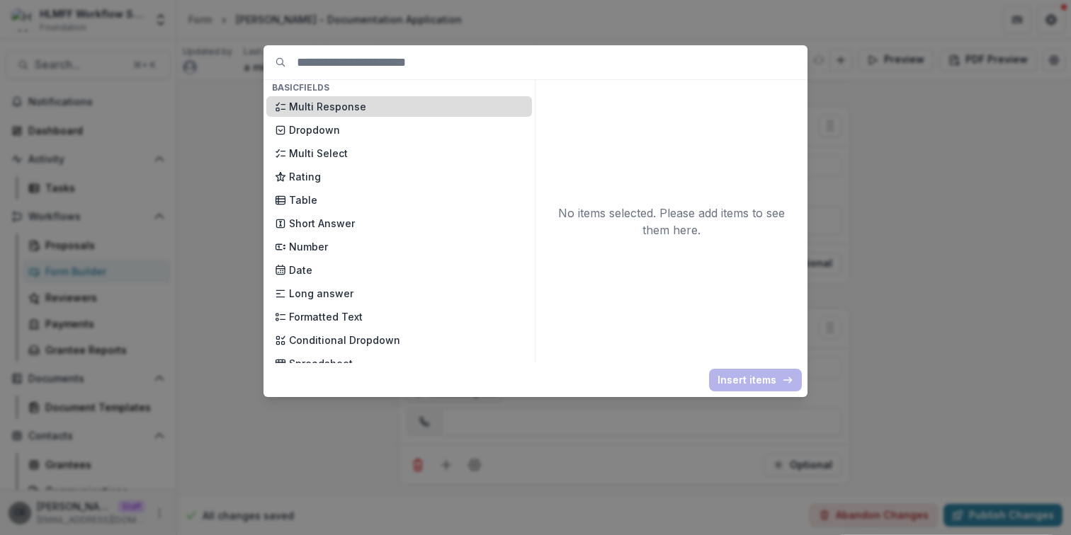
scroll to position [177, 0]
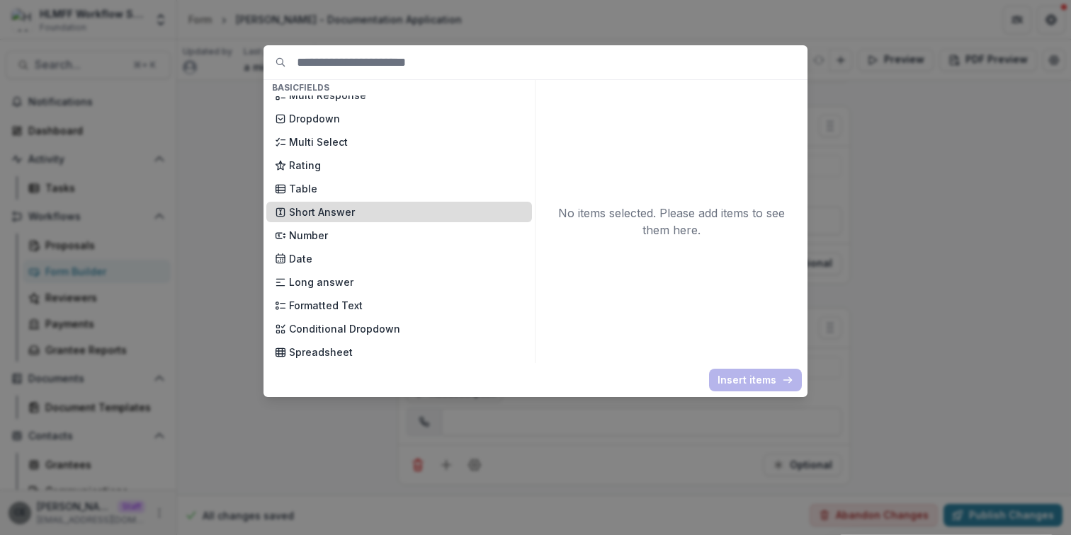
click at [333, 211] on p "Short Answer" at bounding box center [406, 212] width 234 height 15
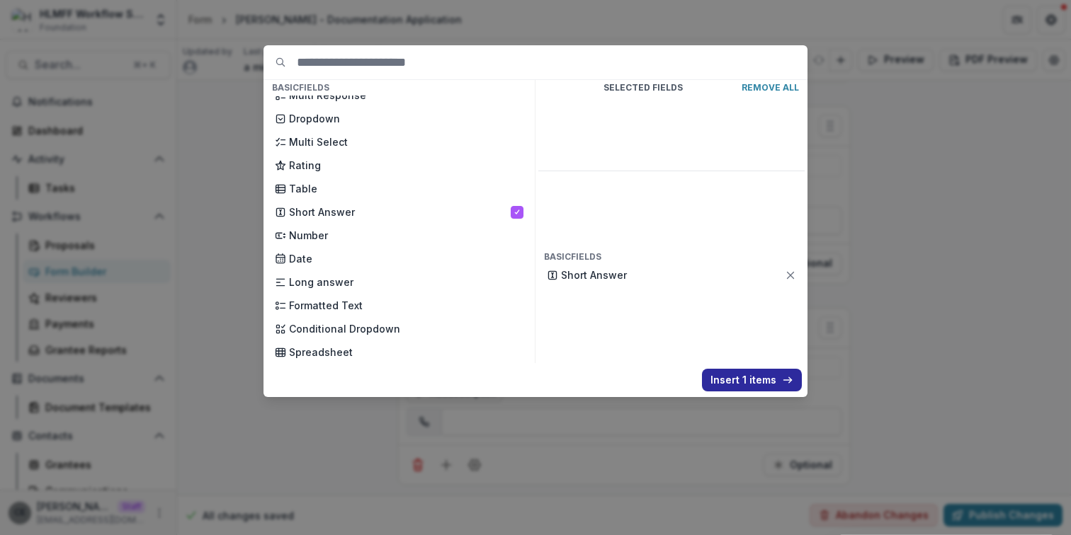
click at [758, 381] on button "Insert 1 items" at bounding box center [752, 380] width 100 height 23
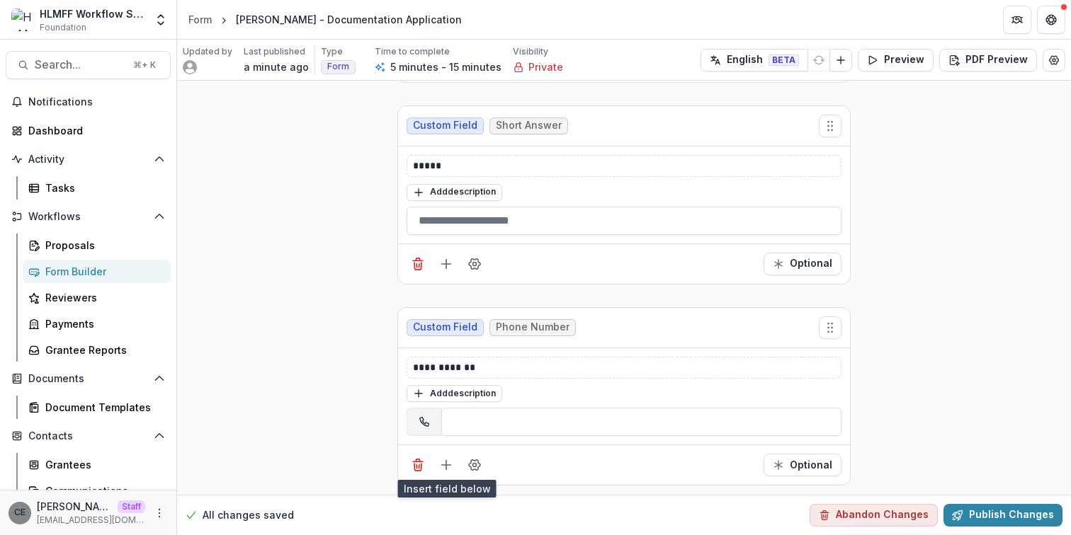
scroll to position [1939, 0]
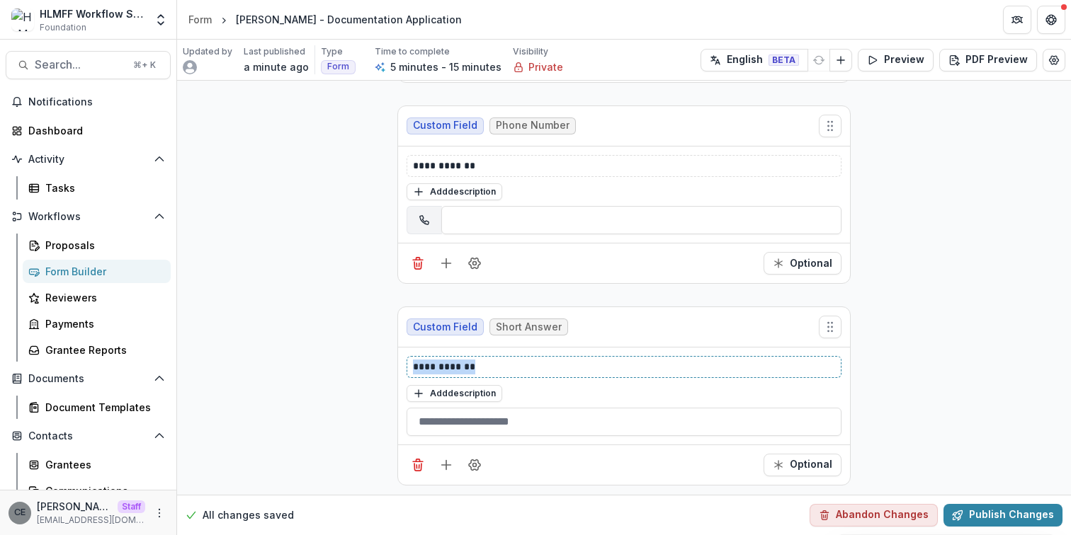
drag, startPoint x: 489, startPoint y: 365, endPoint x: 251, endPoint y: 355, distance: 238.9
click at [448, 467] on icon "Add field" at bounding box center [446, 465] width 14 height 14
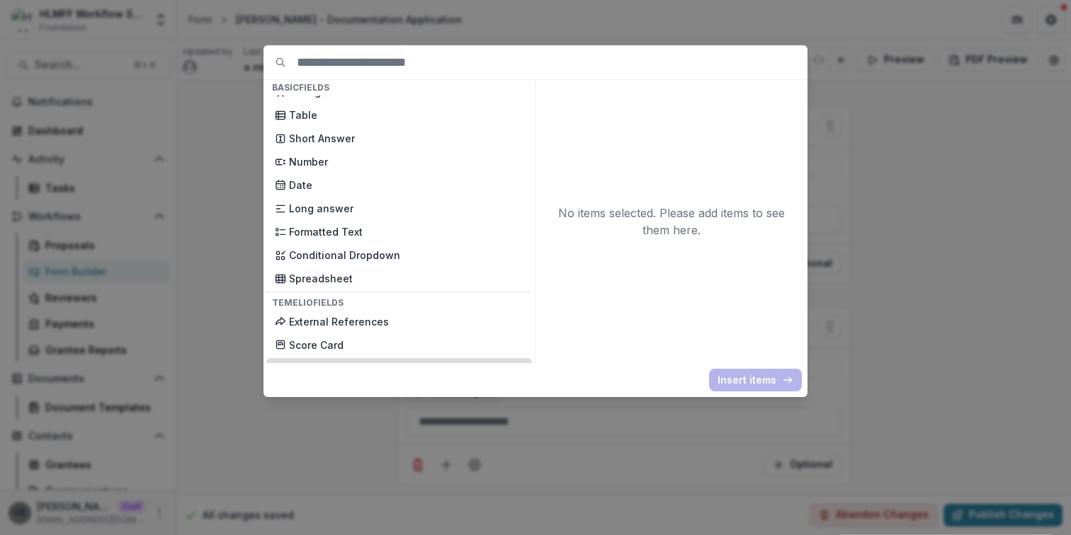
scroll to position [229, 0]
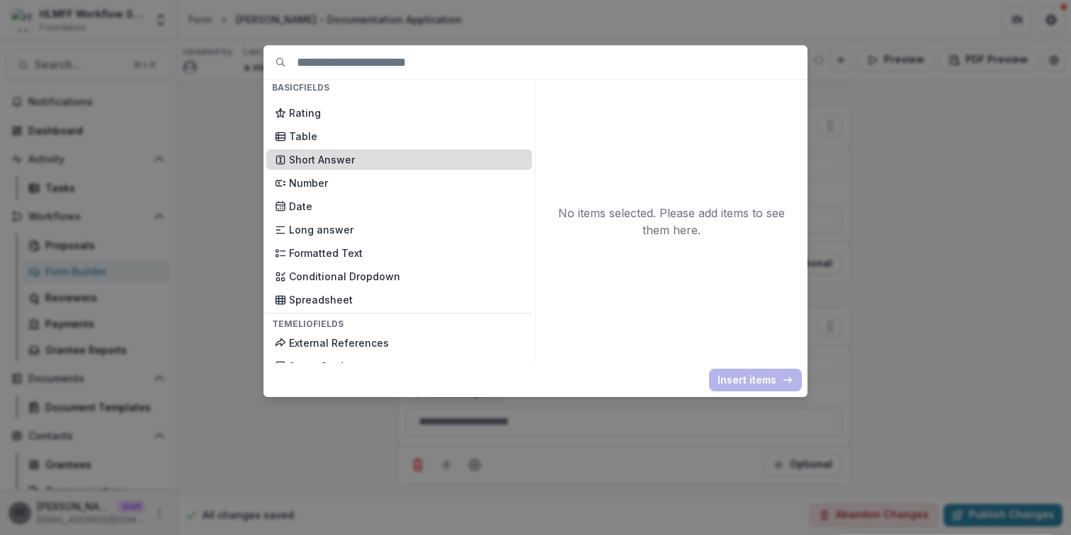
click at [340, 163] on p "Short Answer" at bounding box center [406, 159] width 234 height 15
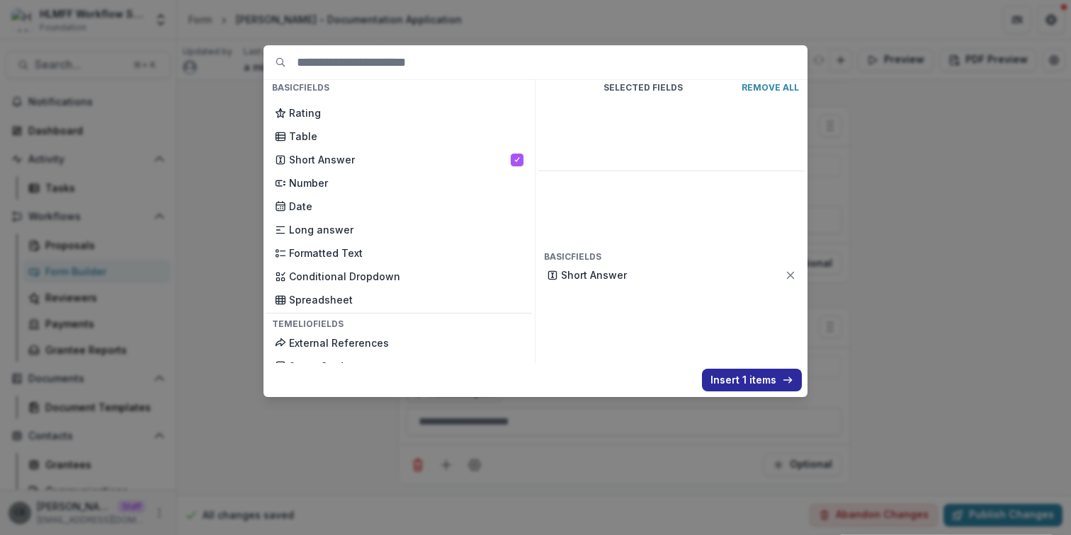
click at [744, 380] on button "Insert 1 items" at bounding box center [752, 380] width 100 height 23
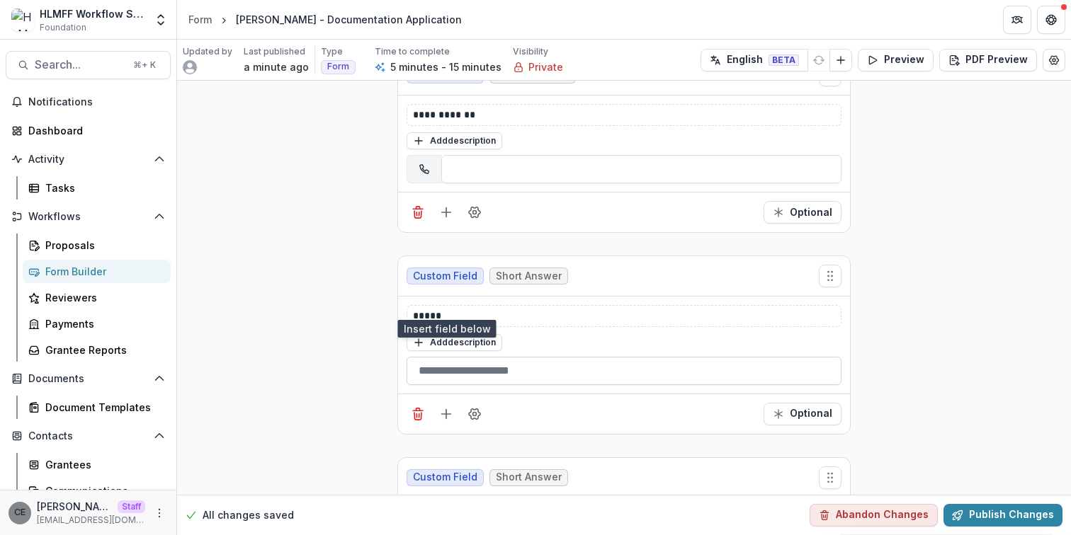
scroll to position [2140, 0]
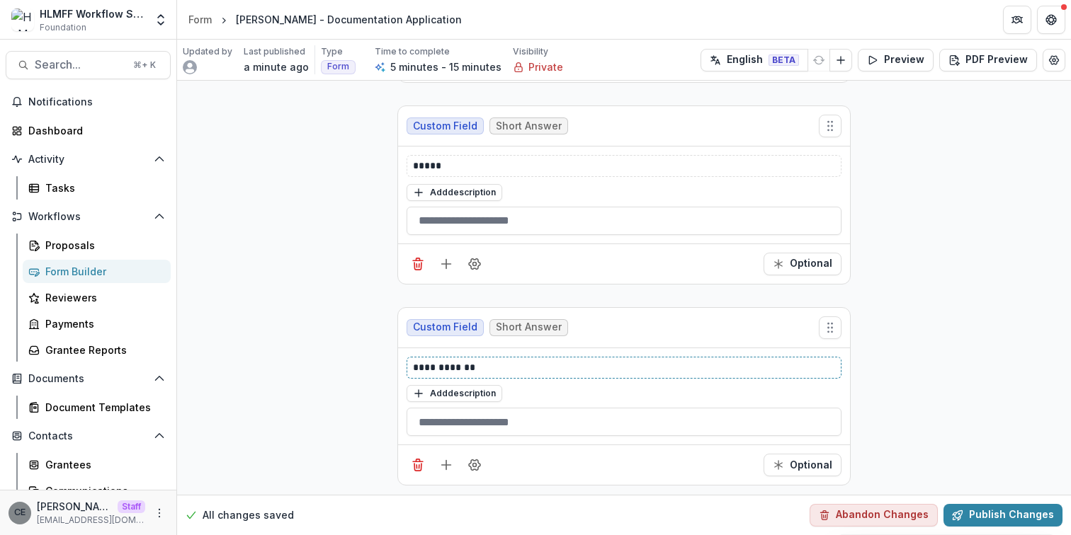
click at [467, 372] on p "**********" at bounding box center [624, 368] width 422 height 15
drag, startPoint x: 494, startPoint y: 369, endPoint x: 298, endPoint y: 347, distance: 196.7
click at [989, 518] on button "Publish Changes" at bounding box center [1002, 515] width 119 height 23
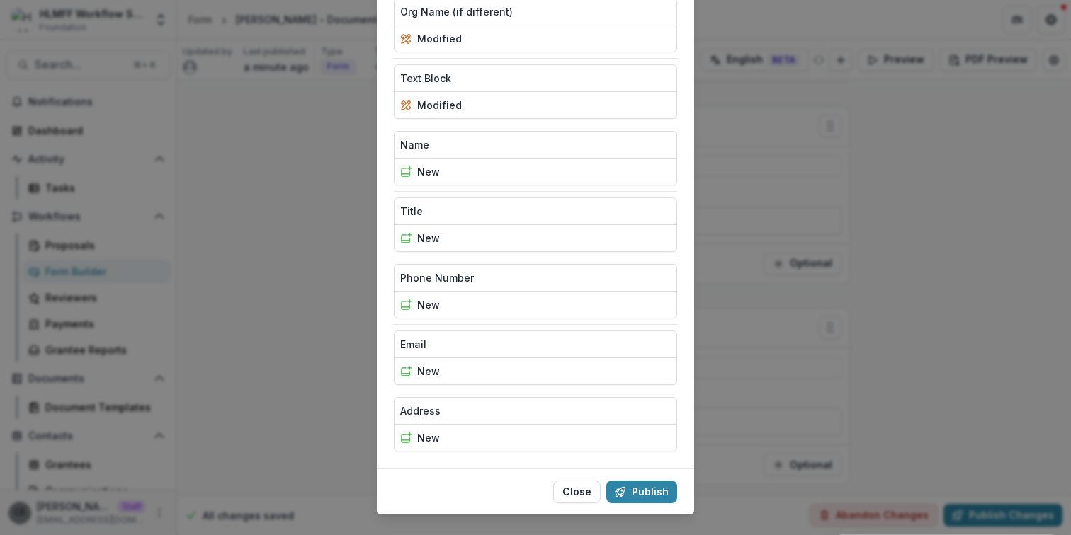
scroll to position [331, 0]
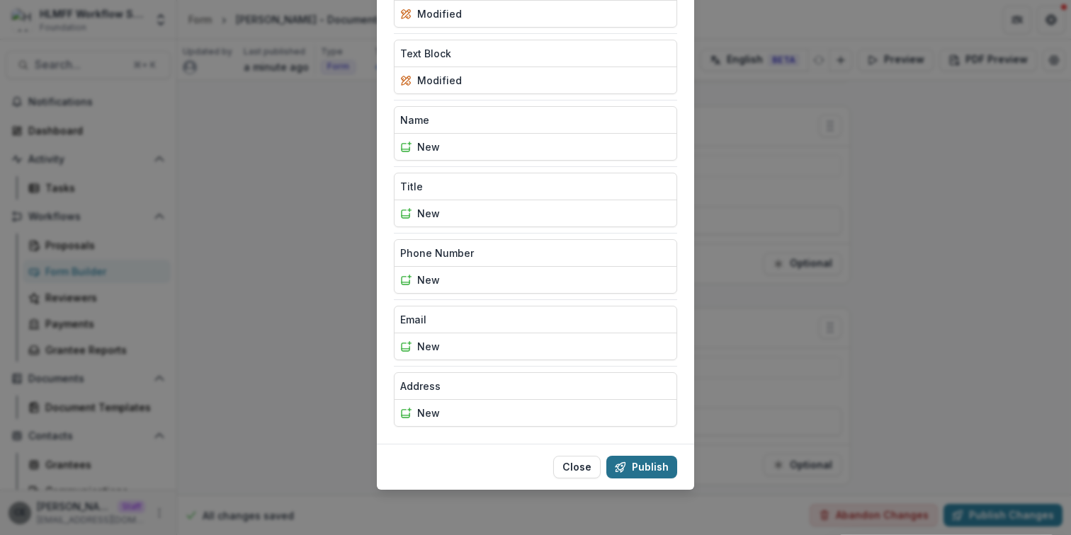
click at [653, 472] on button "Publish" at bounding box center [641, 467] width 71 height 23
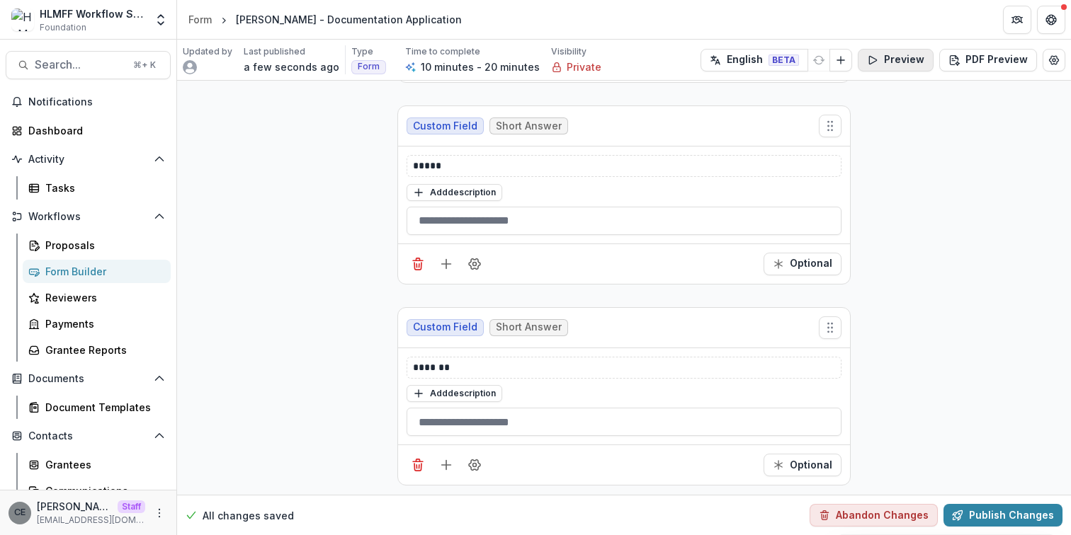
click at [900, 59] on button "Preview" at bounding box center [896, 60] width 76 height 23
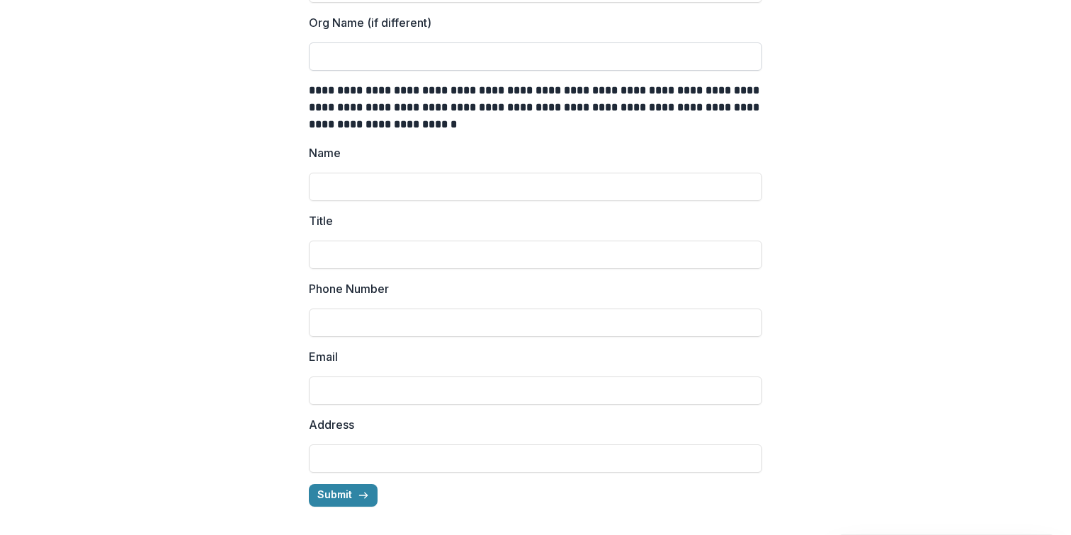
scroll to position [0, 0]
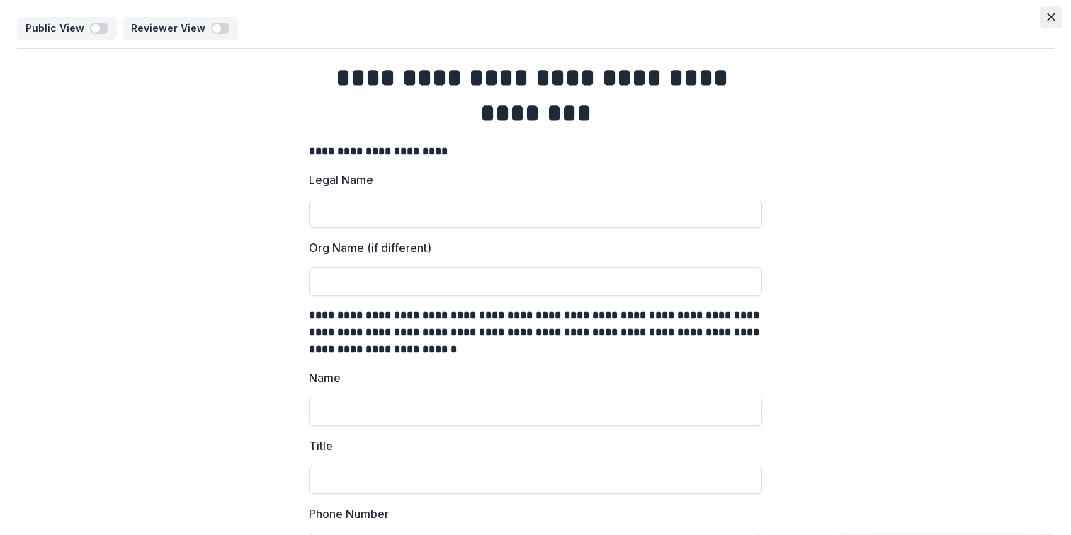
click at [1047, 16] on icon "Close" at bounding box center [1051, 17] width 8 height 8
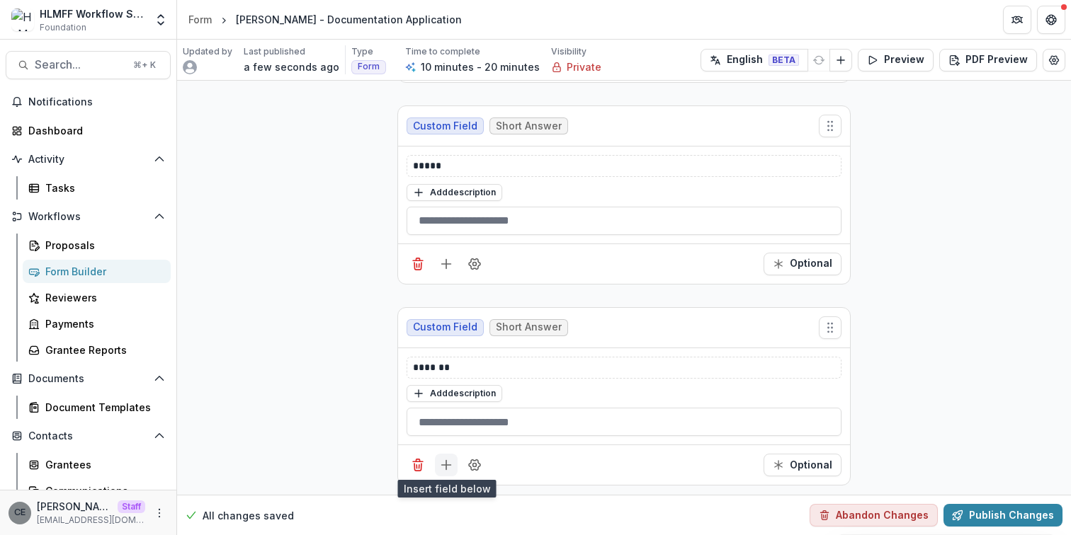
click at [446, 464] on icon "Add field" at bounding box center [446, 465] width 14 height 14
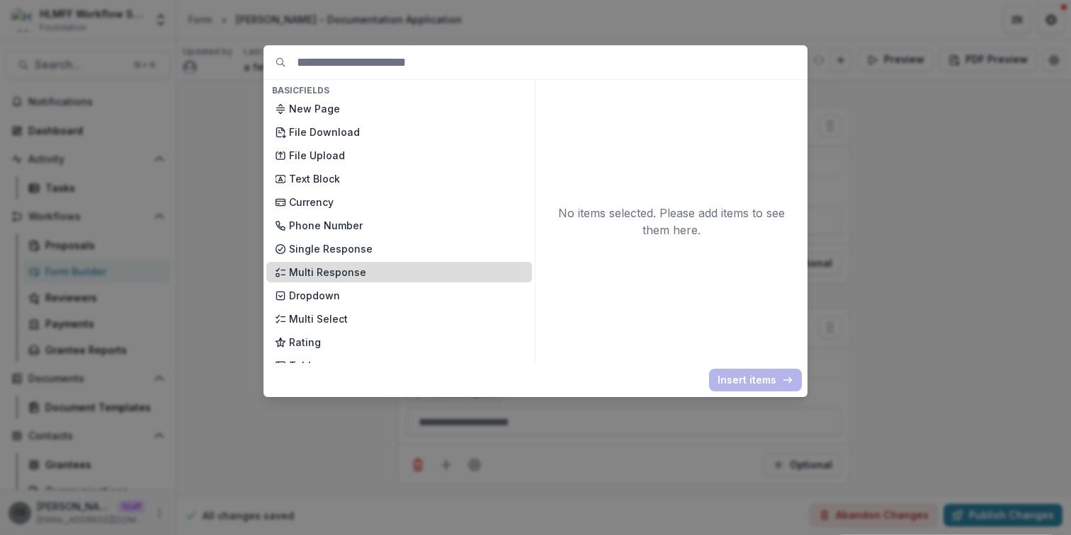
scroll to position [29, 0]
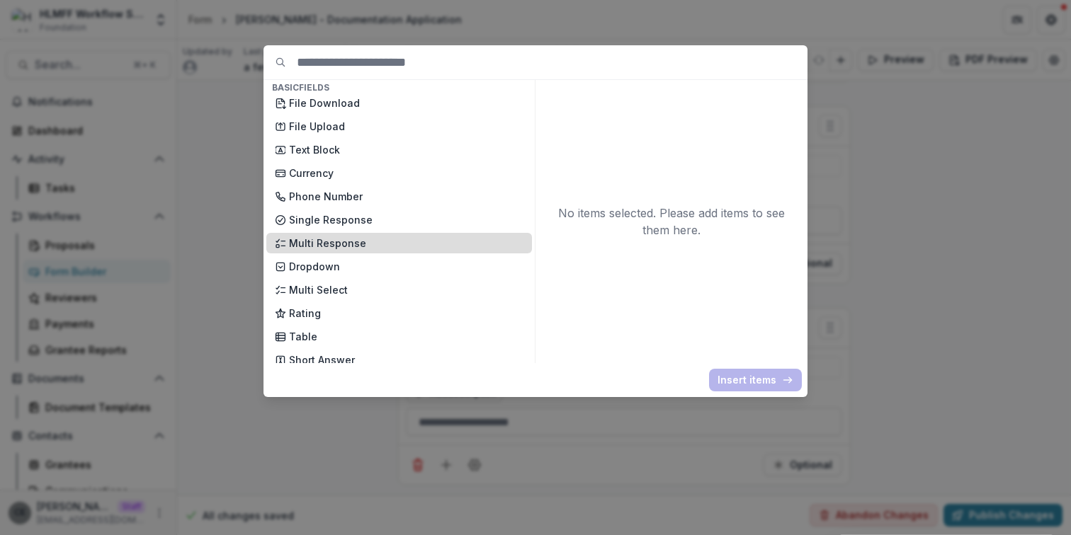
click at [373, 245] on p "Multi Response" at bounding box center [406, 243] width 234 height 15
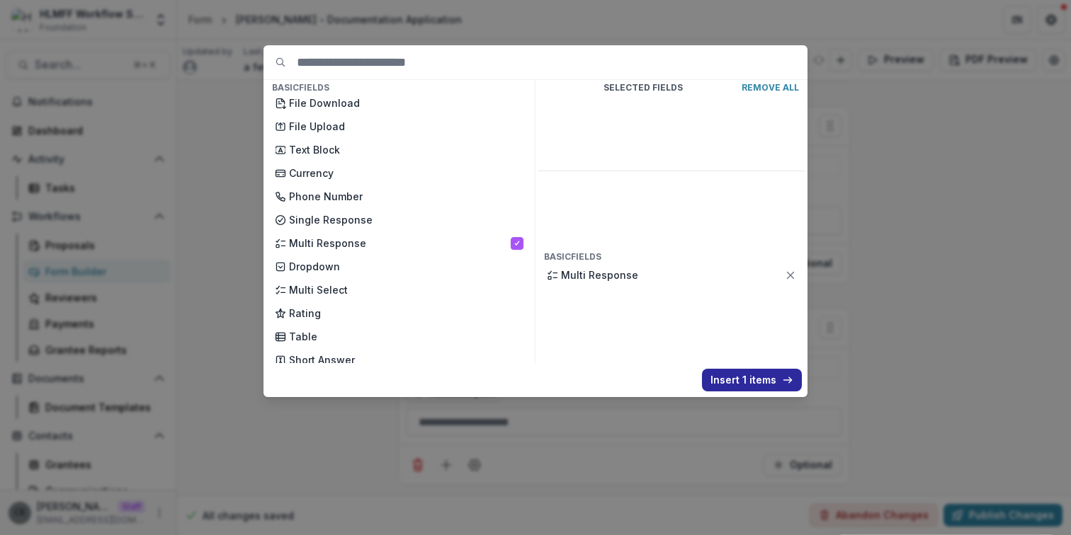
click at [730, 371] on button "Insert 1 items" at bounding box center [752, 380] width 100 height 23
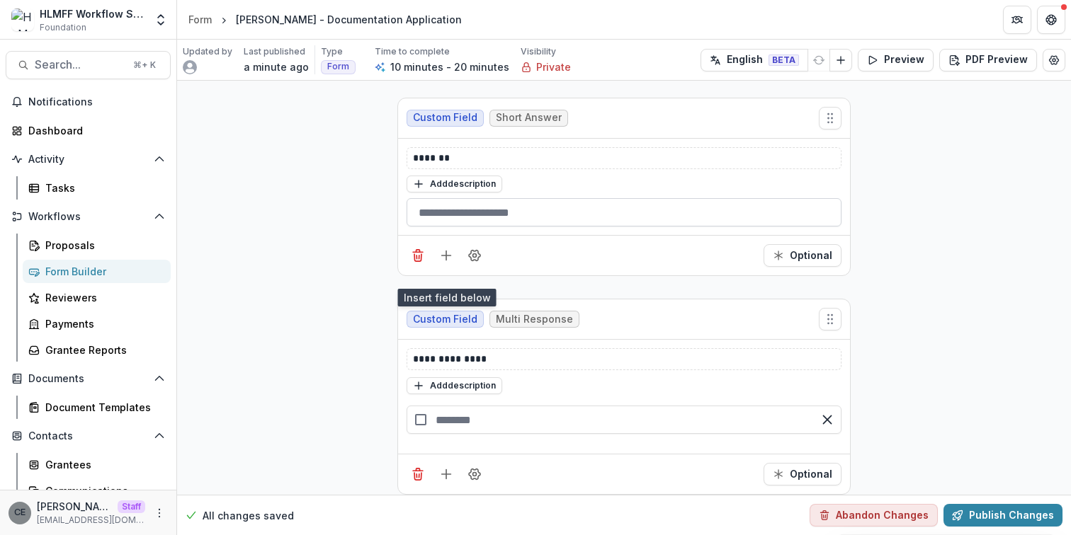
scroll to position [2358, 0]
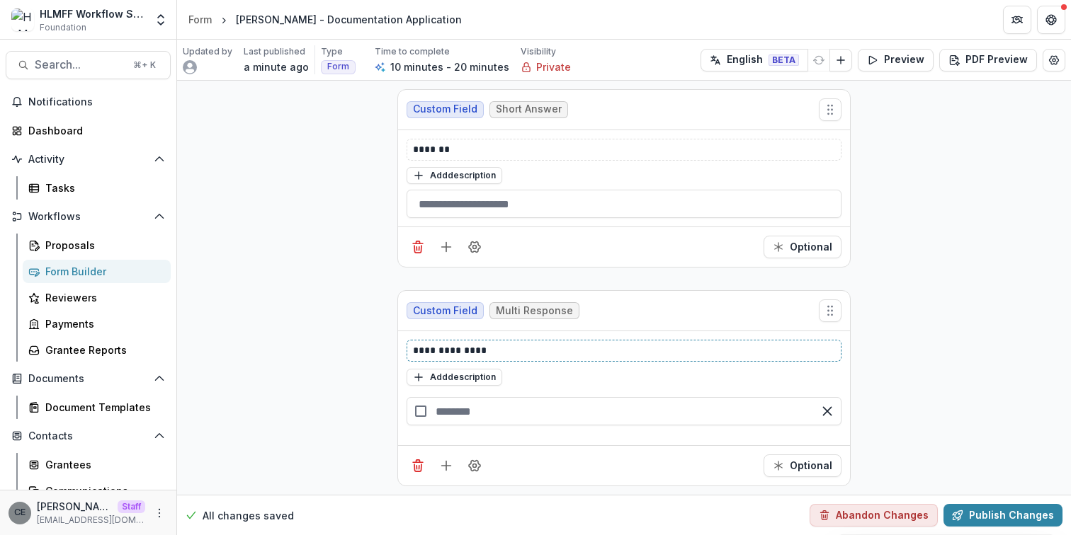
click at [517, 351] on p "**********" at bounding box center [624, 351] width 422 height 15
drag, startPoint x: 517, startPoint y: 351, endPoint x: 347, endPoint y: 352, distance: 170.0
click at [472, 411] on input "text" at bounding box center [624, 411] width 435 height 28
click at [518, 444] on div "button" at bounding box center [624, 445] width 435 height 28
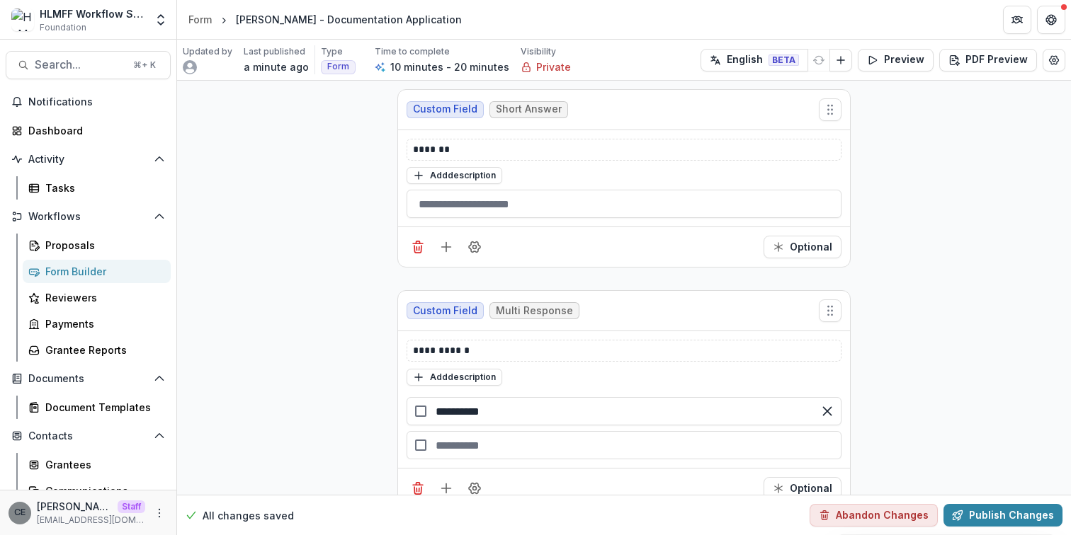
type input "**********"
type input "*****"
click at [467, 470] on div "button" at bounding box center [624, 479] width 435 height 28
type input "**********"
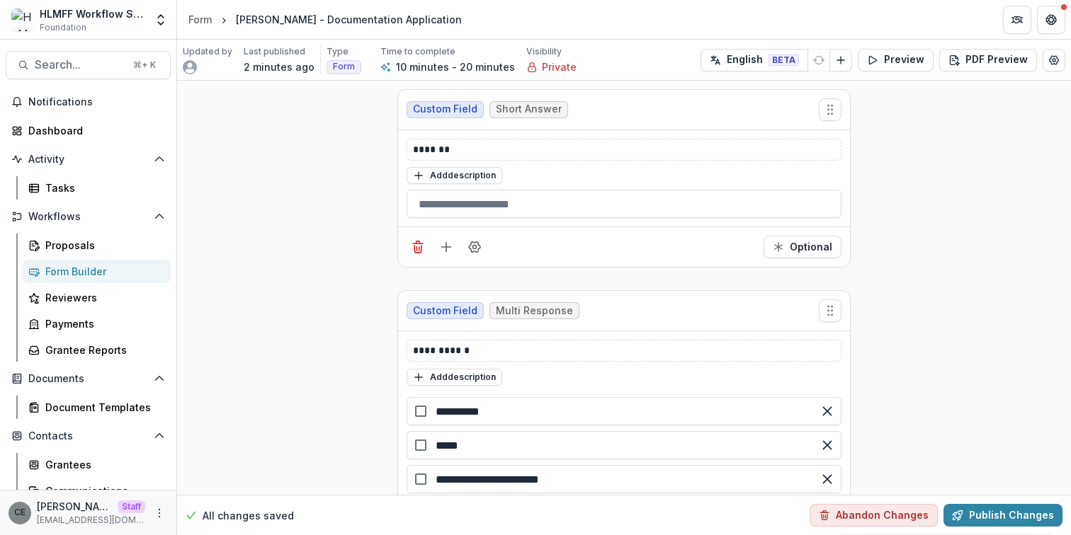
scroll to position [2426, 0]
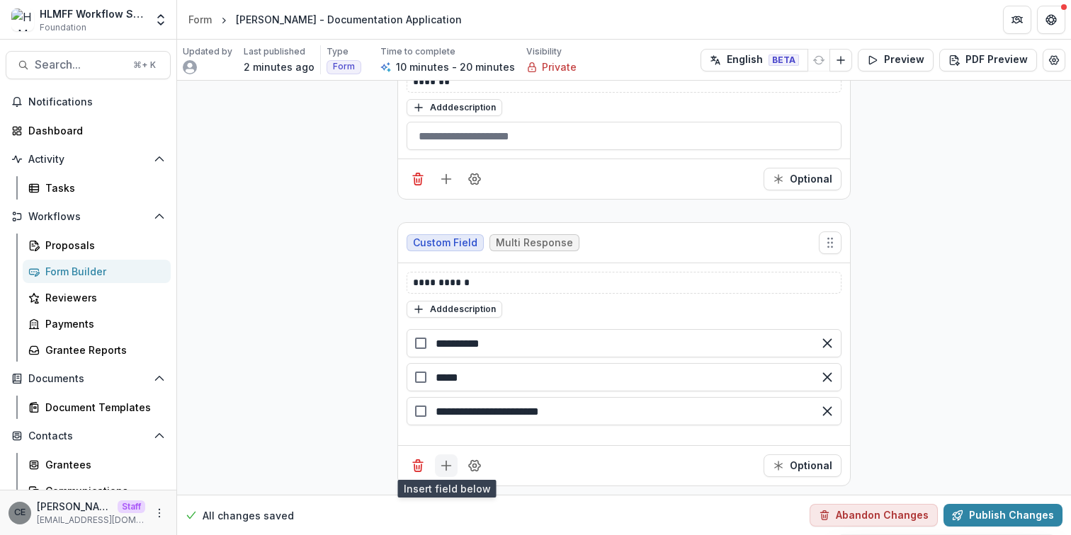
click at [445, 464] on icon "Add field" at bounding box center [446, 466] width 14 height 14
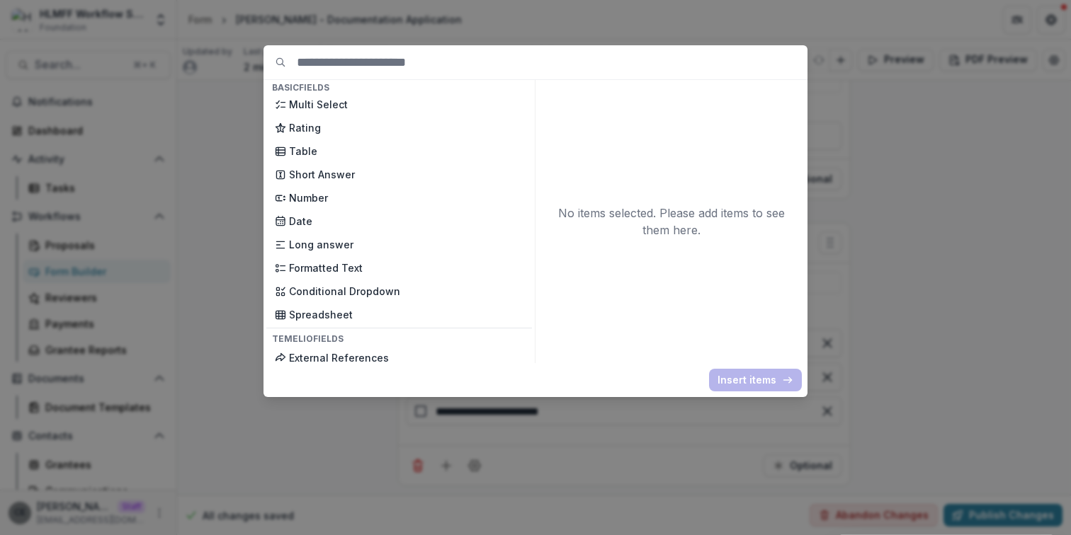
scroll to position [0, 0]
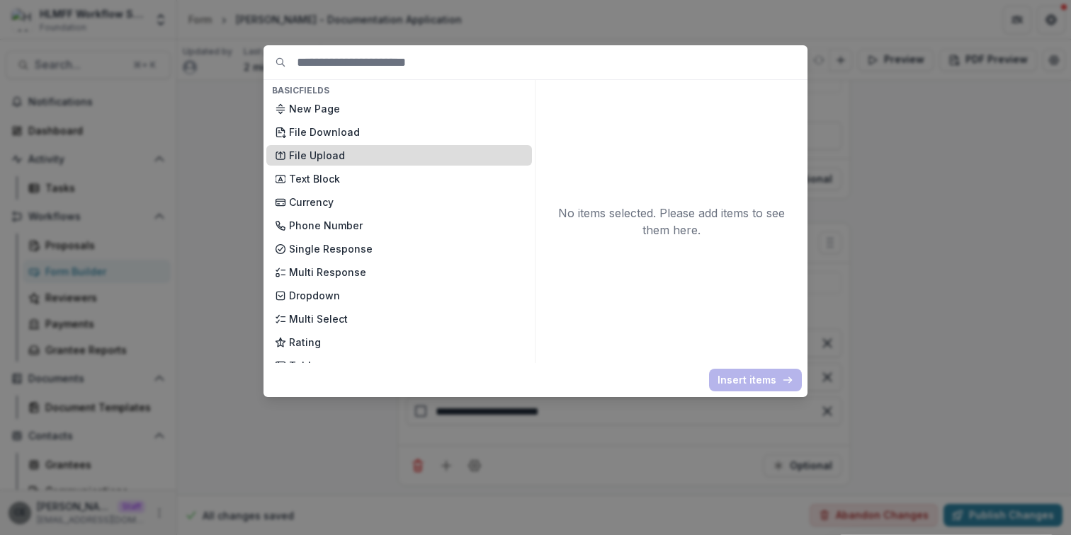
click at [341, 155] on p "File Upload" at bounding box center [406, 155] width 234 height 15
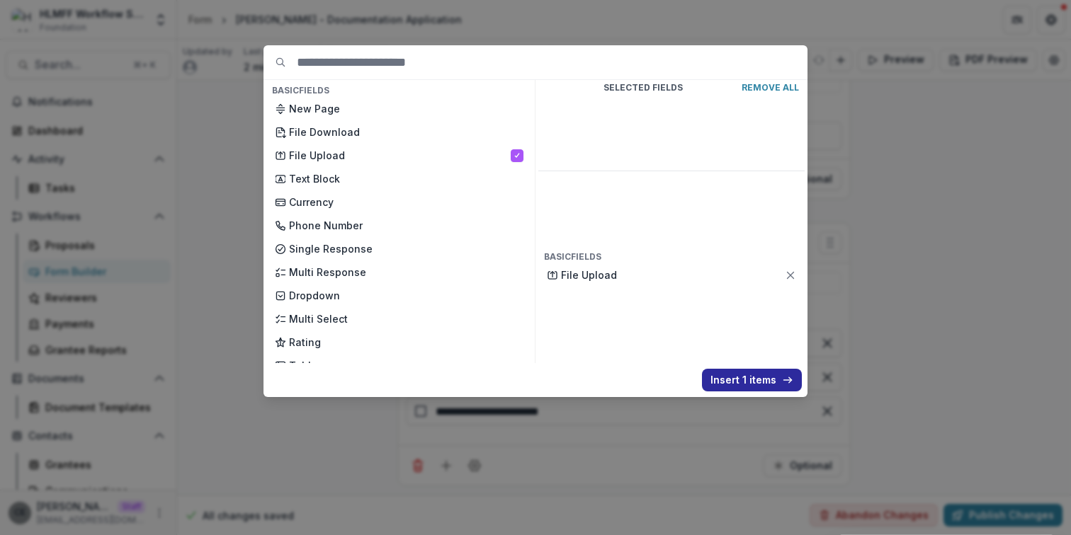
click at [738, 387] on button "Insert 1 items" at bounding box center [752, 380] width 100 height 23
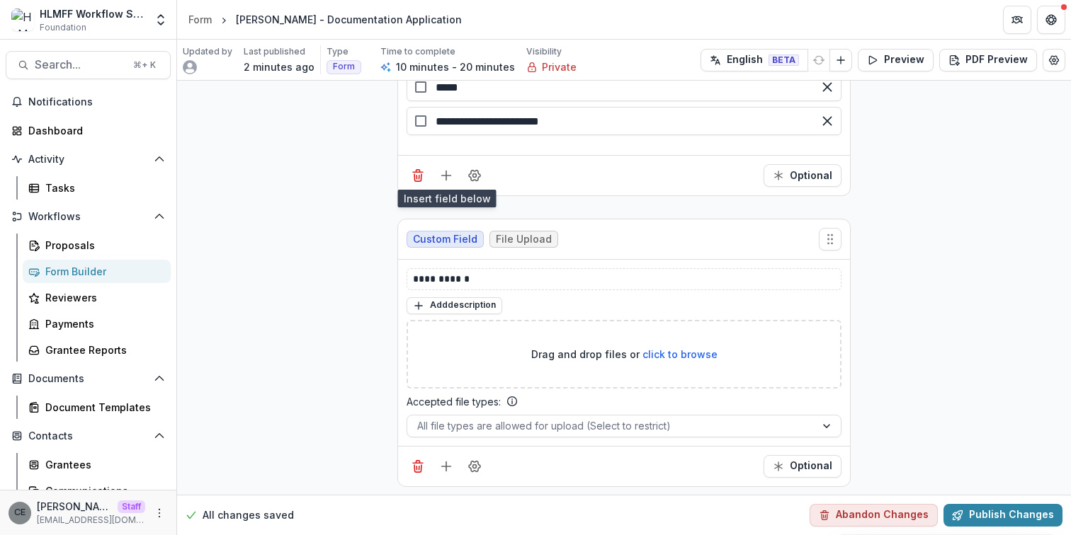
scroll to position [2711, 0]
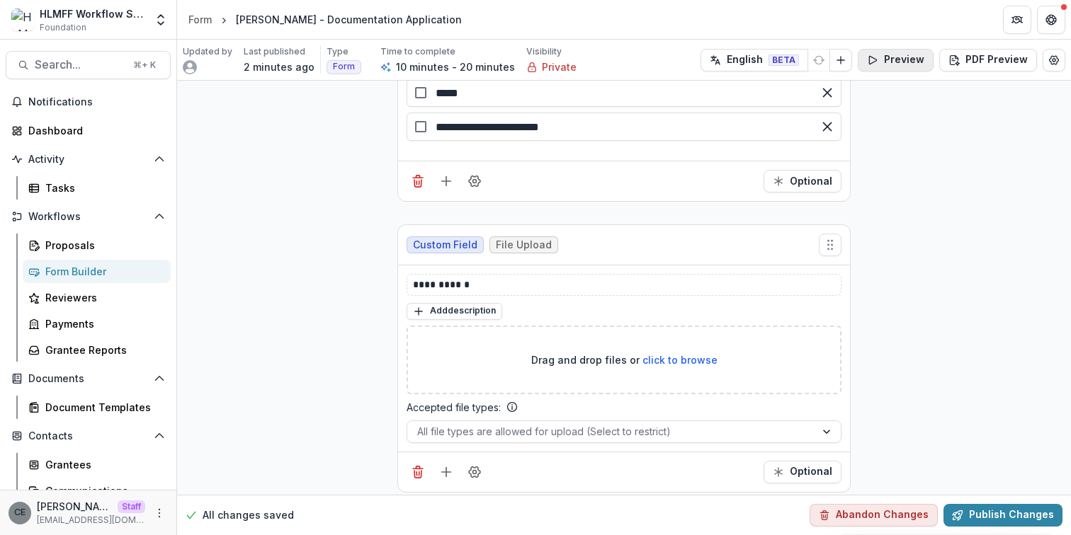
click at [904, 60] on button "Preview" at bounding box center [896, 60] width 76 height 23
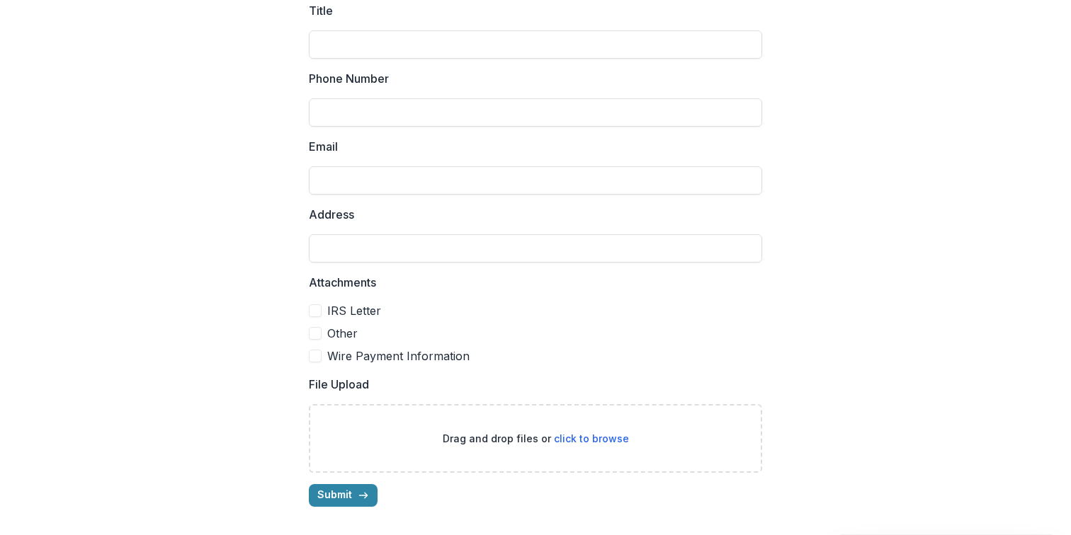
scroll to position [0, 0]
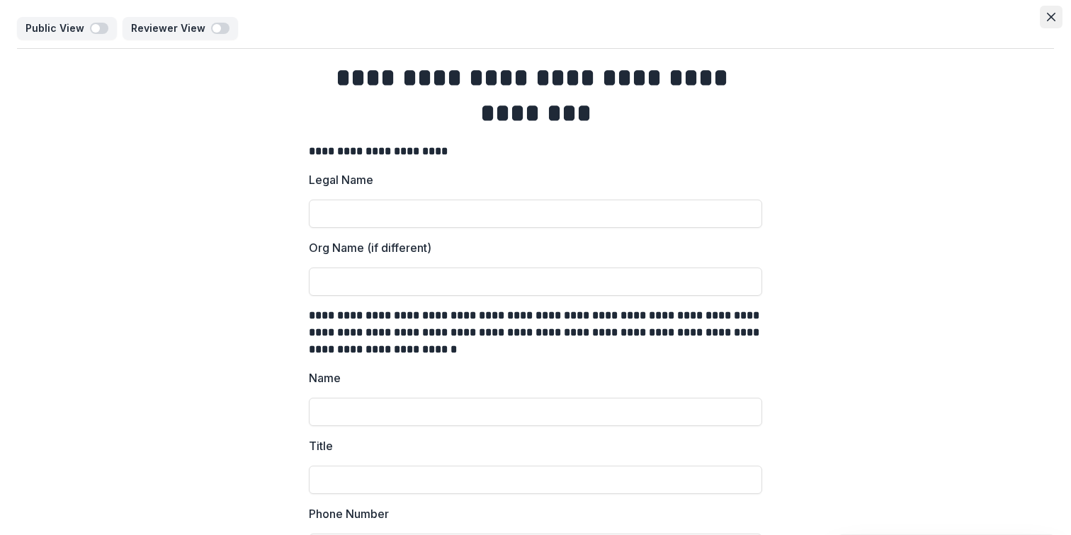
click at [1048, 21] on button "Close" at bounding box center [1051, 17] width 23 height 23
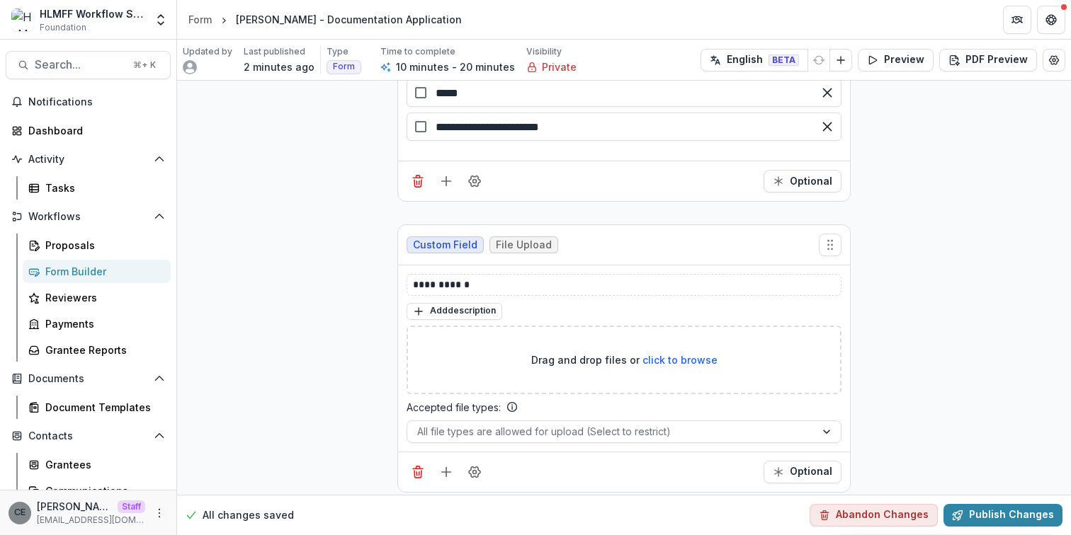
scroll to position [2716, 0]
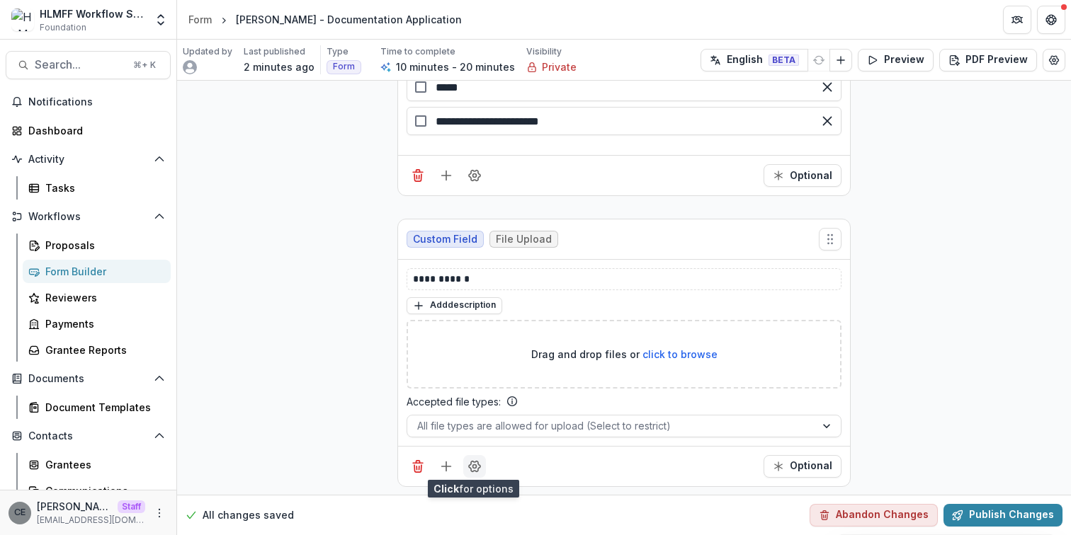
click at [473, 465] on icon "Field Settings" at bounding box center [474, 467] width 14 height 14
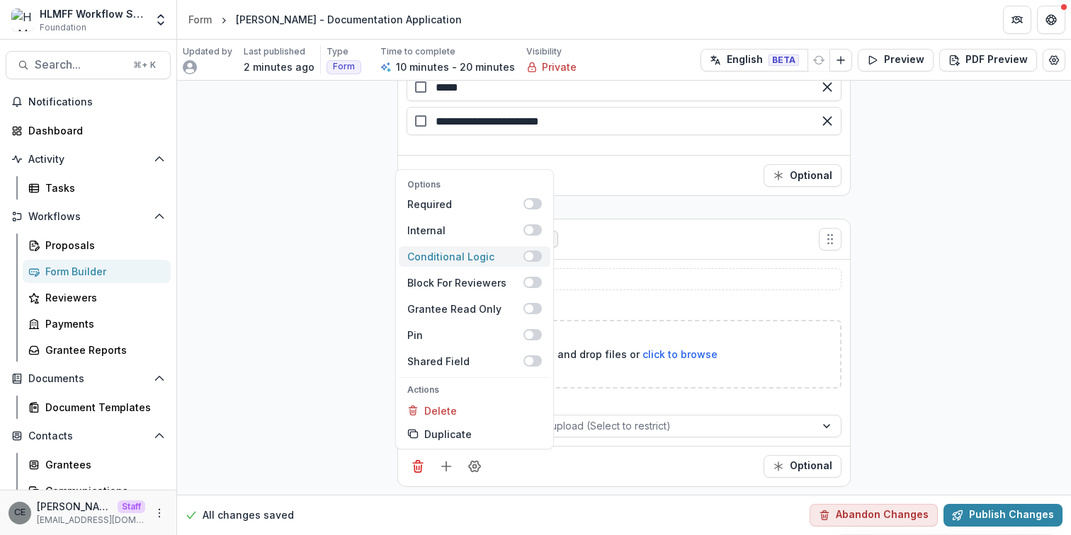
click at [528, 255] on span at bounding box center [529, 256] width 8 height 8
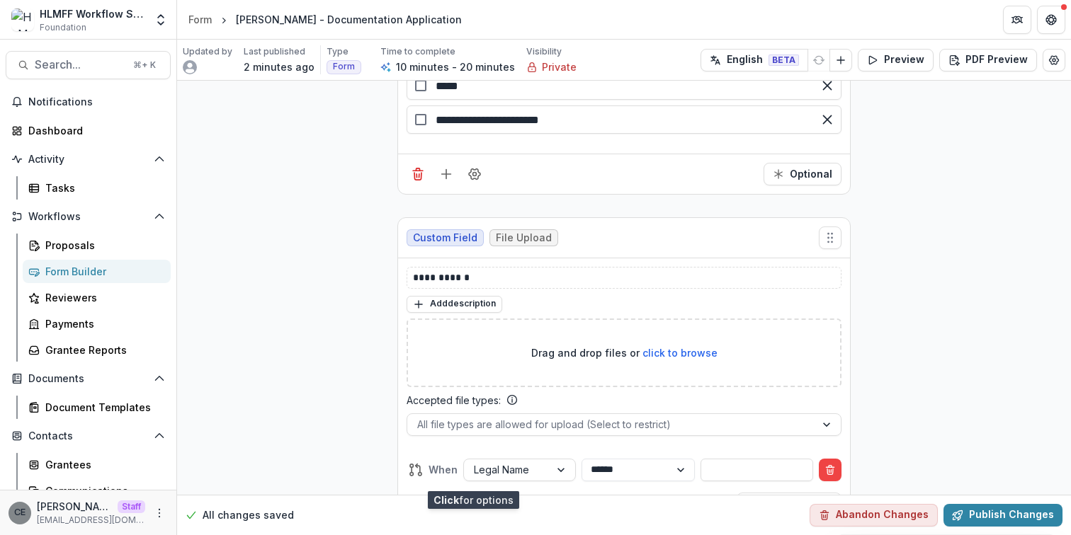
scroll to position [2856, 0]
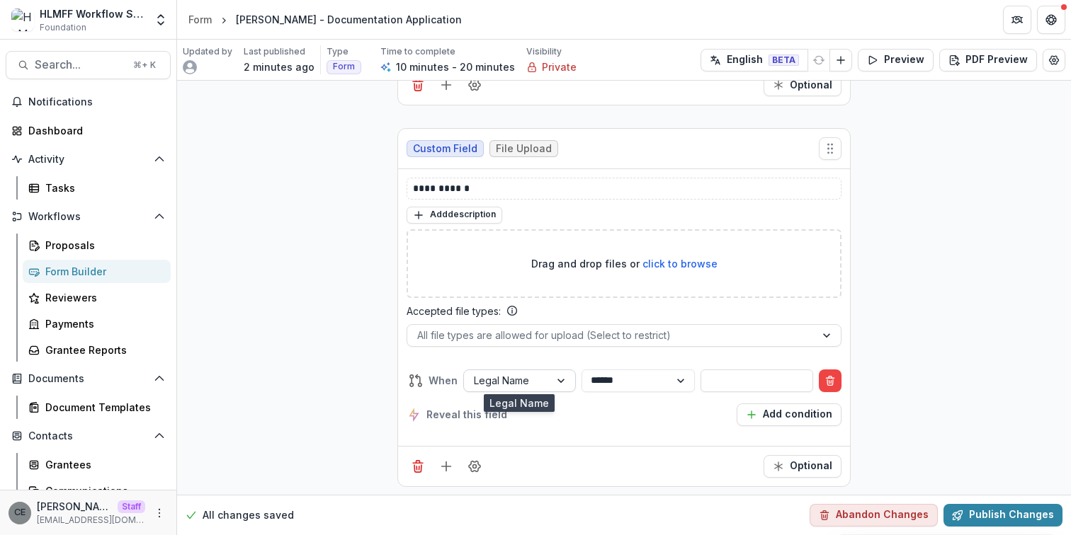
click at [554, 382] on div at bounding box center [562, 380] width 25 height 21
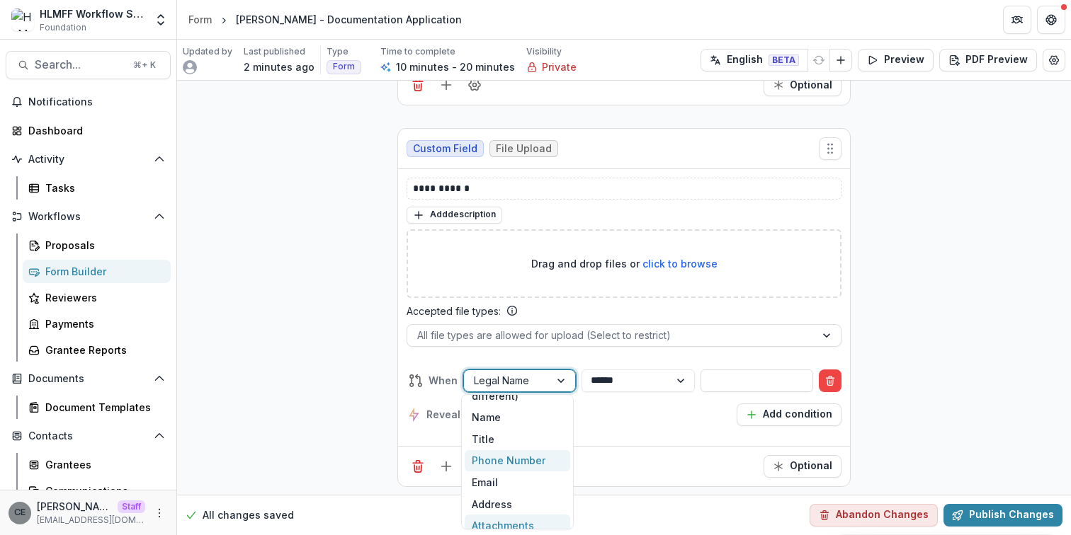
scroll to position [60, 0]
click at [511, 512] on div "Attachments" at bounding box center [518, 515] width 106 height 22
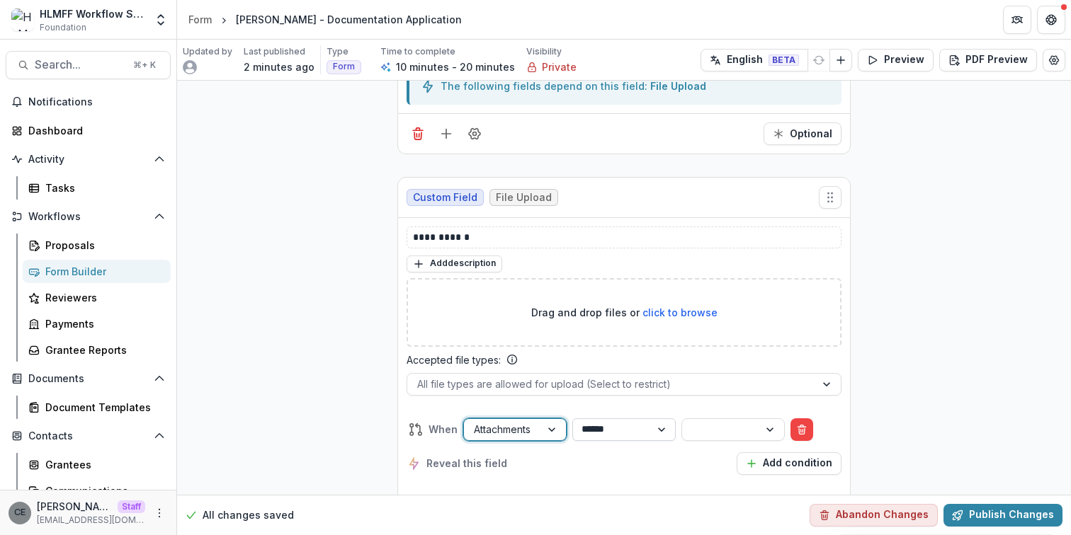
click at [643, 425] on select "**********" at bounding box center [623, 430] width 103 height 23
select select "********"
click at [579, 419] on select "**********" at bounding box center [623, 430] width 103 height 23
click at [738, 426] on div at bounding box center [720, 430] width 57 height 18
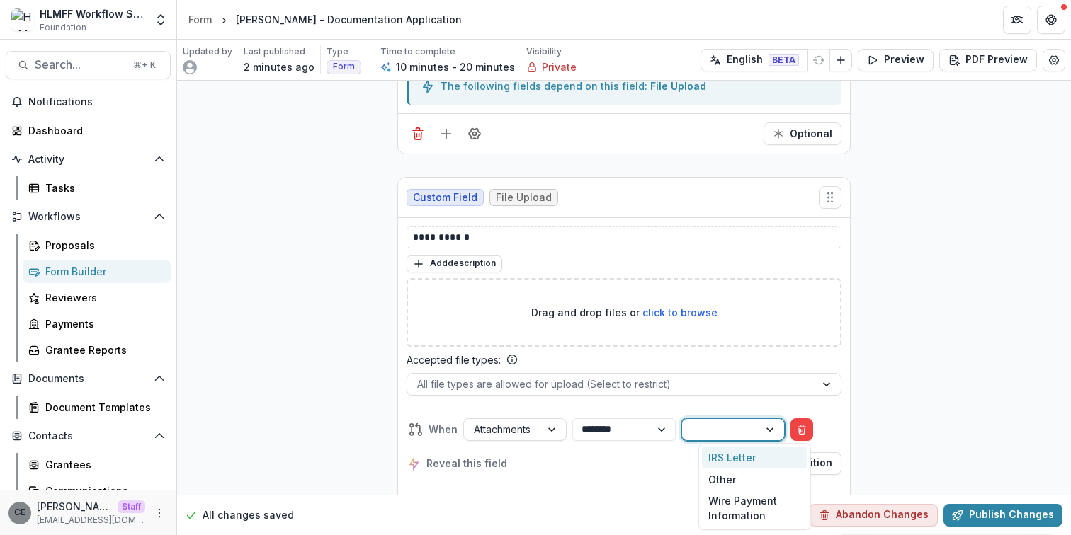
click at [725, 453] on div "IRS Letter" at bounding box center [755, 458] width 106 height 22
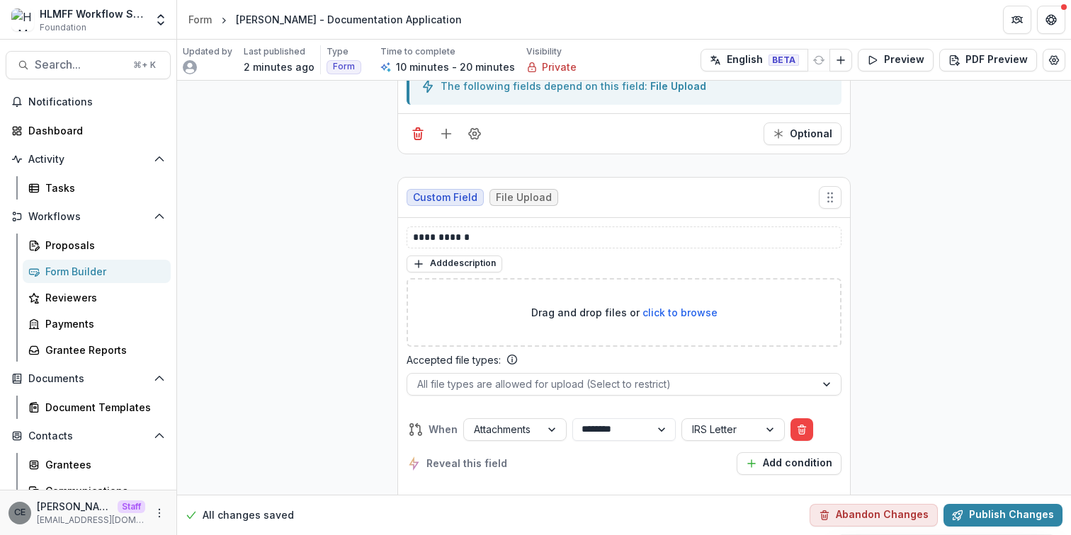
scroll to position [2856, 0]
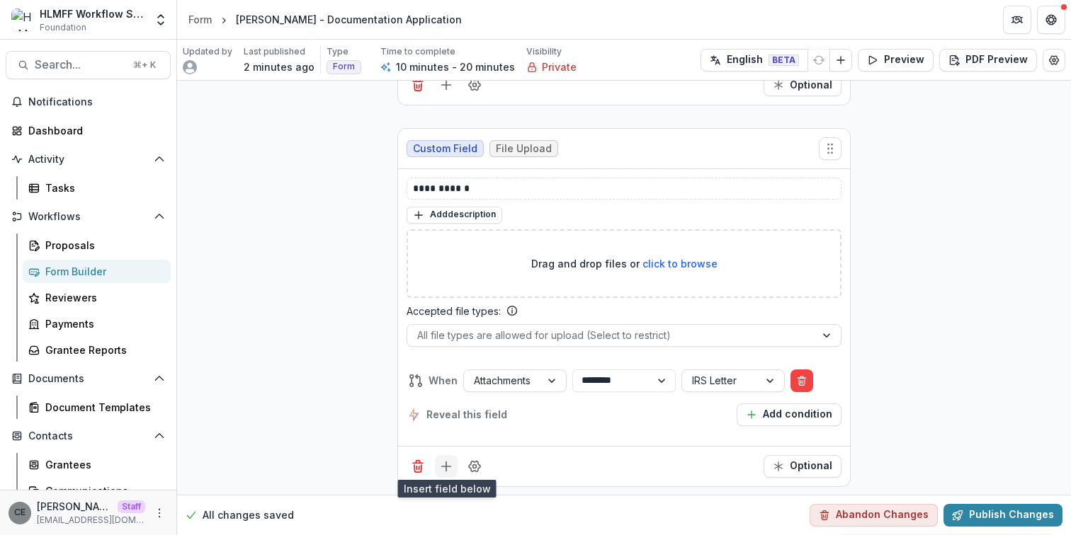
click at [445, 466] on icon "Add field" at bounding box center [446, 467] width 14 height 14
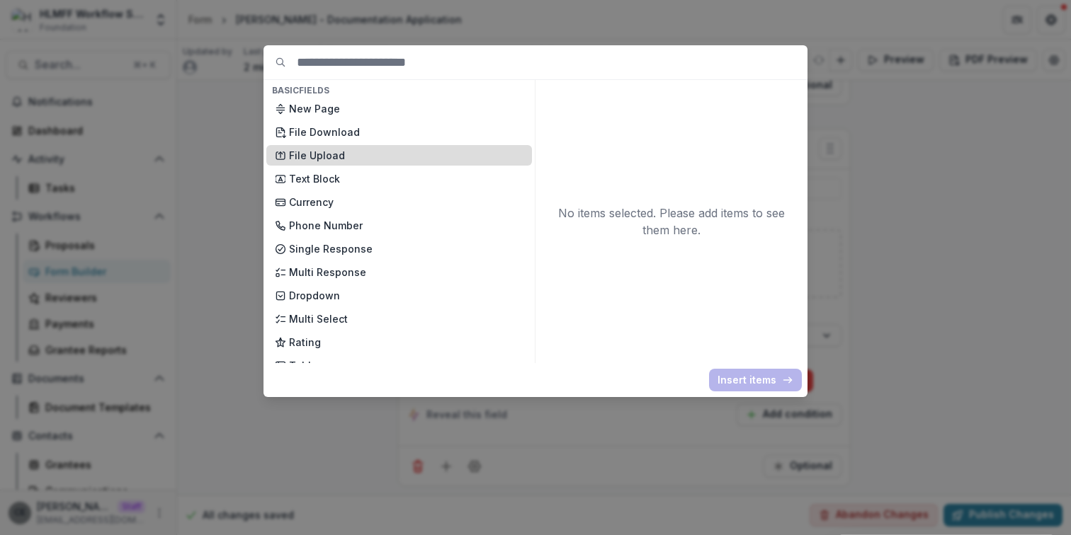
click at [344, 157] on p "File Upload" at bounding box center [406, 155] width 234 height 15
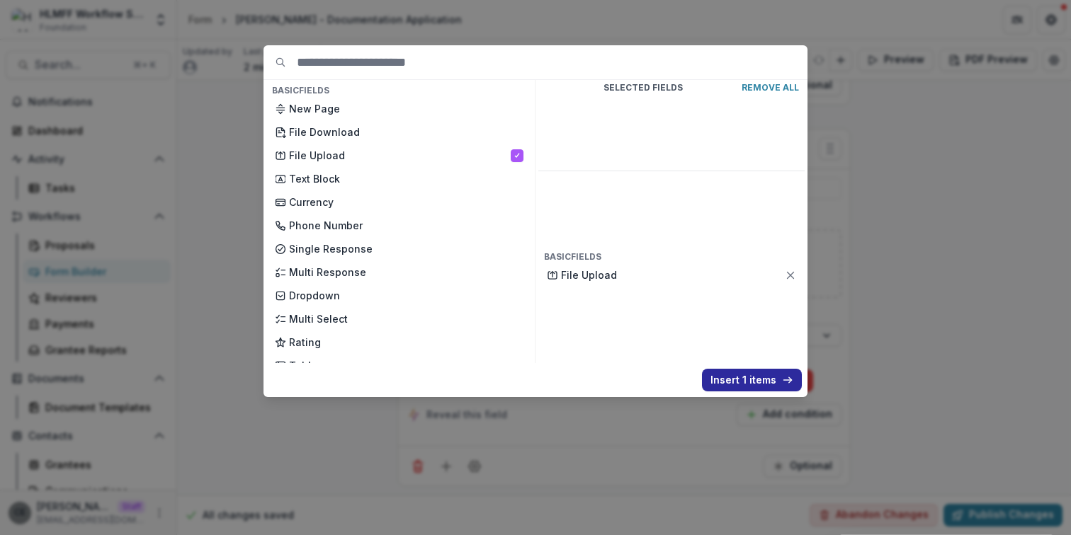
click at [759, 378] on button "Insert 1 items" at bounding box center [752, 380] width 100 height 23
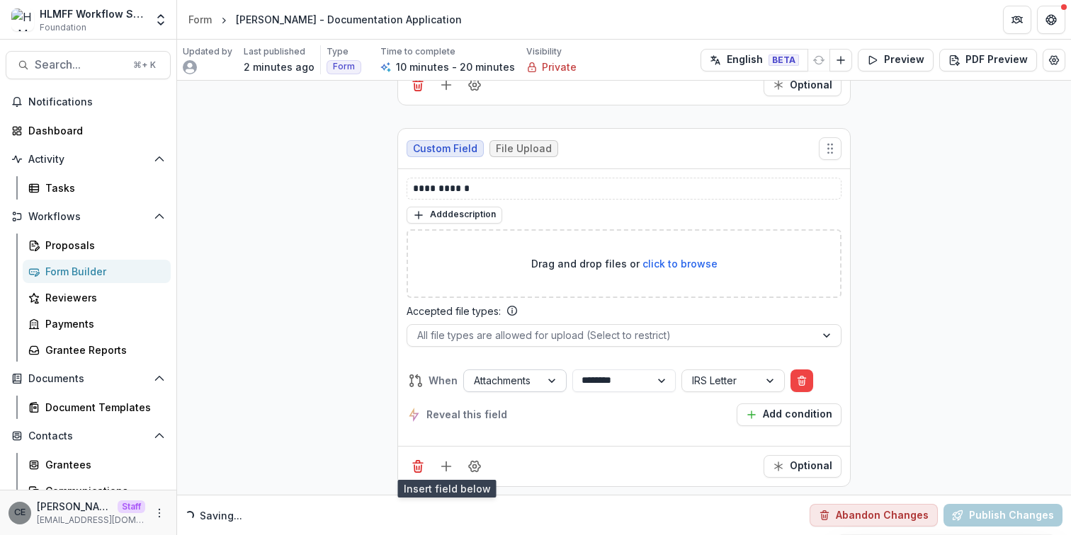
scroll to position [3146, 0]
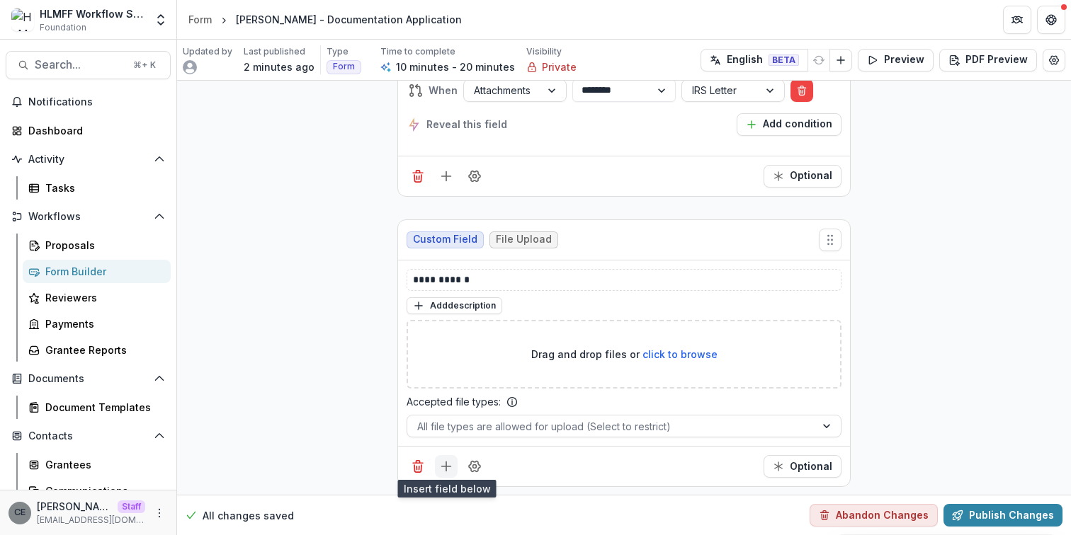
click at [446, 464] on line "Add field" at bounding box center [446, 467] width 0 height 9
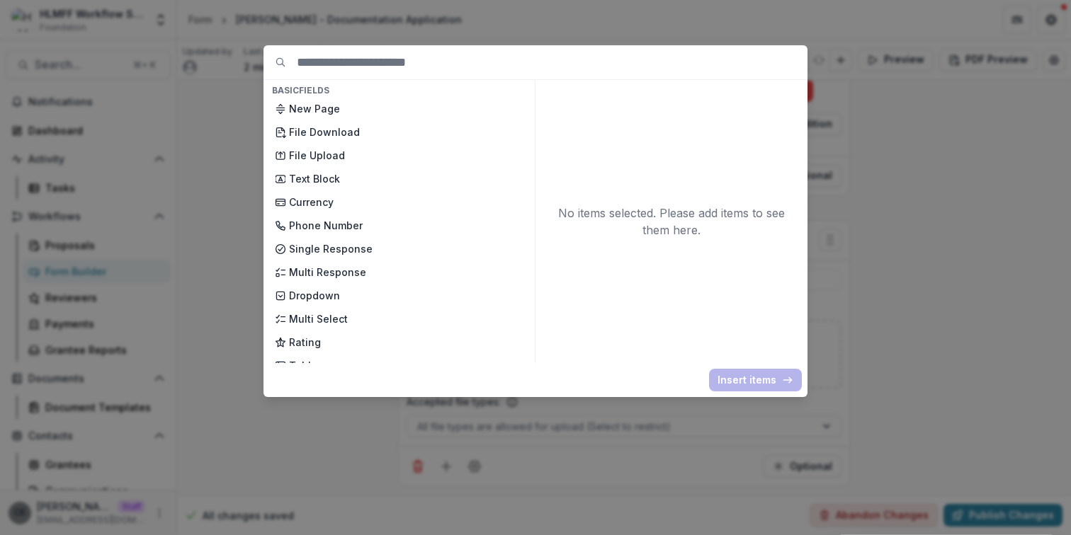
click at [917, 171] on div "Basic Fields New Page File Download File Upload Text Block Currency Phone Numbe…" at bounding box center [535, 267] width 1071 height 535
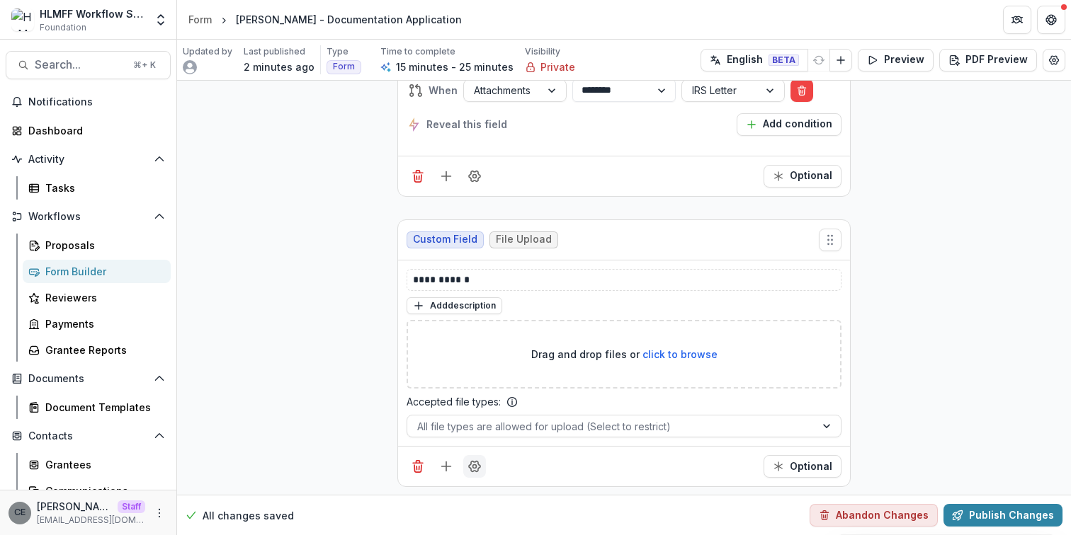
click at [477, 462] on icon "Field Settings" at bounding box center [474, 467] width 11 height 11
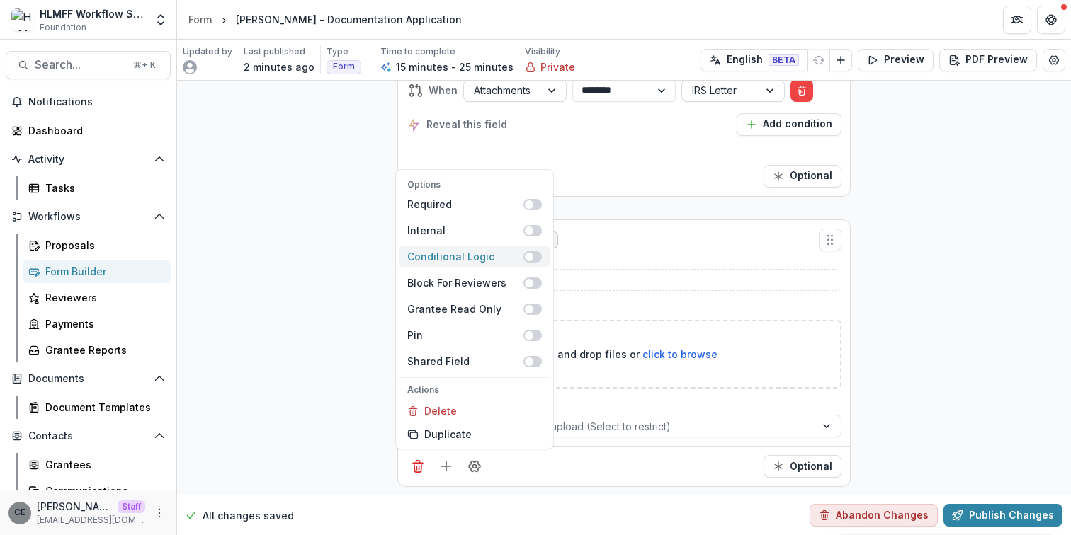
click at [525, 253] on span at bounding box center [529, 257] width 8 height 8
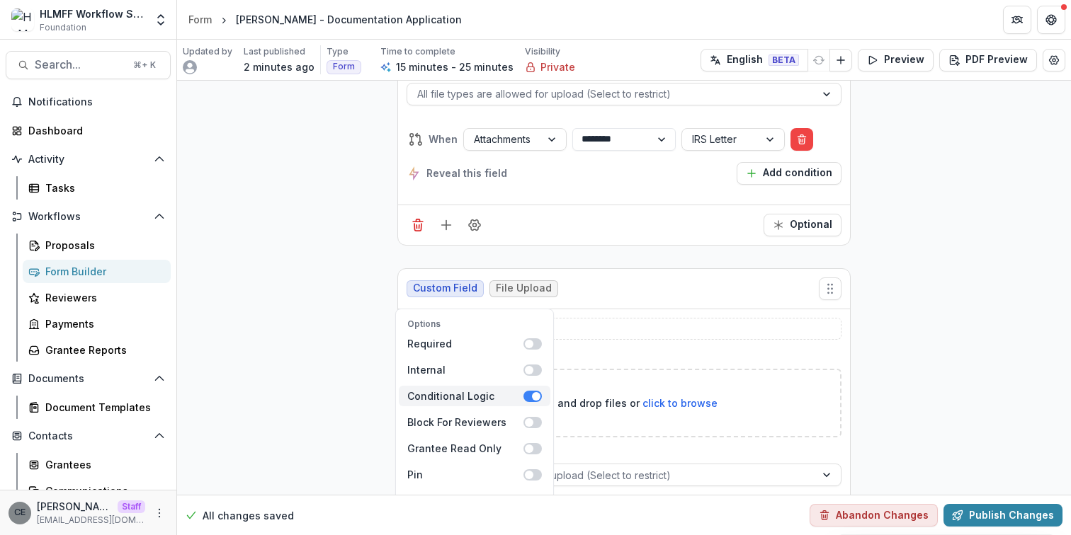
scroll to position [3196, 0]
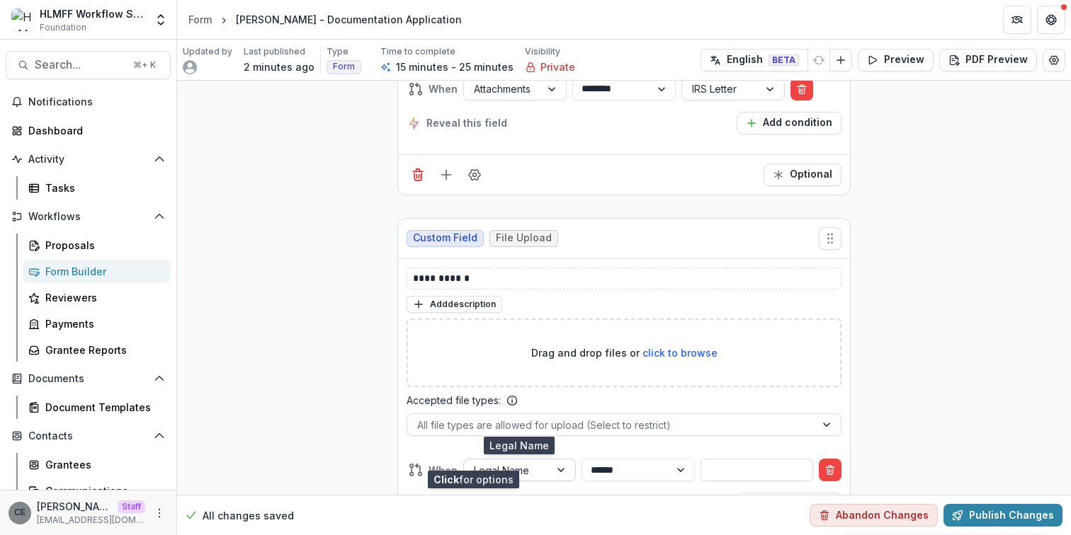
scroll to position [3286, 0]
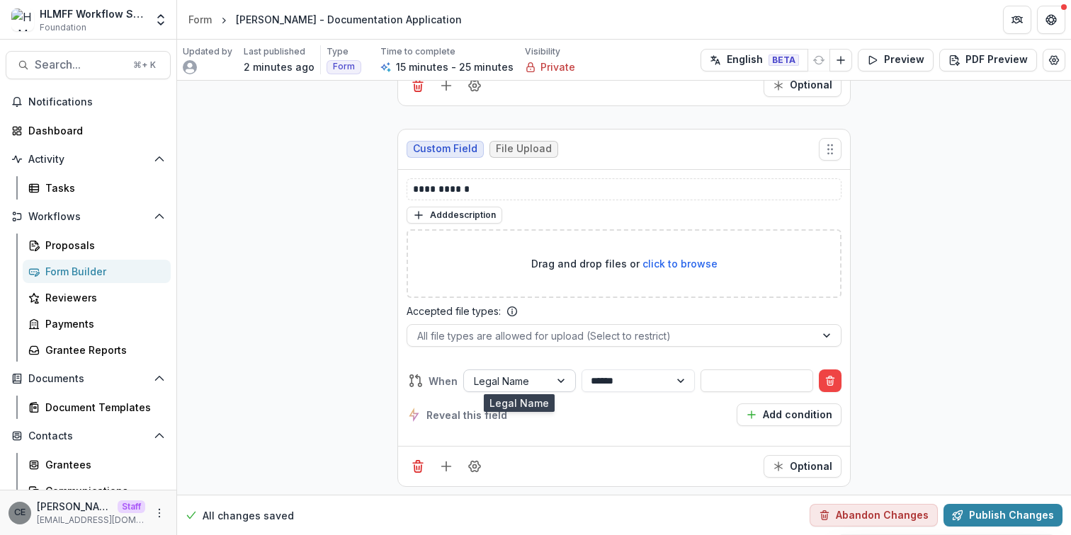
click at [535, 376] on div at bounding box center [507, 382] width 66 height 18
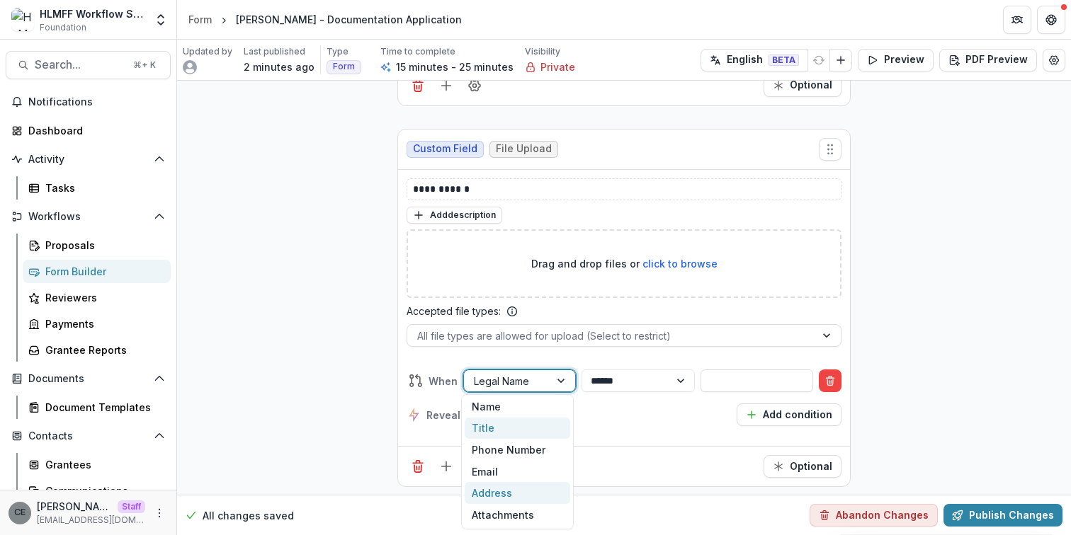
scroll to position [60, 0]
click at [495, 513] on div "Attachments" at bounding box center [518, 515] width 106 height 22
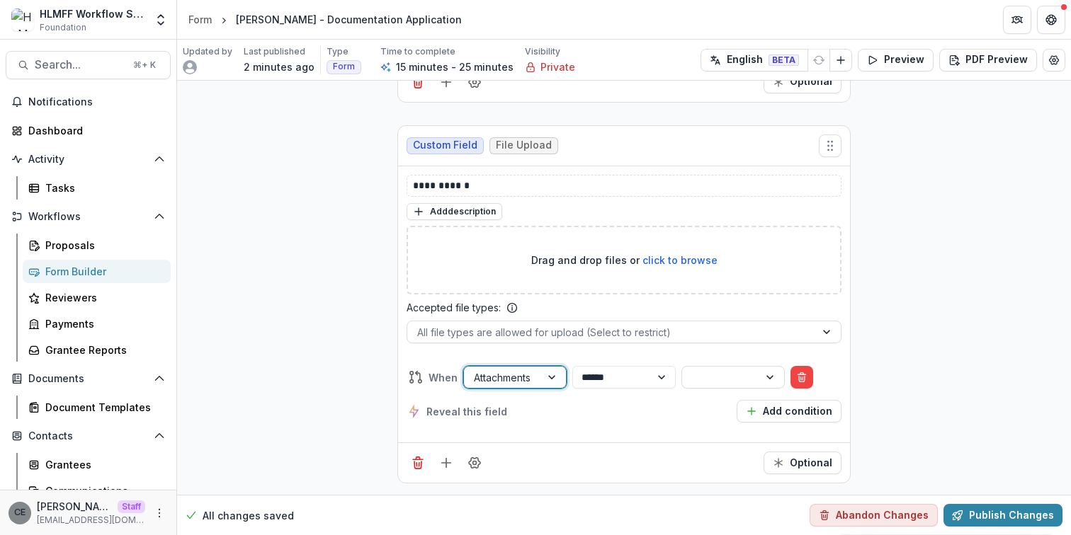
scroll to position [3237, 0]
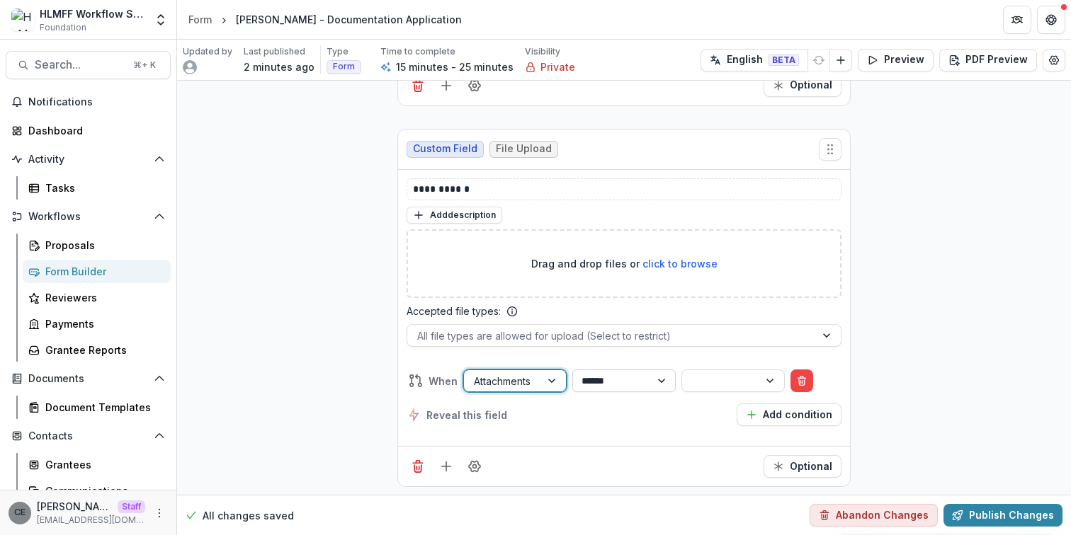
click at [645, 378] on select "**********" at bounding box center [623, 381] width 103 height 23
select select "********"
click at [579, 370] on select "**********" at bounding box center [623, 381] width 103 height 23
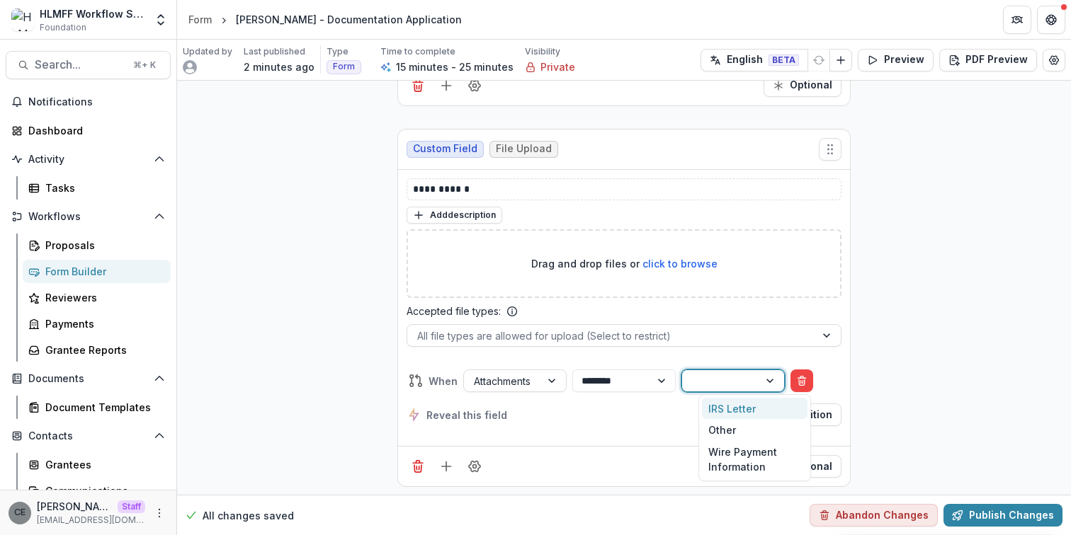
click at [737, 374] on div at bounding box center [720, 382] width 57 height 18
click at [723, 429] on div "Other" at bounding box center [755, 430] width 106 height 22
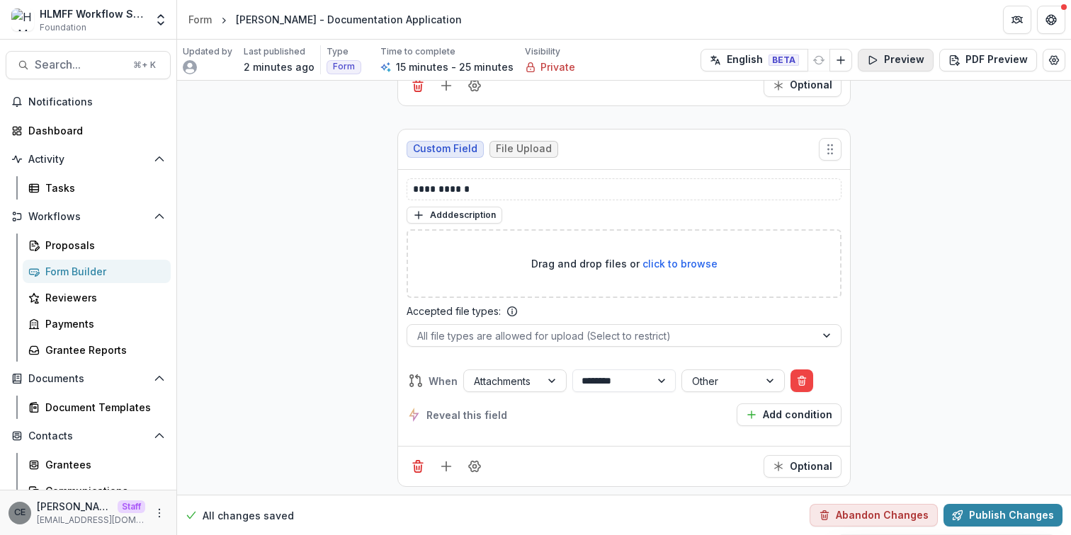
click at [910, 63] on button "Preview" at bounding box center [896, 60] width 76 height 23
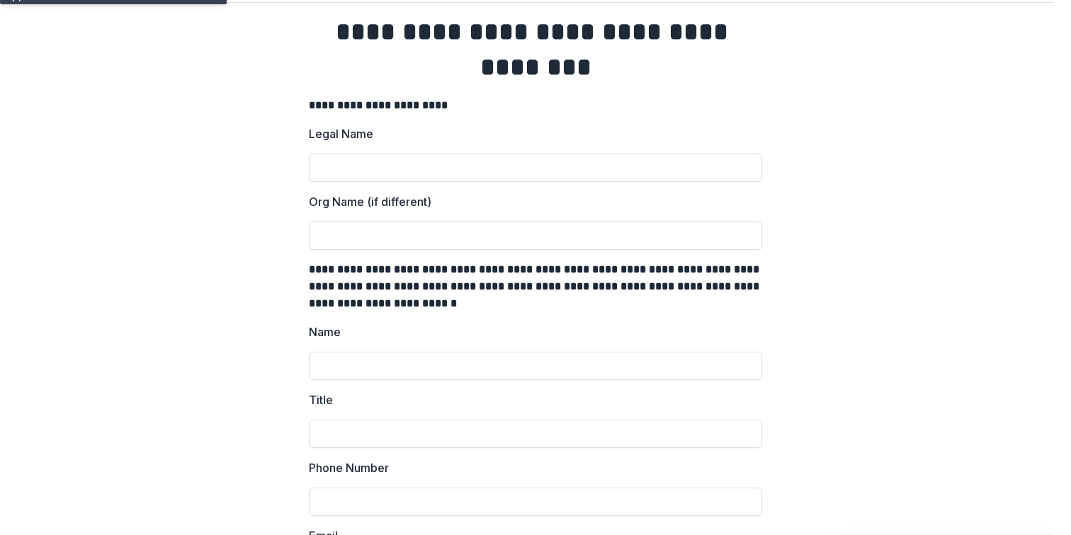
scroll to position [0, 0]
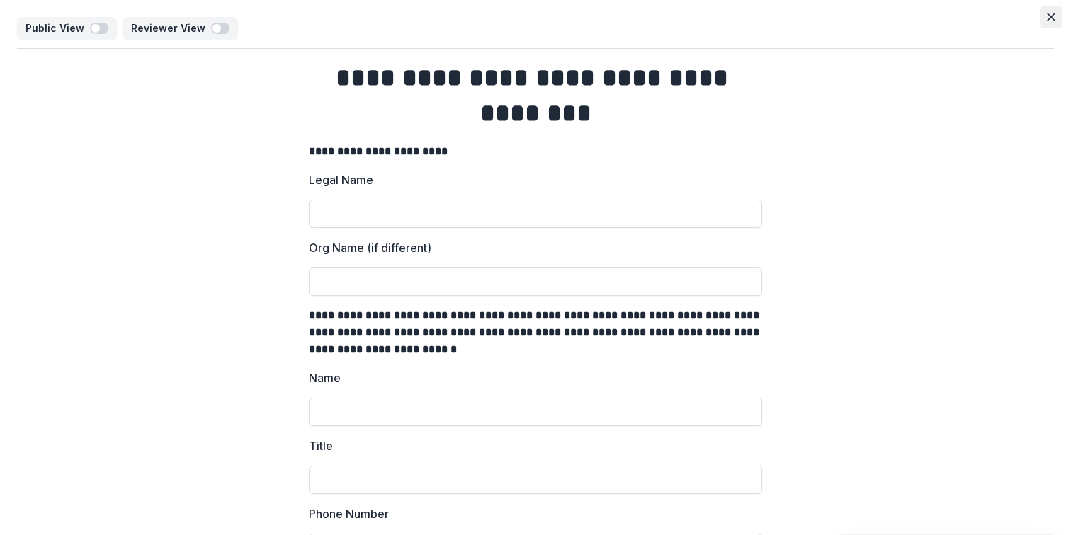
click at [1049, 13] on icon "Close" at bounding box center [1051, 17] width 8 height 8
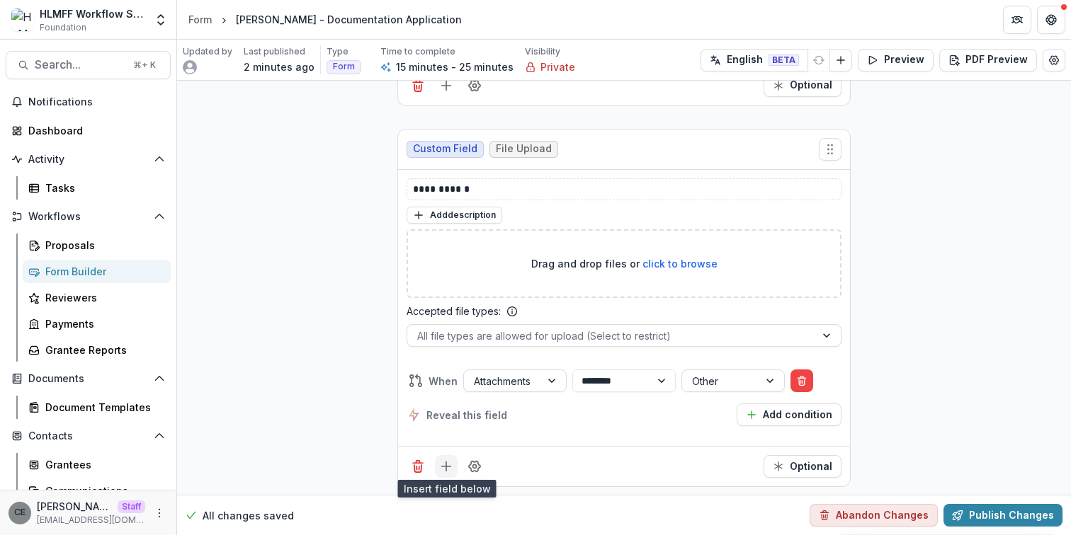
click at [446, 463] on line "Add field" at bounding box center [446, 467] width 0 height 9
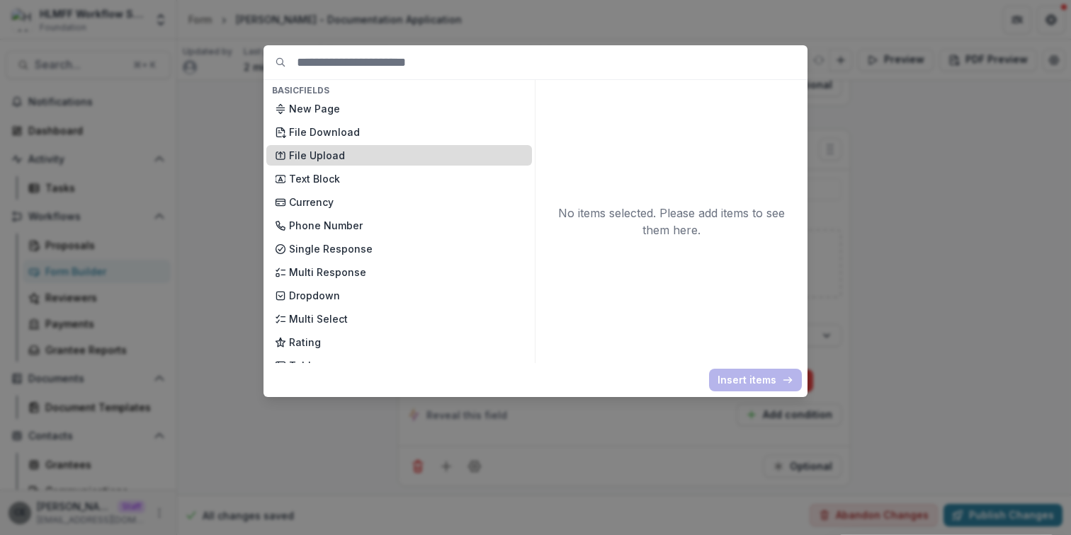
click at [381, 159] on p "File Upload" at bounding box center [406, 155] width 234 height 15
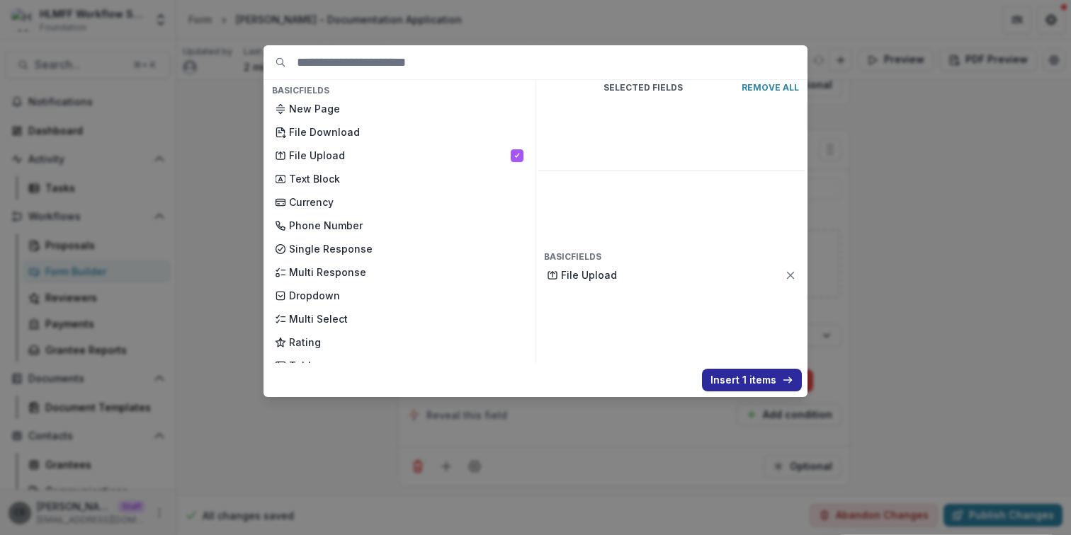
click at [754, 372] on button "Insert 1 items" at bounding box center [752, 380] width 100 height 23
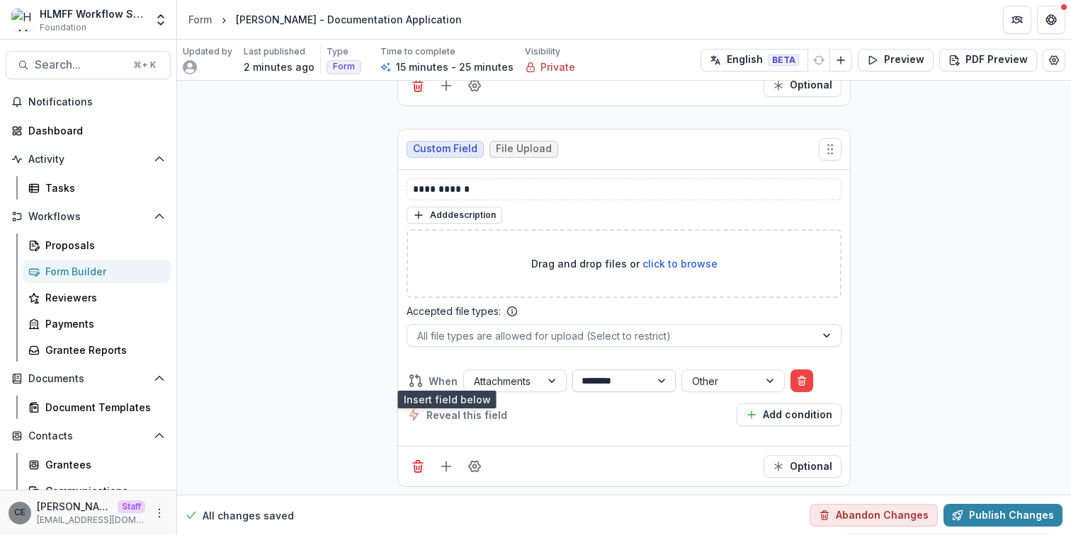
scroll to position [3527, 0]
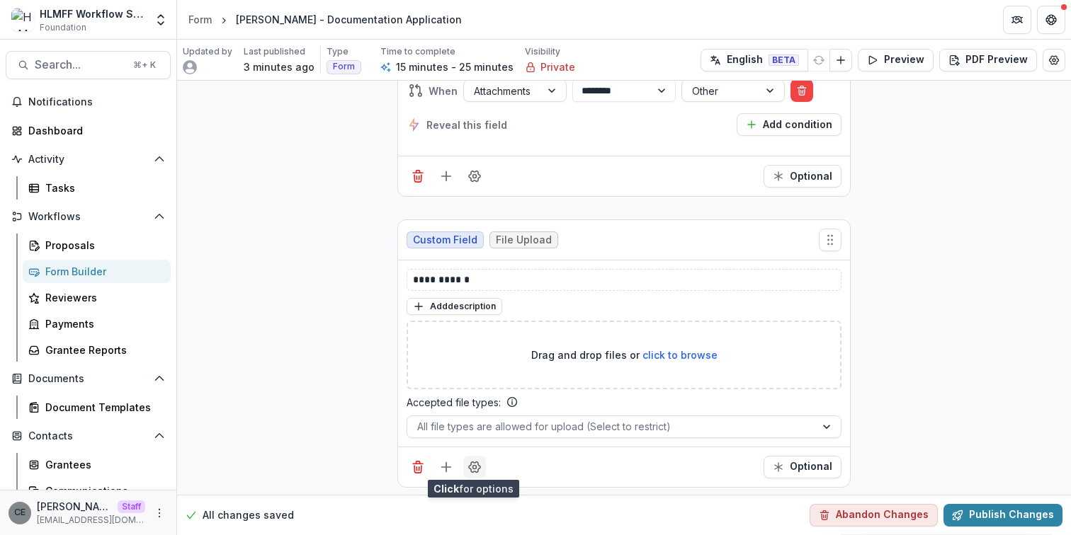
click at [469, 463] on icon "Field Settings" at bounding box center [474, 468] width 11 height 11
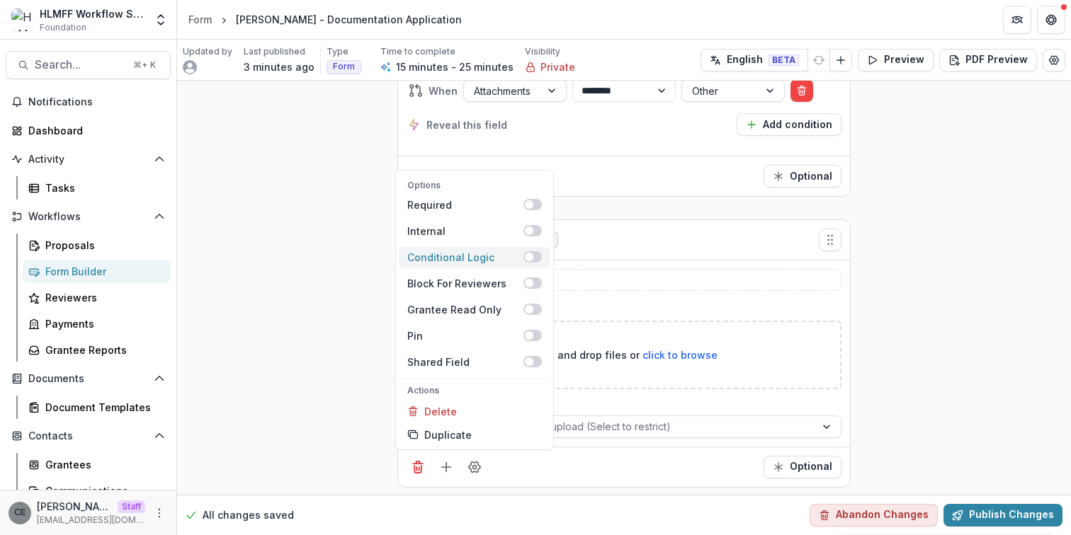
click at [526, 253] on span at bounding box center [529, 257] width 8 height 8
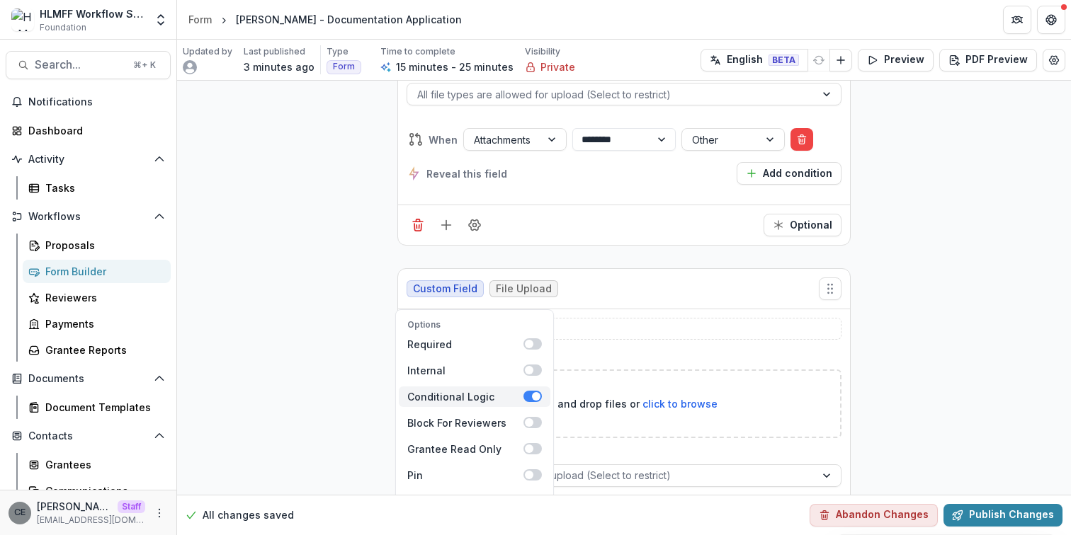
scroll to position [3578, 0]
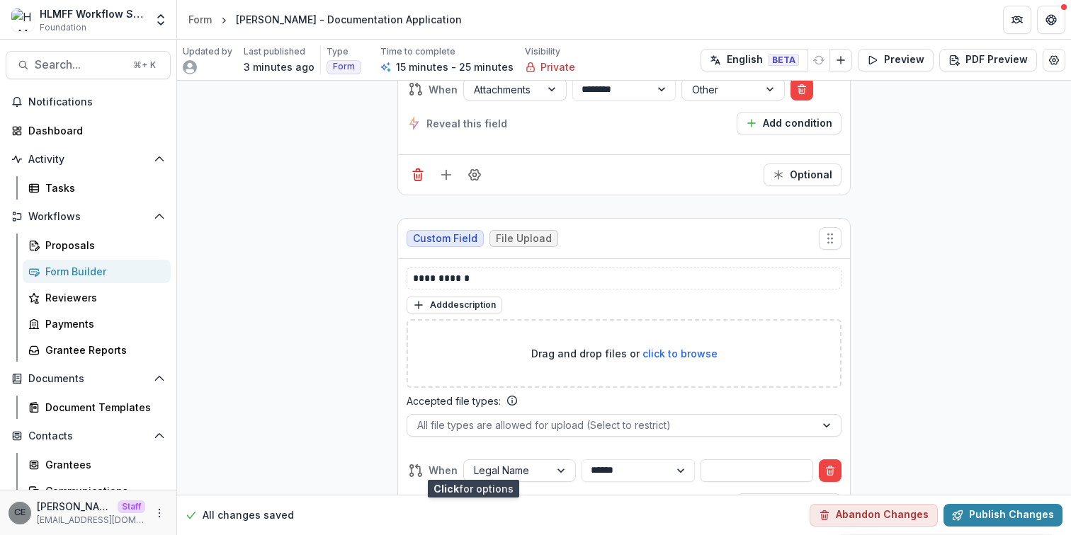
scroll to position [3667, 0]
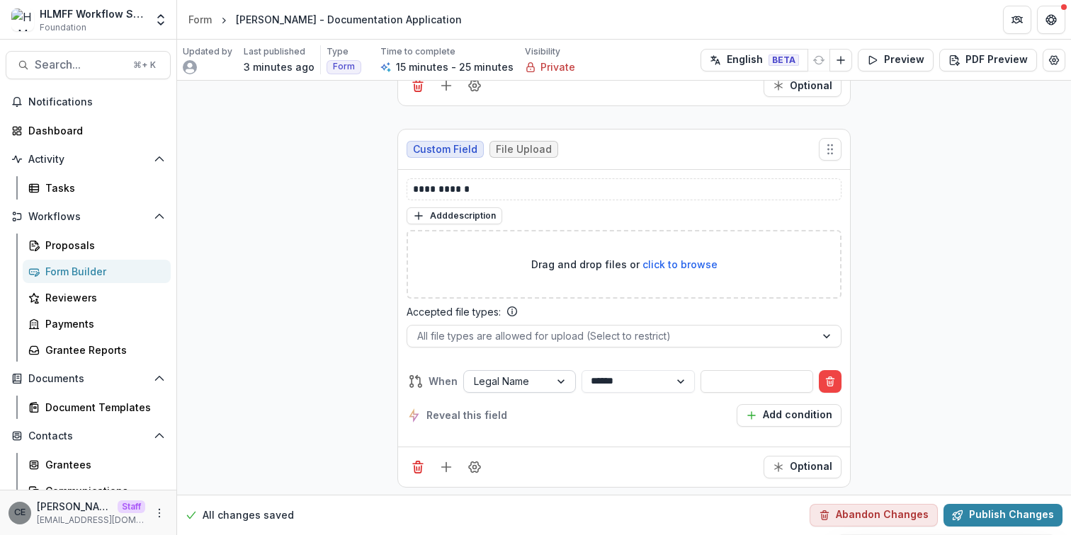
click at [563, 377] on div at bounding box center [562, 381] width 25 height 21
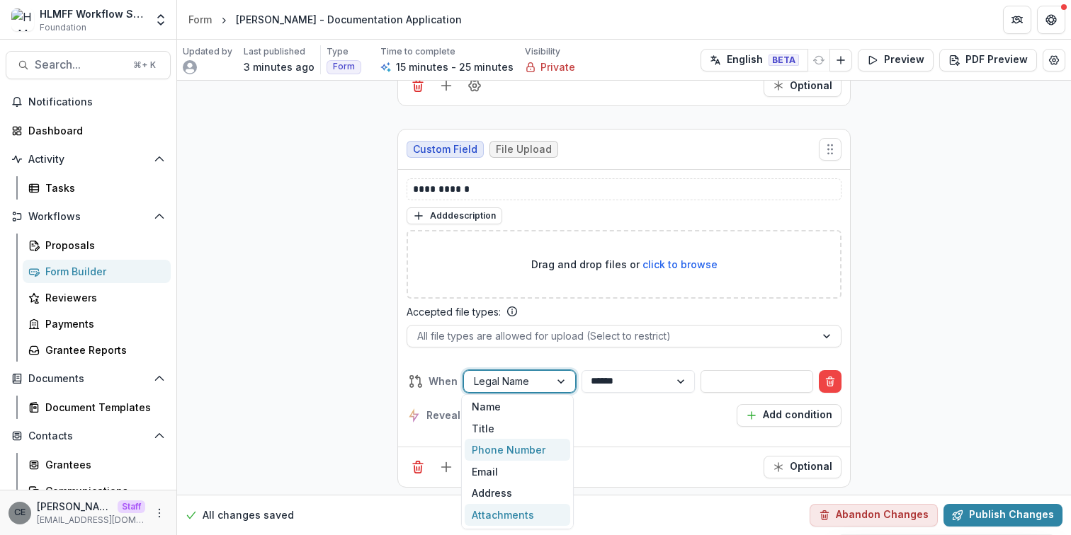
scroll to position [60, 0]
click at [501, 517] on div "Attachments" at bounding box center [518, 515] width 106 height 22
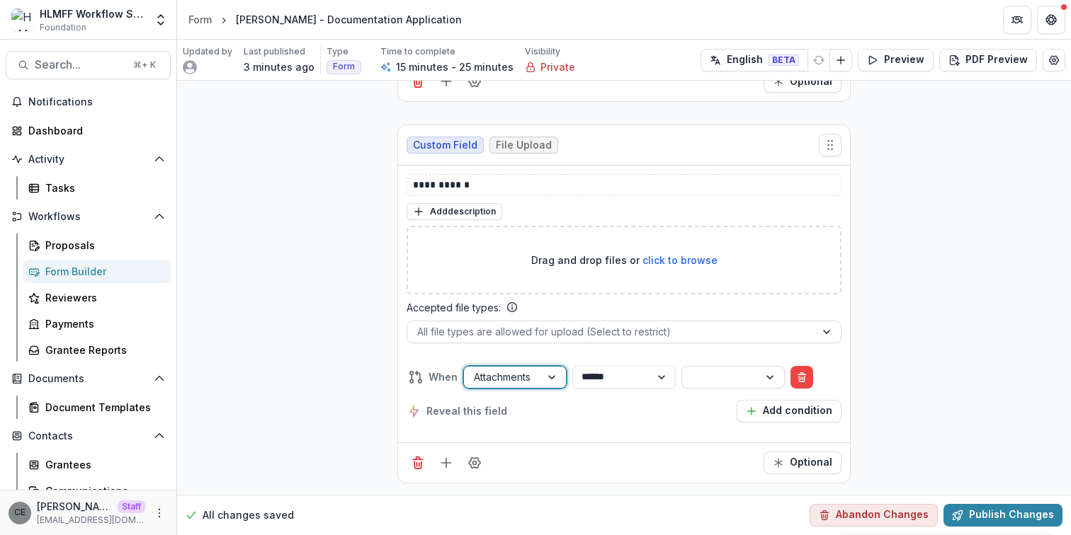
scroll to position [3618, 0]
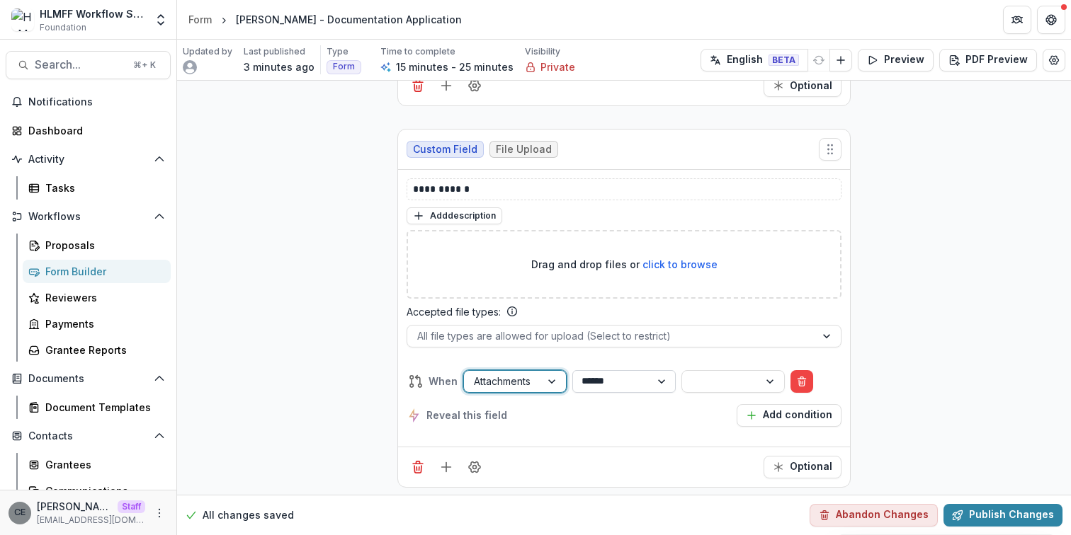
click at [625, 375] on select "**********" at bounding box center [623, 381] width 103 height 23
select select "********"
click at [579, 370] on select "**********" at bounding box center [623, 381] width 103 height 23
click at [717, 375] on div at bounding box center [720, 382] width 57 height 18
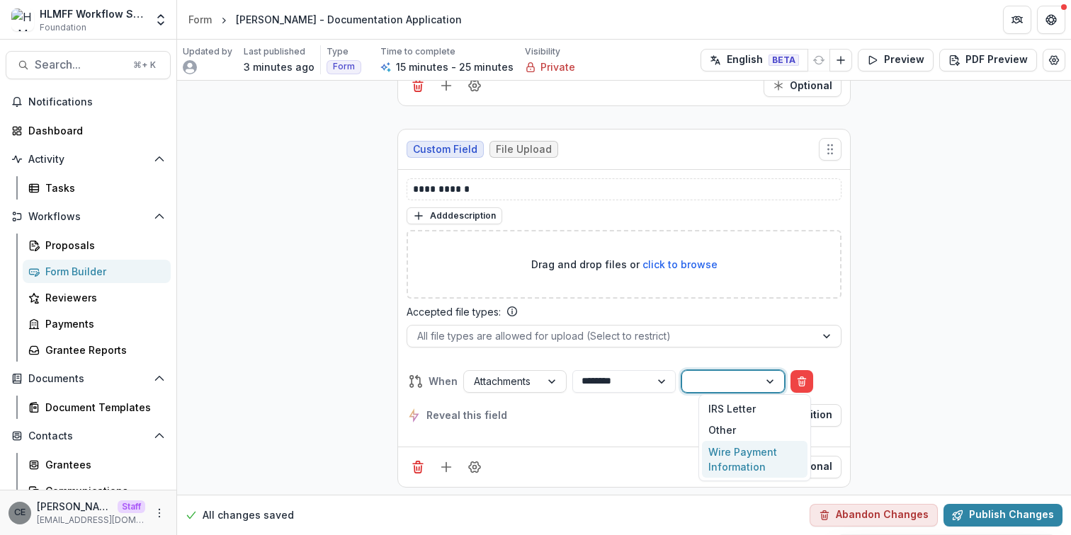
click at [723, 458] on div "Wire Payment Information" at bounding box center [755, 459] width 106 height 37
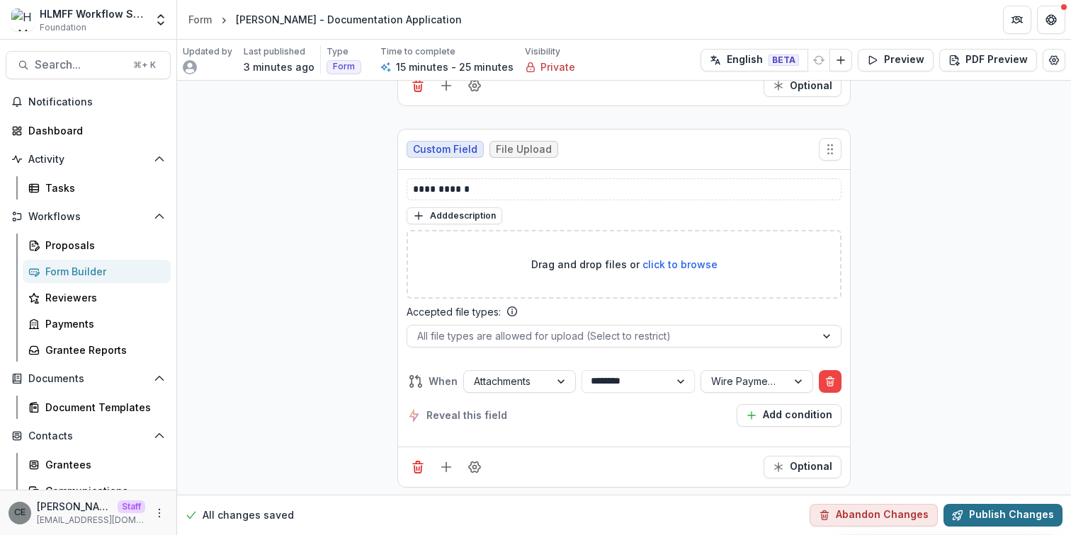
click at [994, 515] on button "Publish Changes" at bounding box center [1002, 515] width 119 height 23
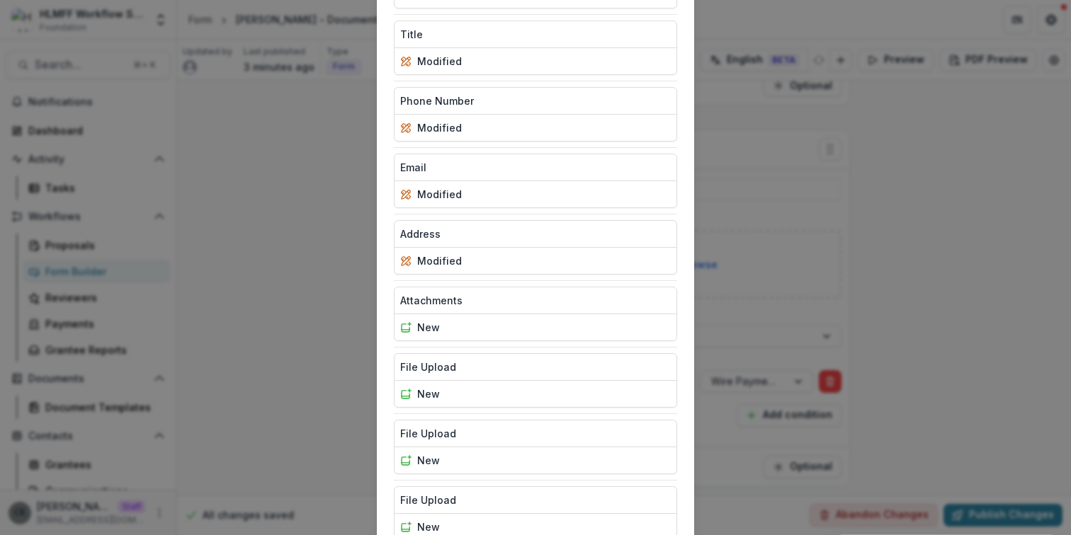
scroll to position [598, 0]
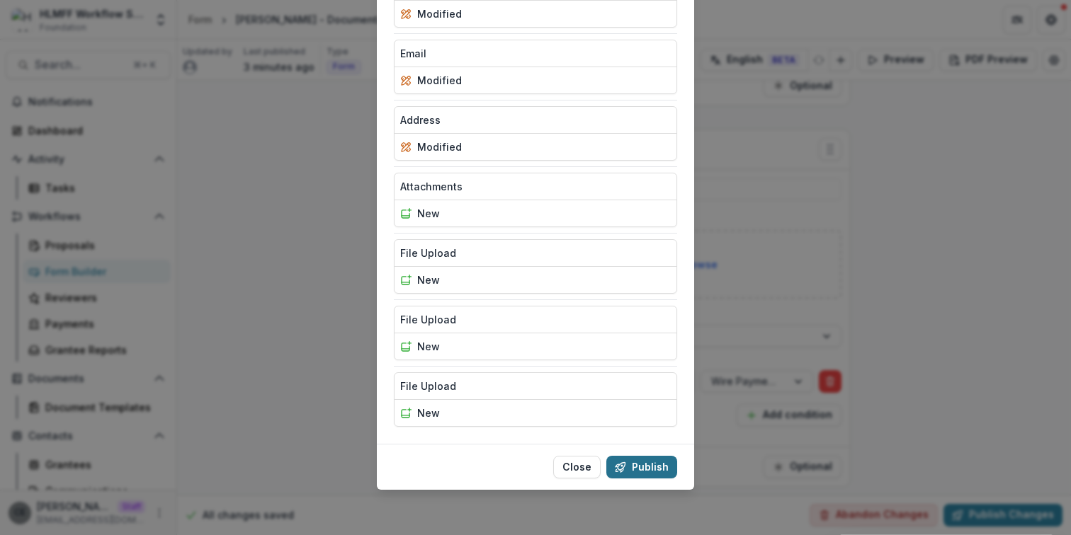
click at [630, 467] on button "Publish" at bounding box center [641, 467] width 71 height 23
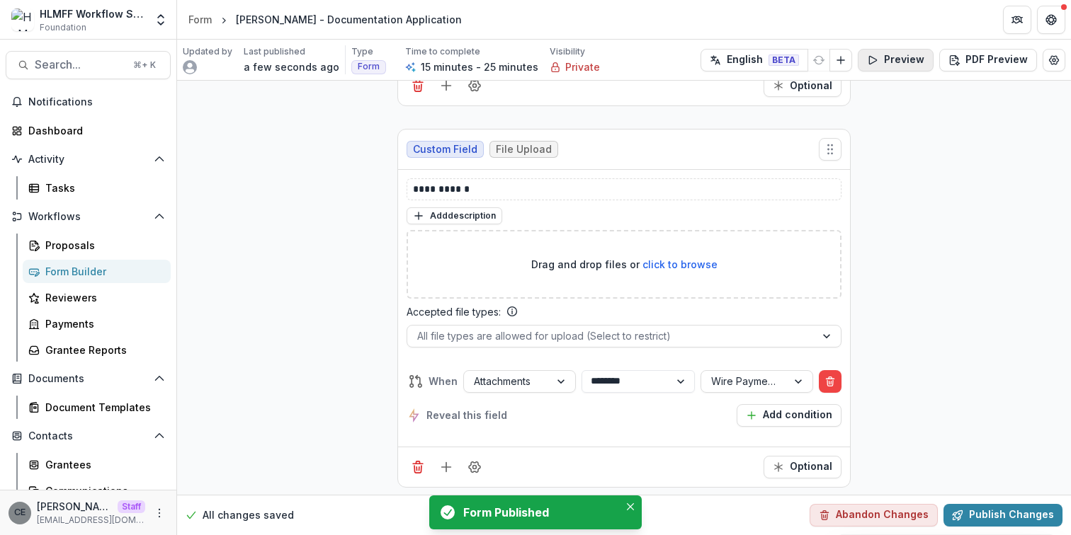
click at [901, 59] on button "Preview" at bounding box center [896, 60] width 76 height 23
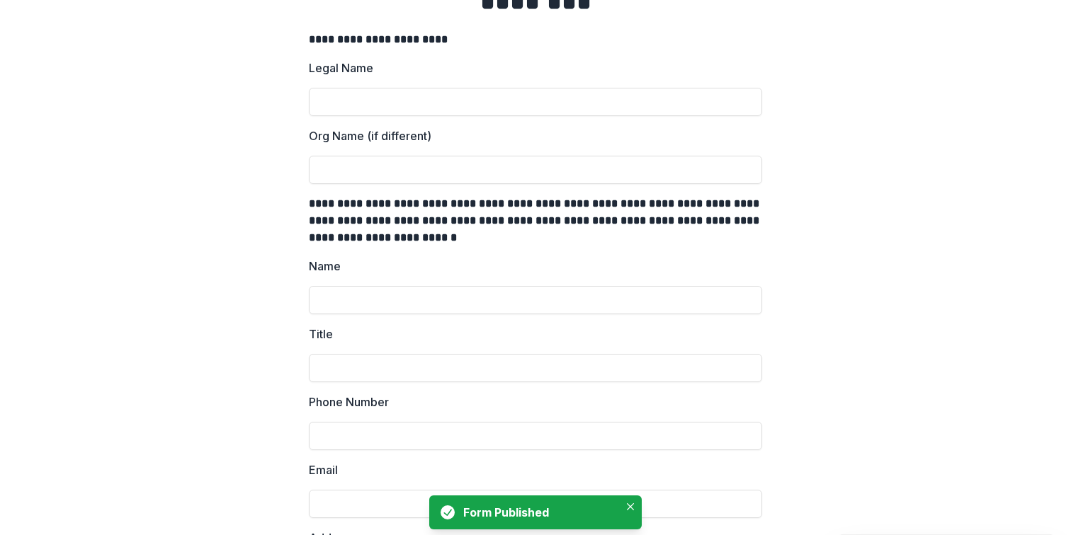
scroll to position [327, 0]
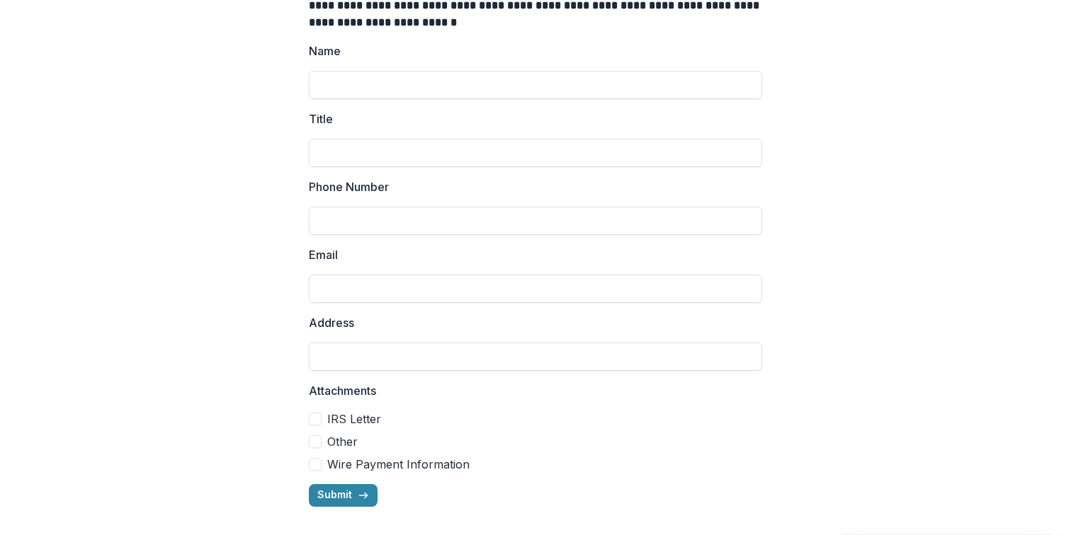
click at [312, 420] on span at bounding box center [315, 419] width 13 height 13
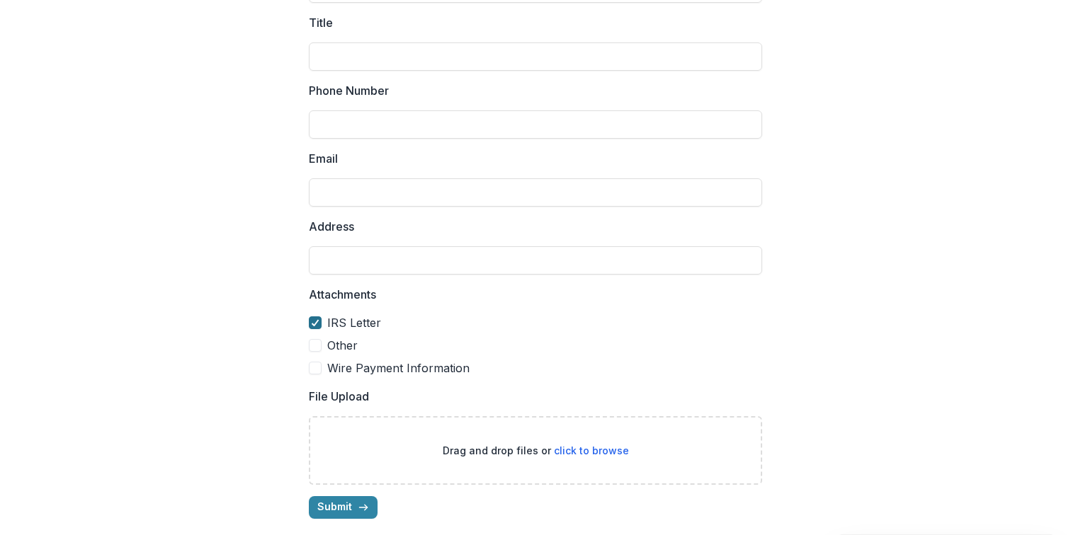
scroll to position [436, 0]
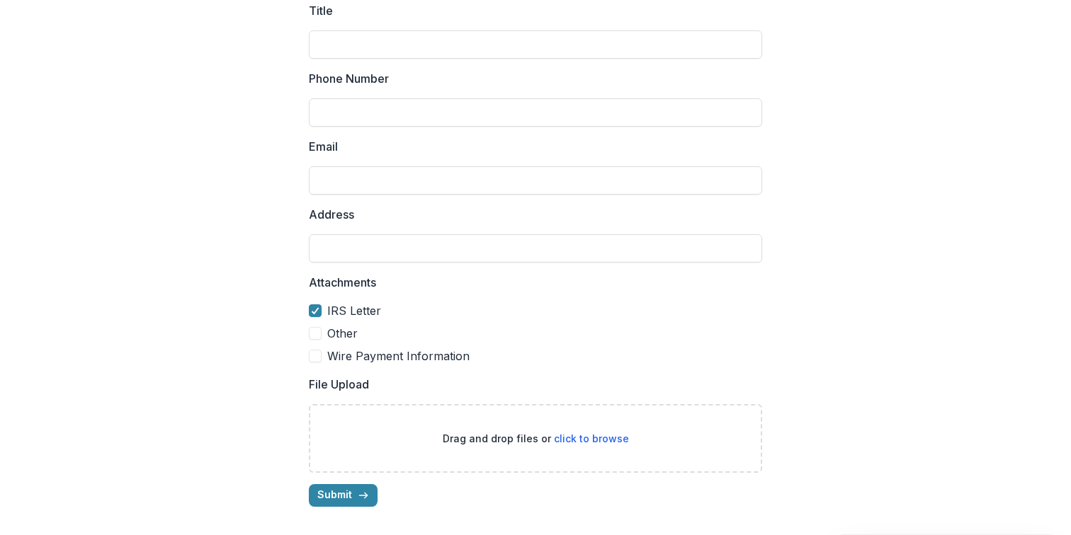
click at [314, 333] on span at bounding box center [315, 333] width 13 height 13
click at [312, 354] on span at bounding box center [315, 356] width 13 height 13
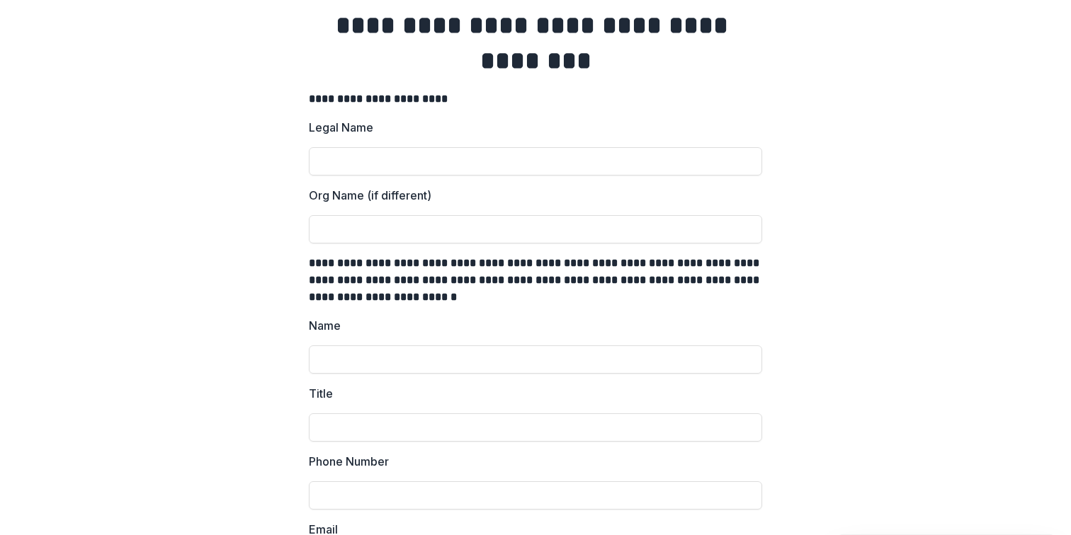
scroll to position [0, 0]
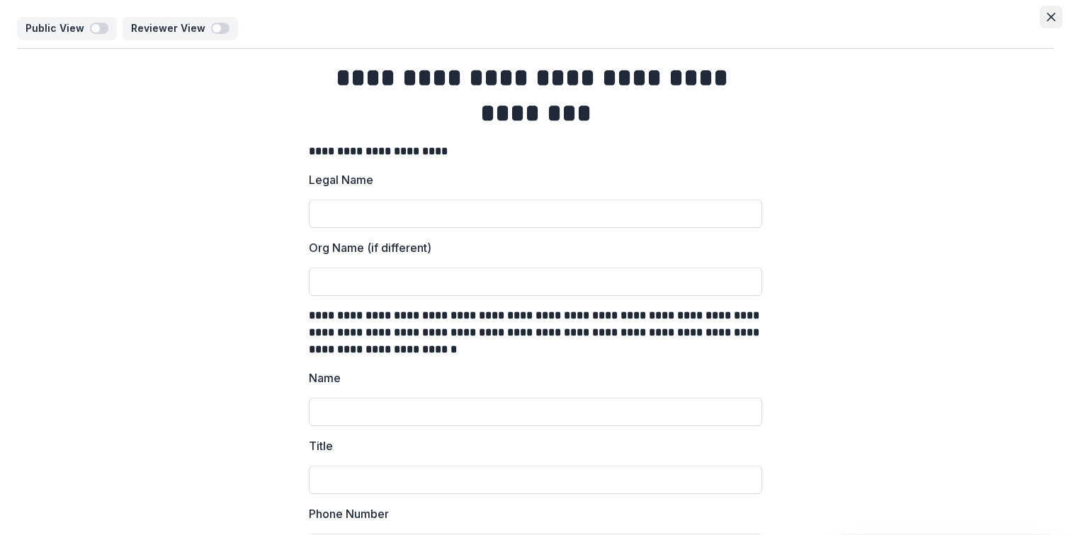
click at [1047, 18] on icon "Close" at bounding box center [1051, 17] width 8 height 8
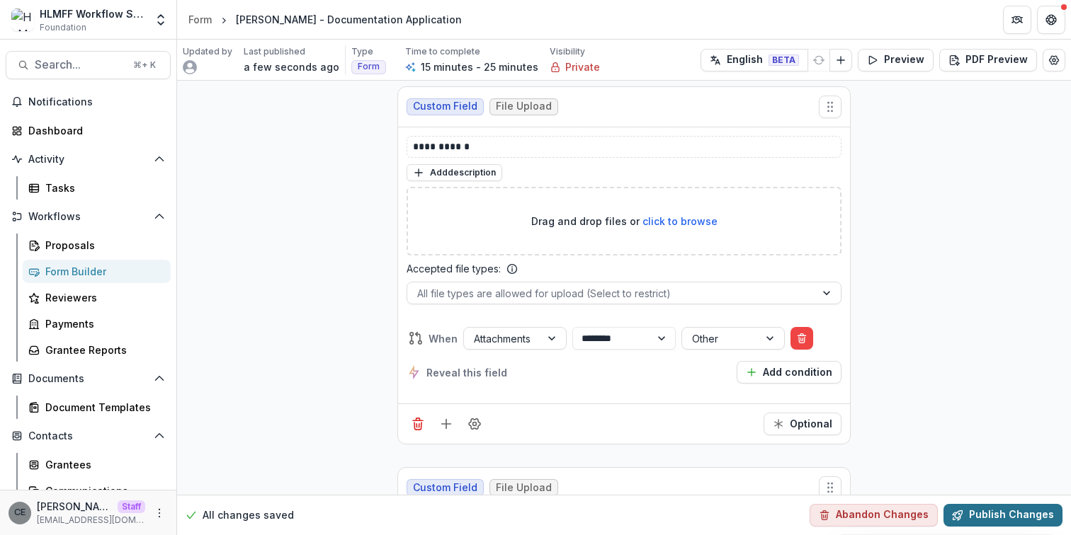
scroll to position [3310, 0]
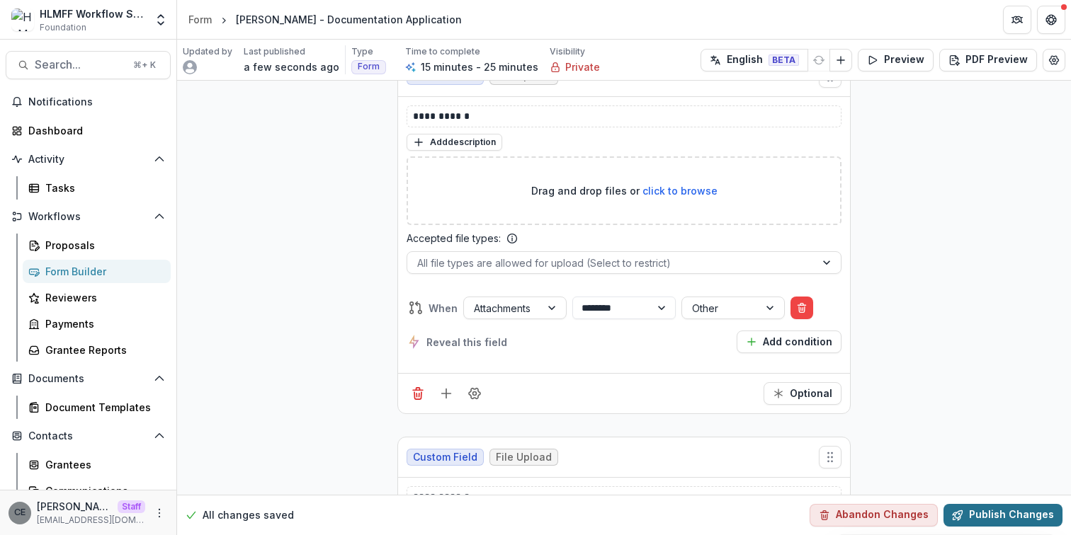
click at [972, 517] on button "Publish Changes" at bounding box center [1002, 515] width 119 height 23
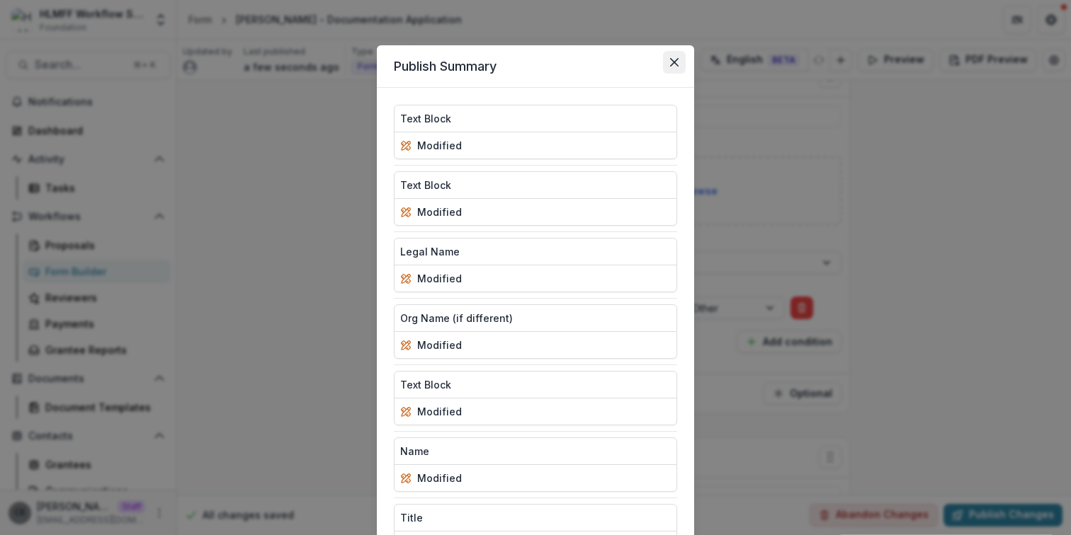
click at [675, 59] on icon "Close" at bounding box center [674, 62] width 8 height 8
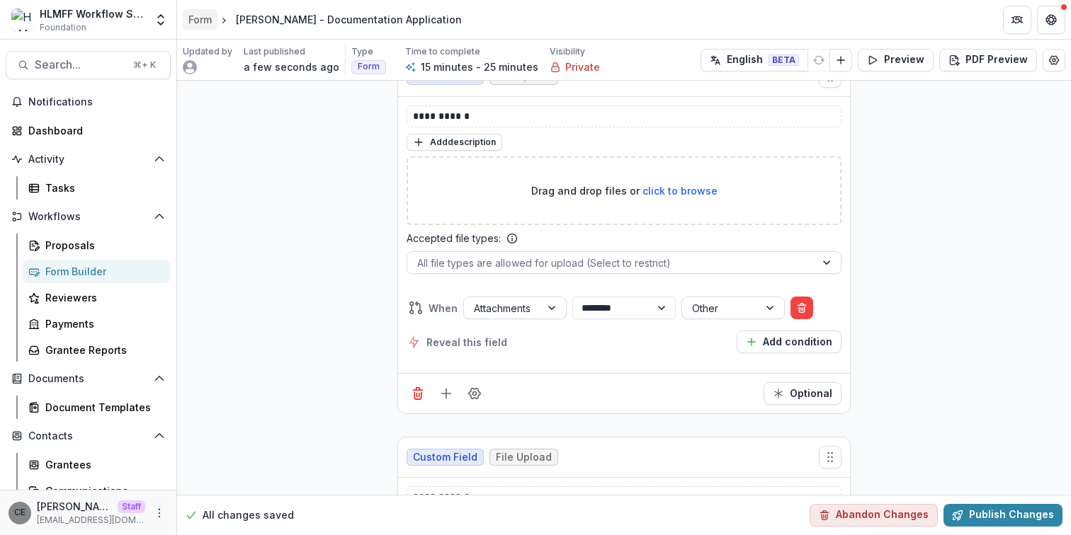
click at [195, 20] on div "Form" at bounding box center [199, 19] width 23 height 15
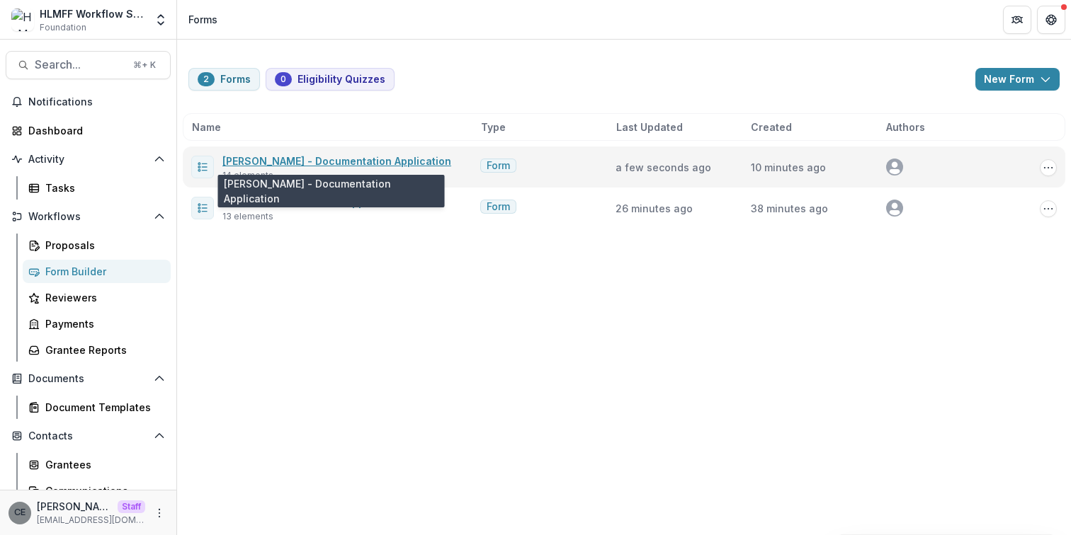
click at [250, 163] on link "[PERSON_NAME] - Documentation Application" at bounding box center [336, 161] width 229 height 12
select select "********"
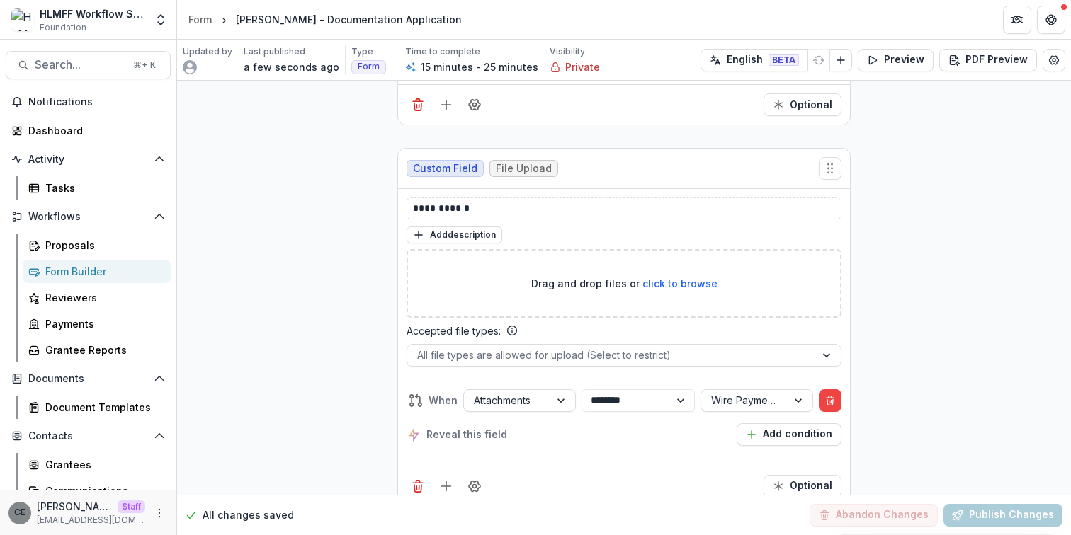
scroll to position [3599, 0]
click at [202, 18] on div "Form" at bounding box center [199, 19] width 23 height 15
